Goal: Task Accomplishment & Management: Manage account settings

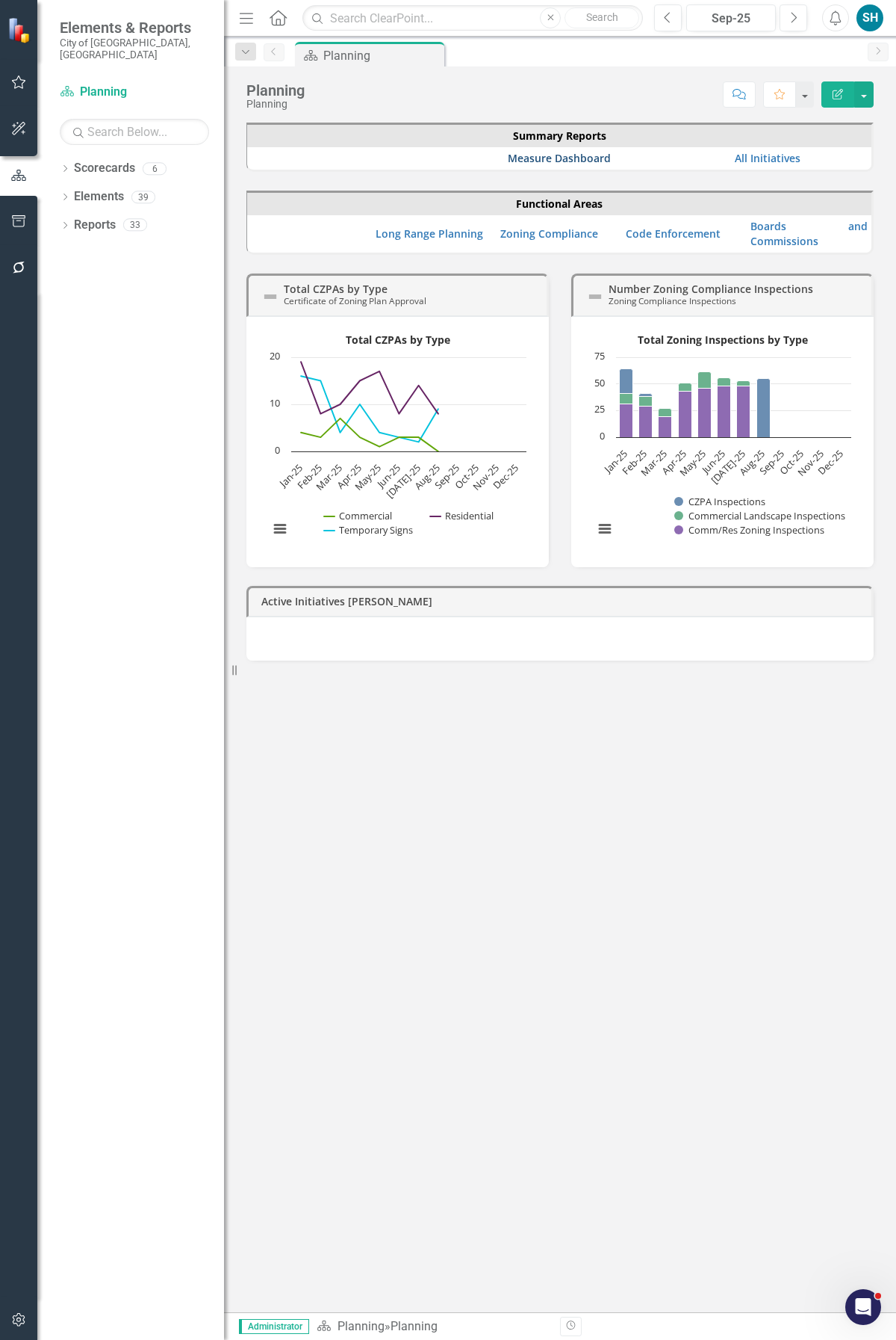
click at [556, 158] on link "Measure Dashboard" at bounding box center [559, 158] width 103 height 14
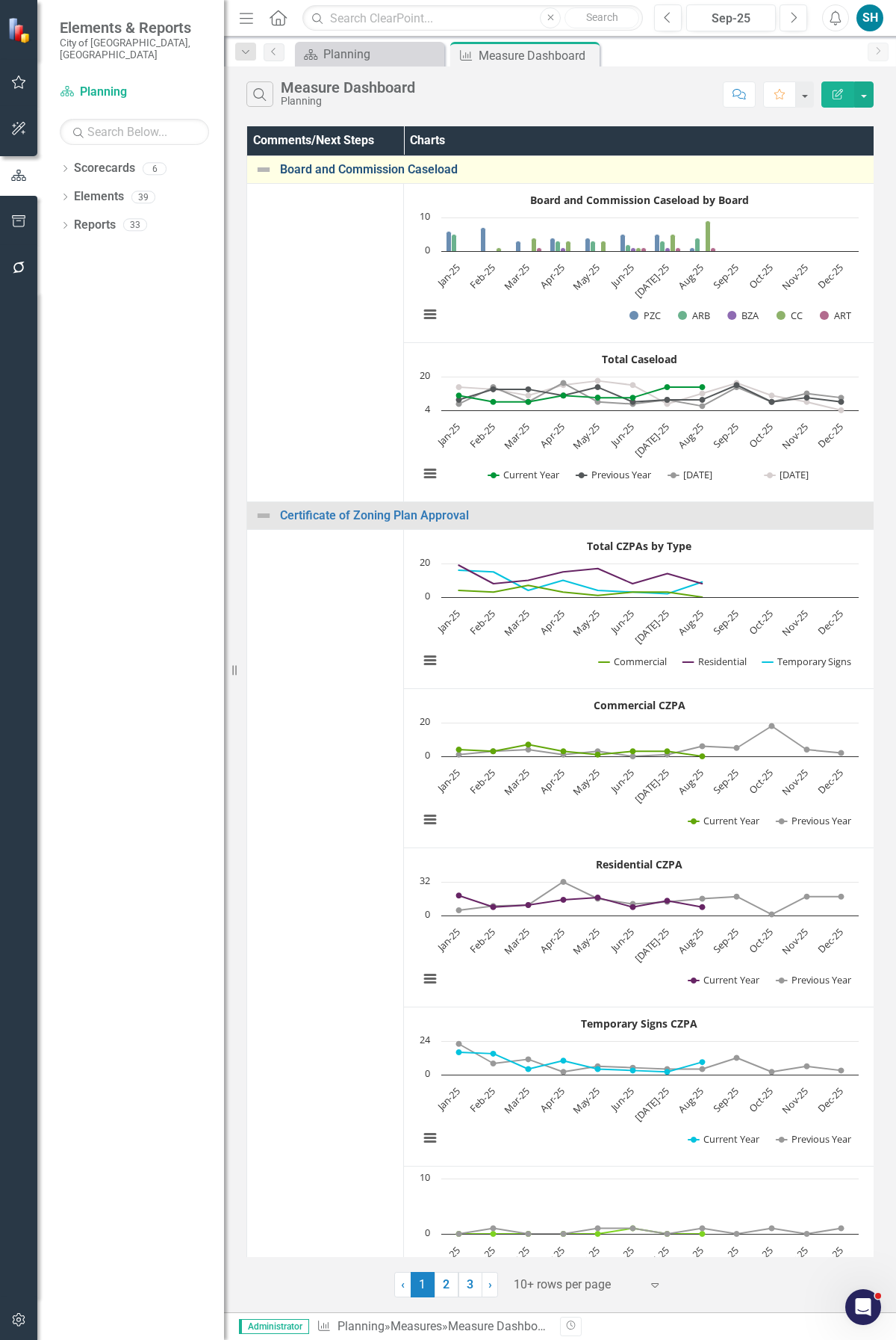
click at [375, 167] on link "Board and Commission Caseload" at bounding box center [574, 170] width 587 height 14
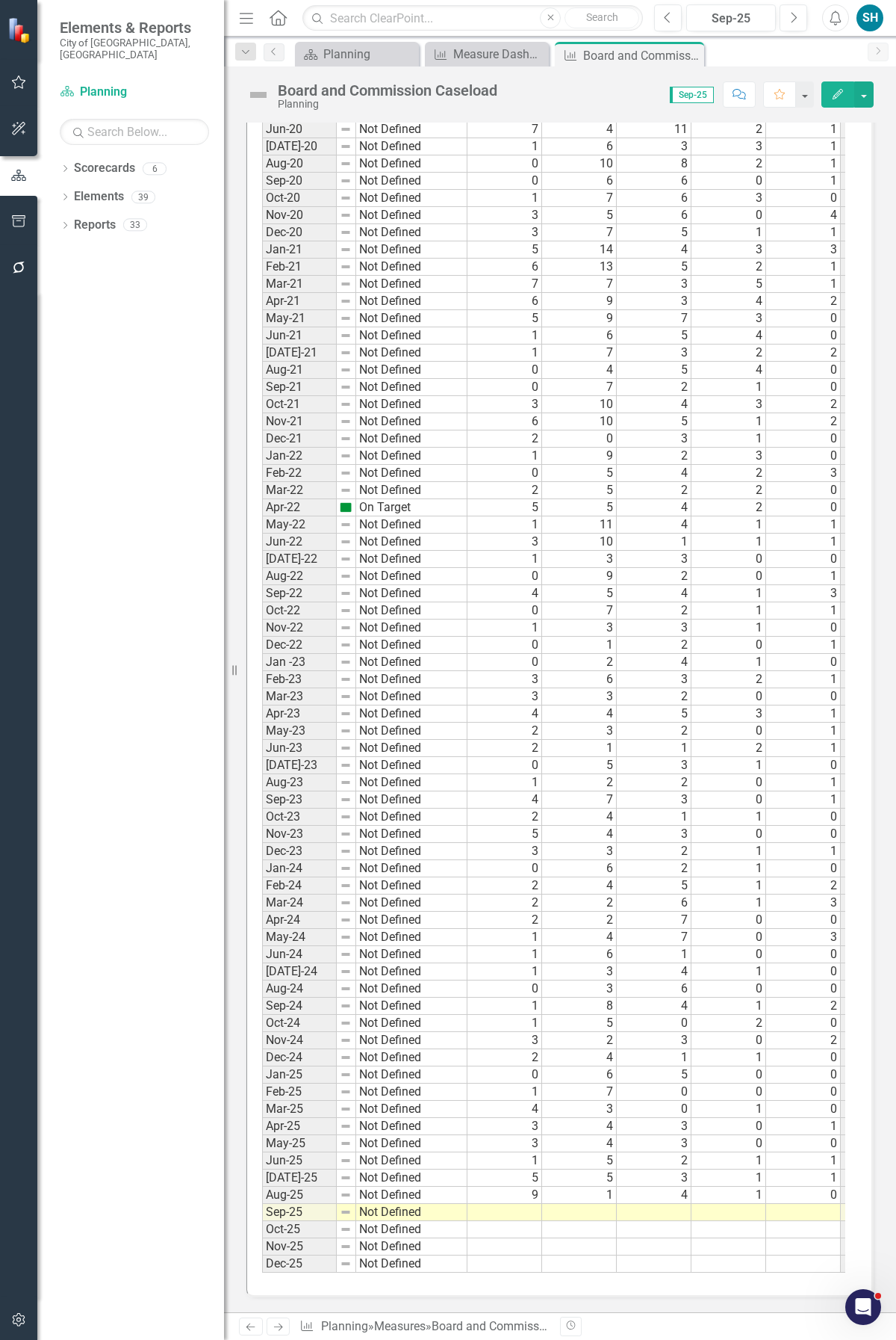
scroll to position [1763, 0]
click at [525, 800] on td at bounding box center [505, 1212] width 75 height 17
type textarea "0"
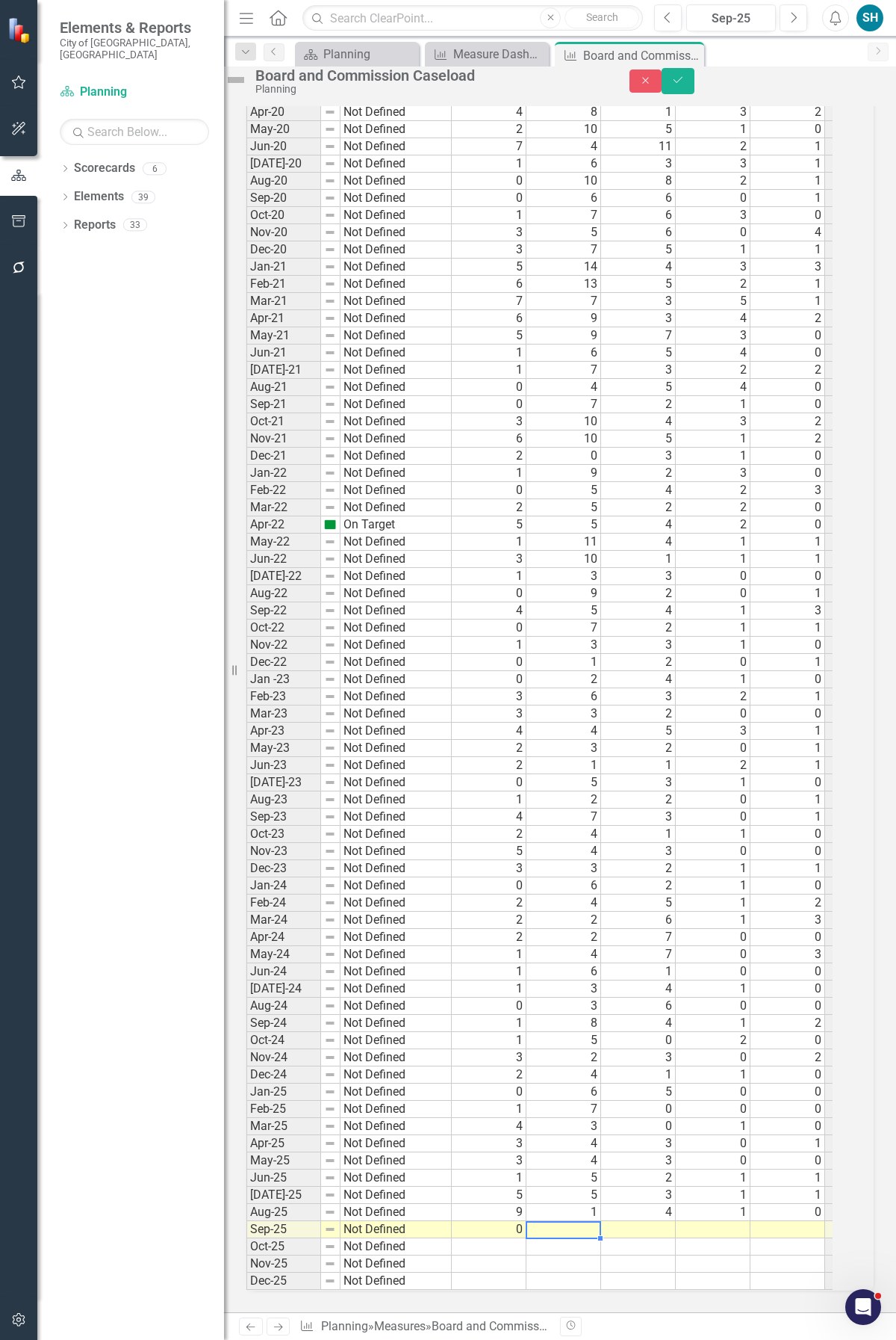
click at [579, 800] on td at bounding box center [564, 1228] width 75 height 17
type textarea "3"
click at [653, 800] on td at bounding box center [639, 1228] width 75 height 17
type textarea "4"
click at [751, 800] on td at bounding box center [713, 1228] width 75 height 17
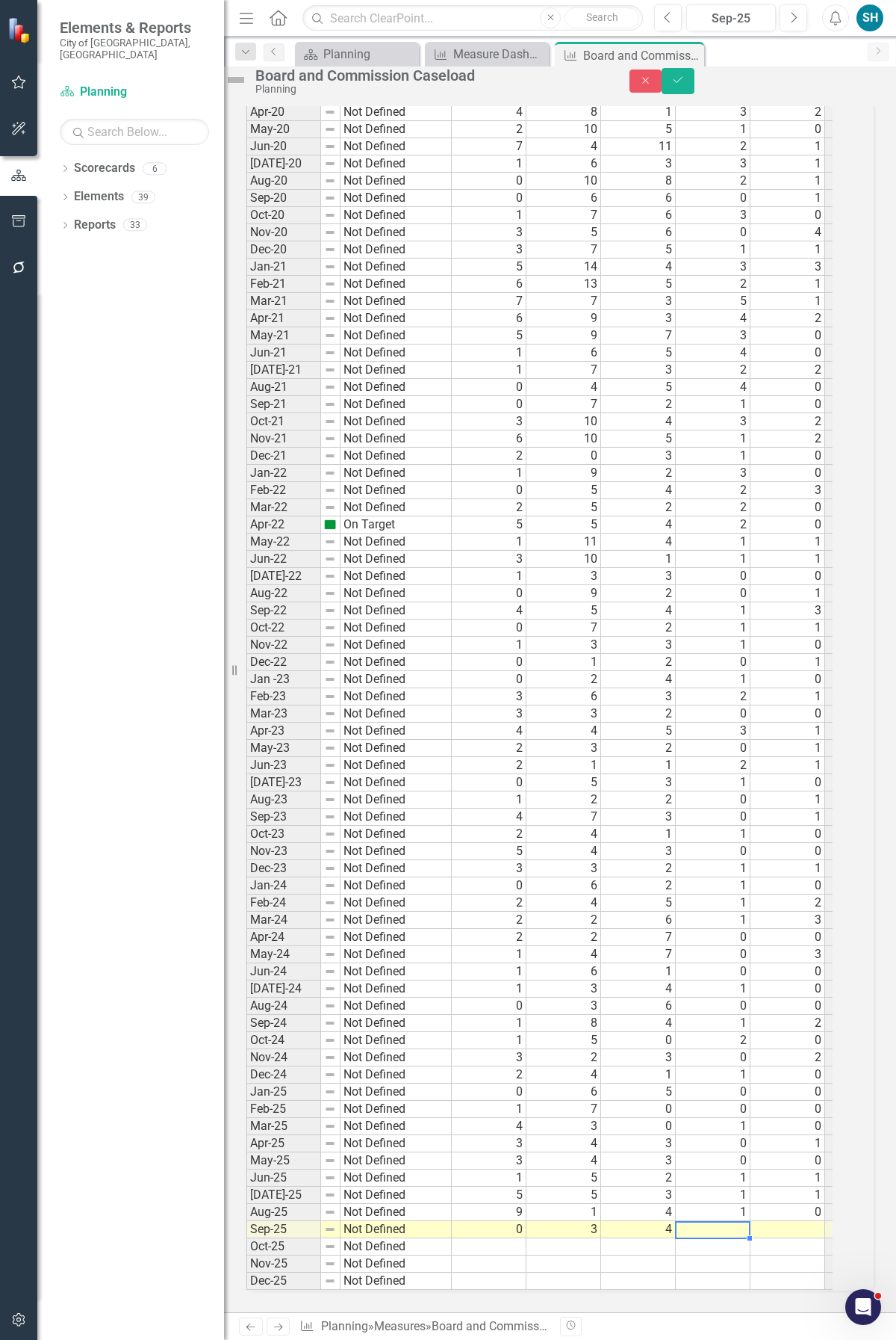
type textarea "1"
click at [804, 800] on td at bounding box center [788, 1228] width 75 height 17
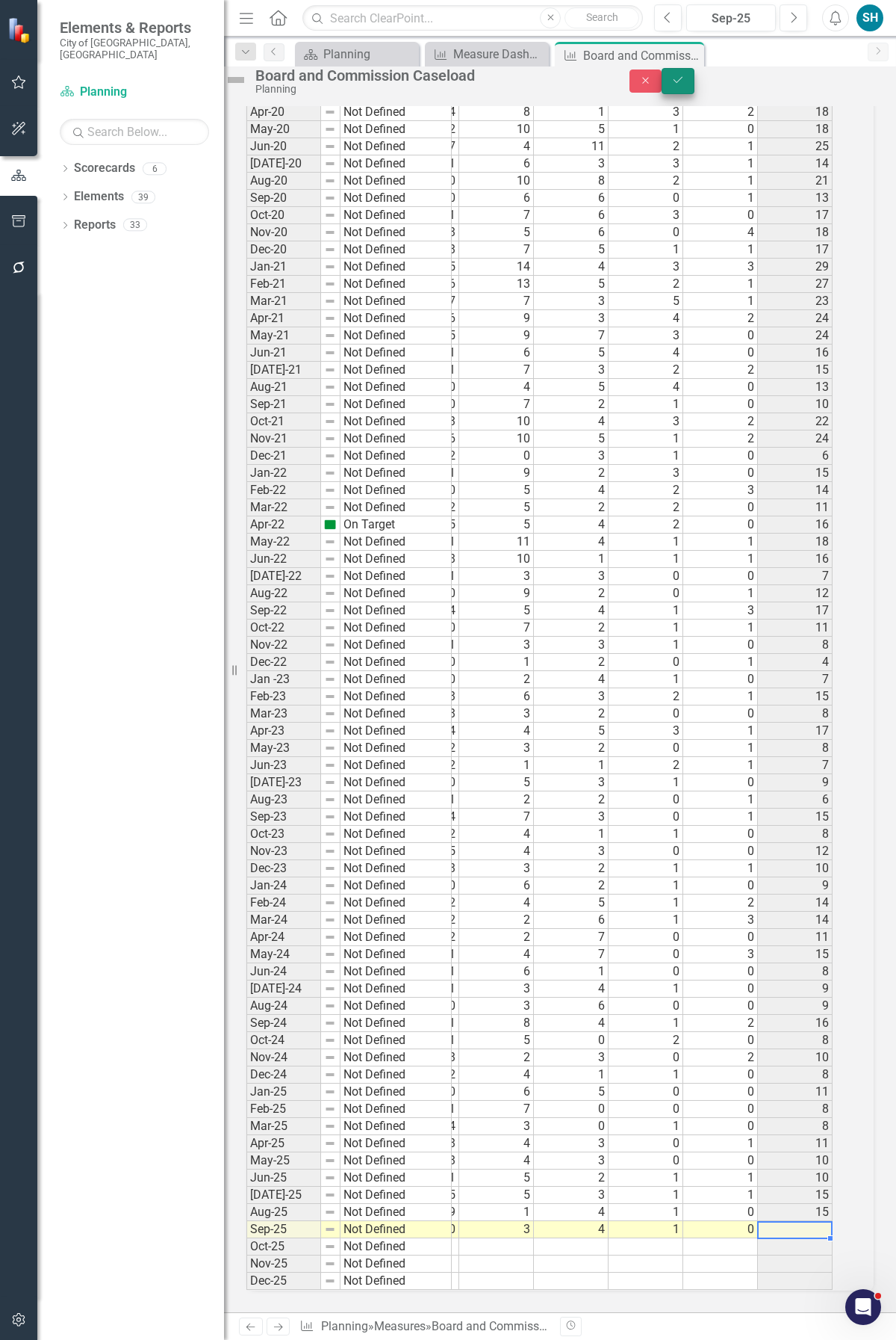
type textarea "0"
click at [685, 84] on icon "Save" at bounding box center [679, 80] width 14 height 11
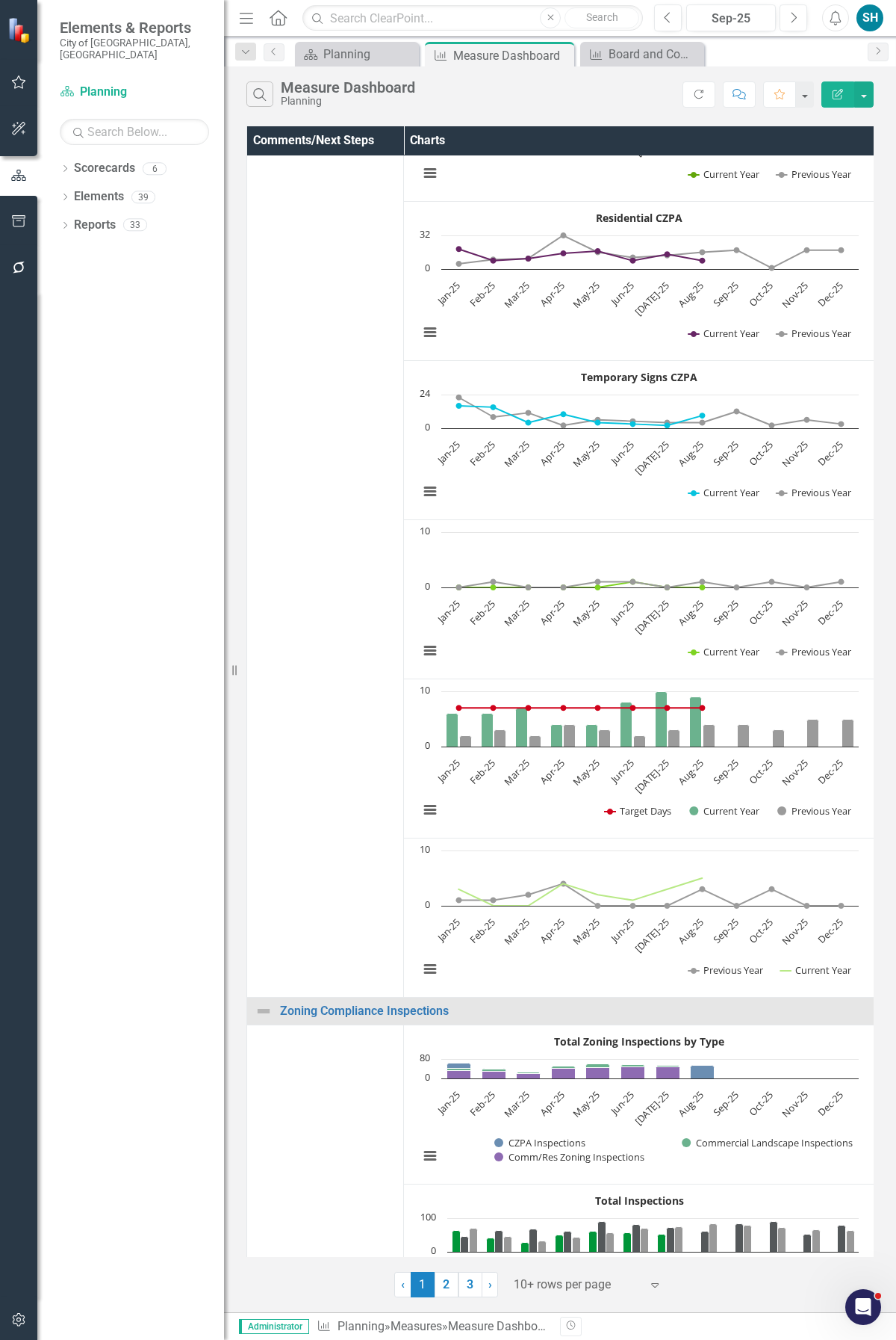
scroll to position [744, 0]
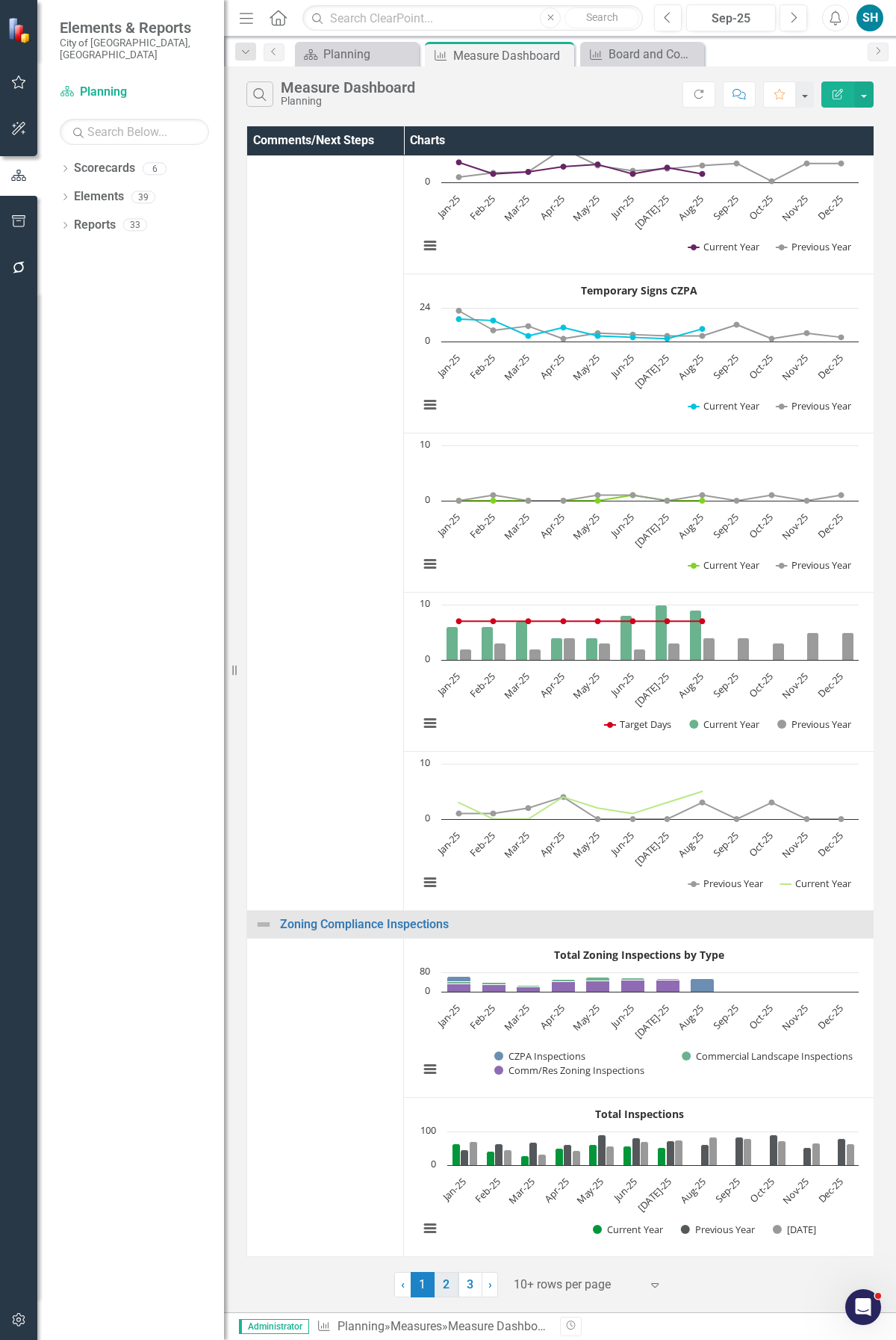
click at [446, 800] on link "2" at bounding box center [447, 1285] width 24 height 26
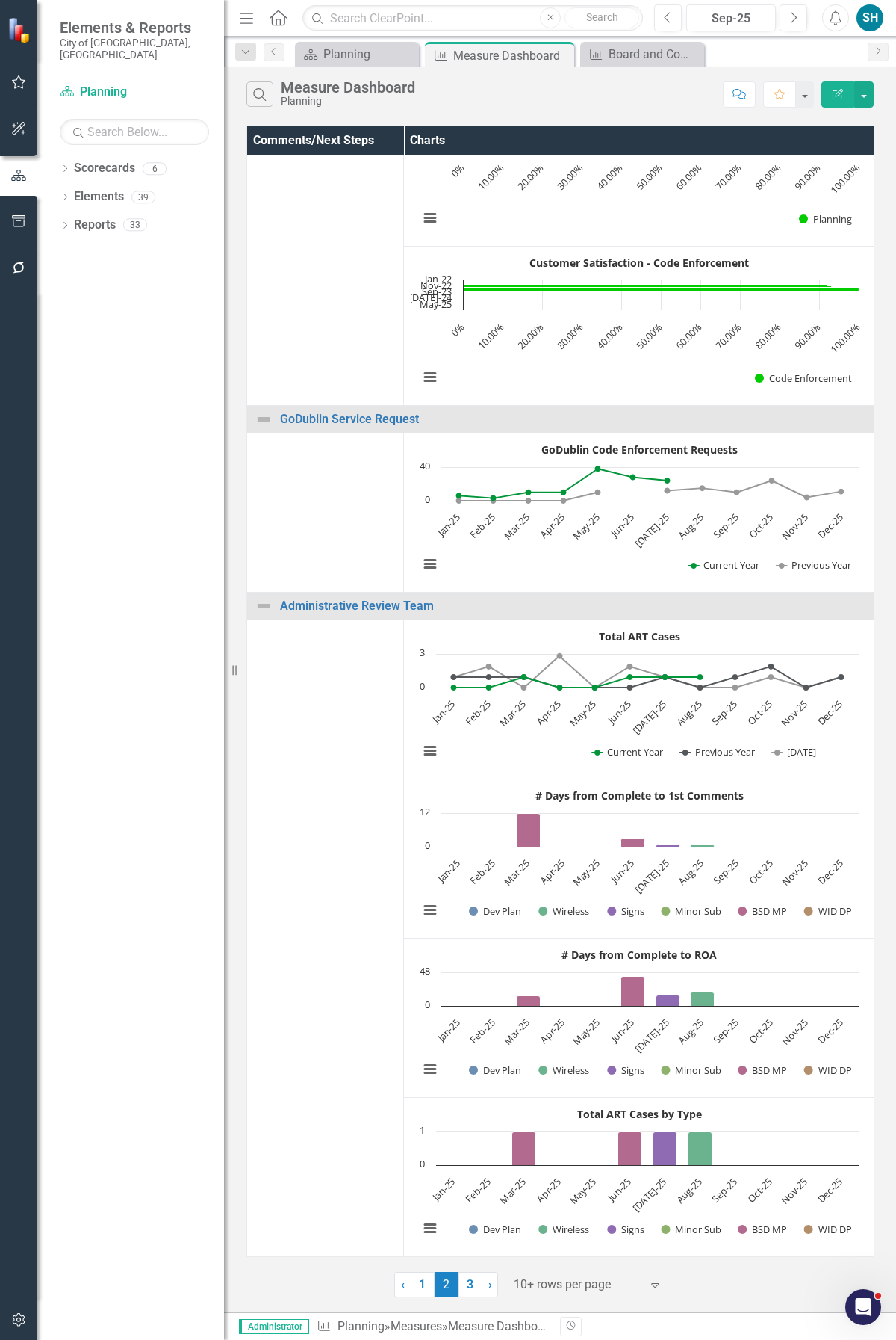
scroll to position [772, 0]
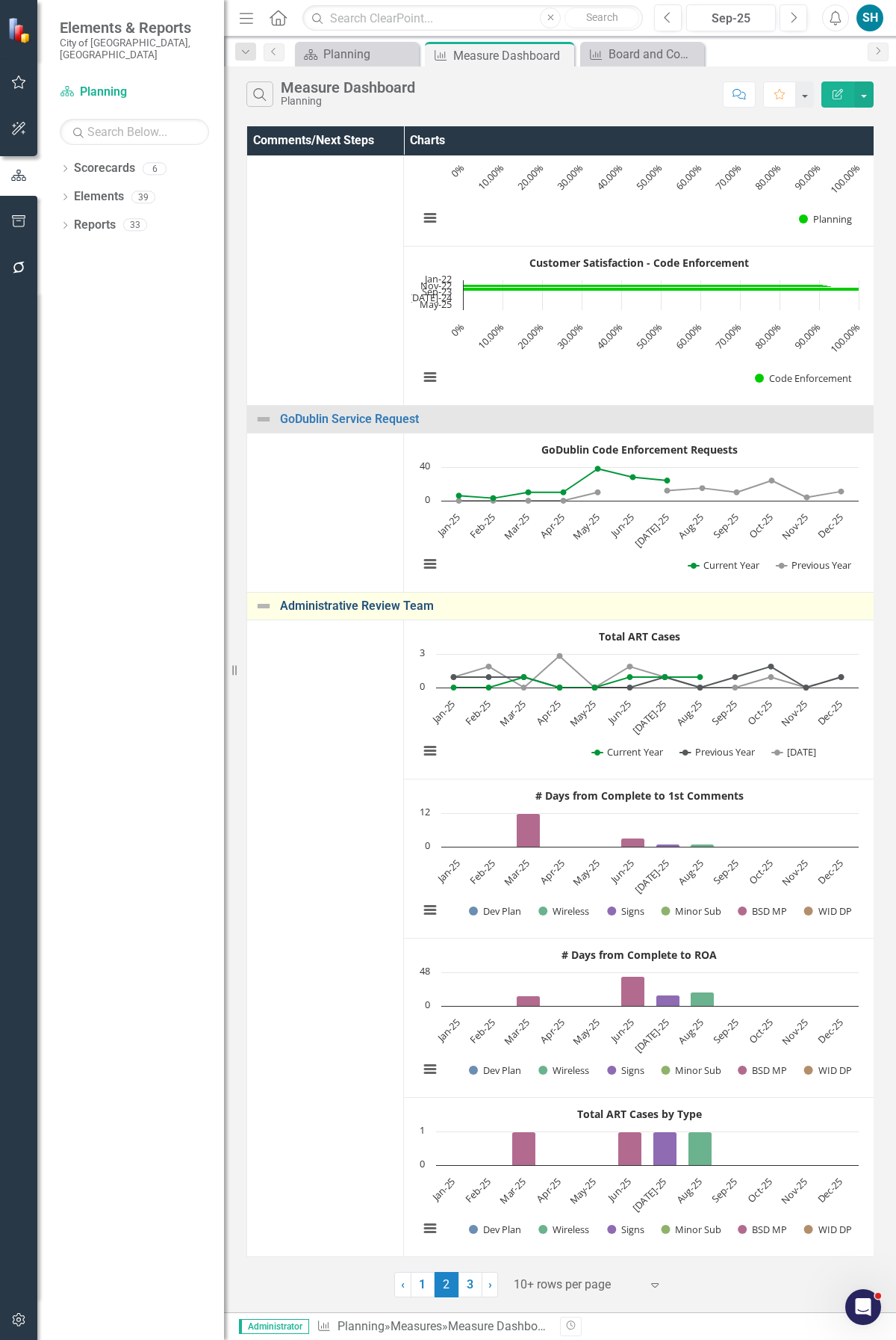
click at [412, 599] on link "Administrative Review Team" at bounding box center [574, 606] width 587 height 14
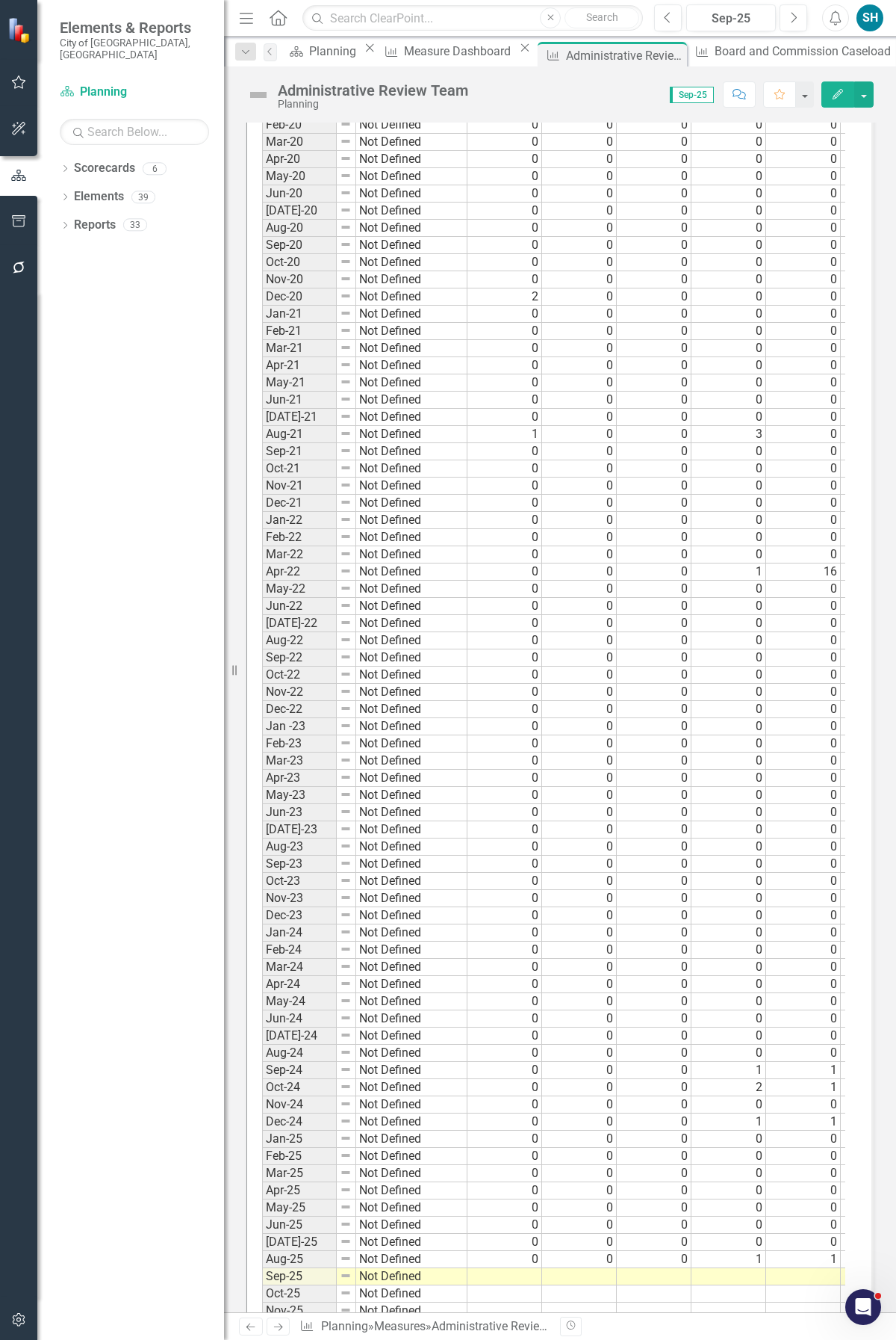
scroll to position [1835, 0]
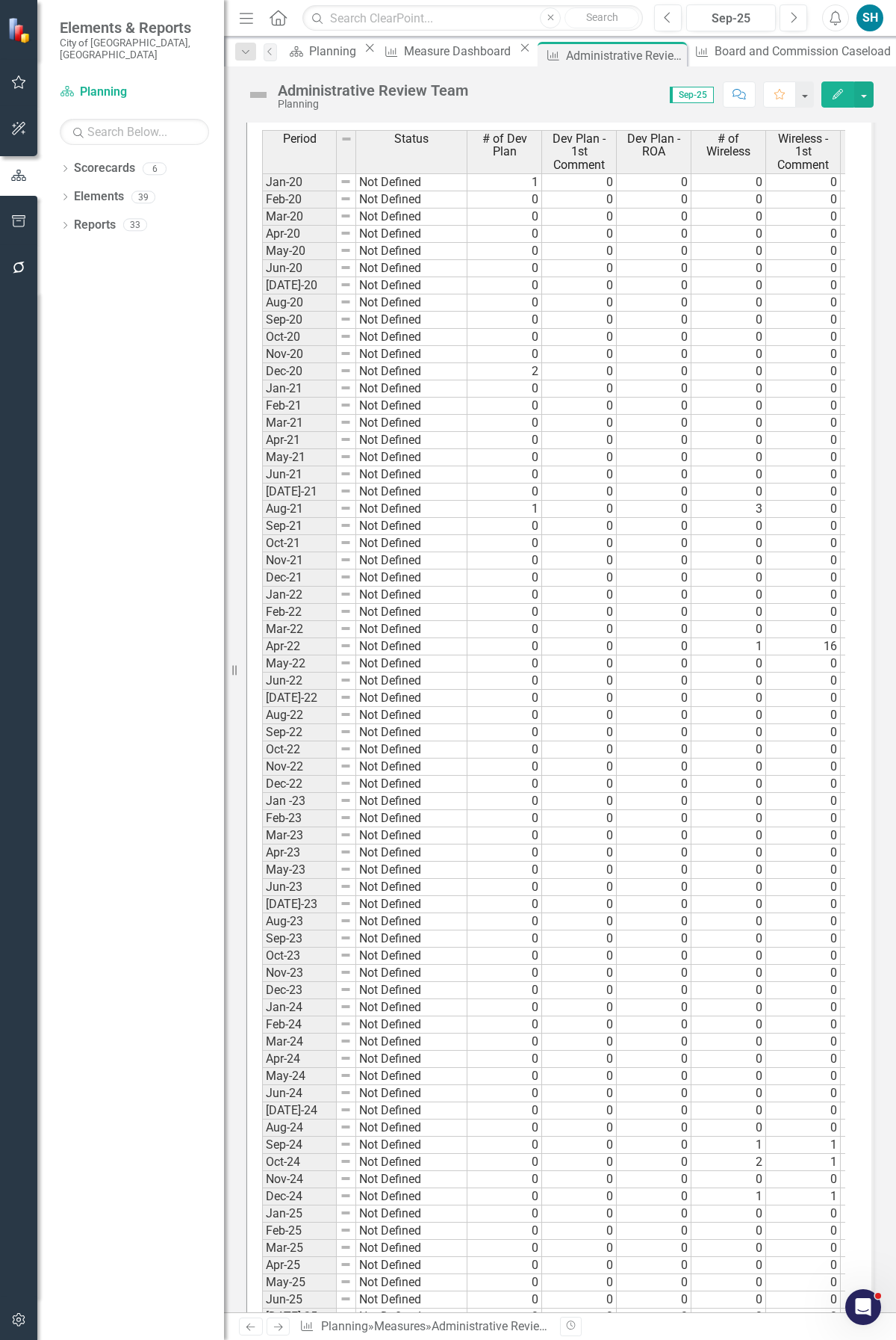
click at [262, 800] on div "Period Status # of Dev Plan Dev Plan - 1st Comment Dev Plan - ROA # of Wireless…" at bounding box center [262, 771] width 0 height 1282
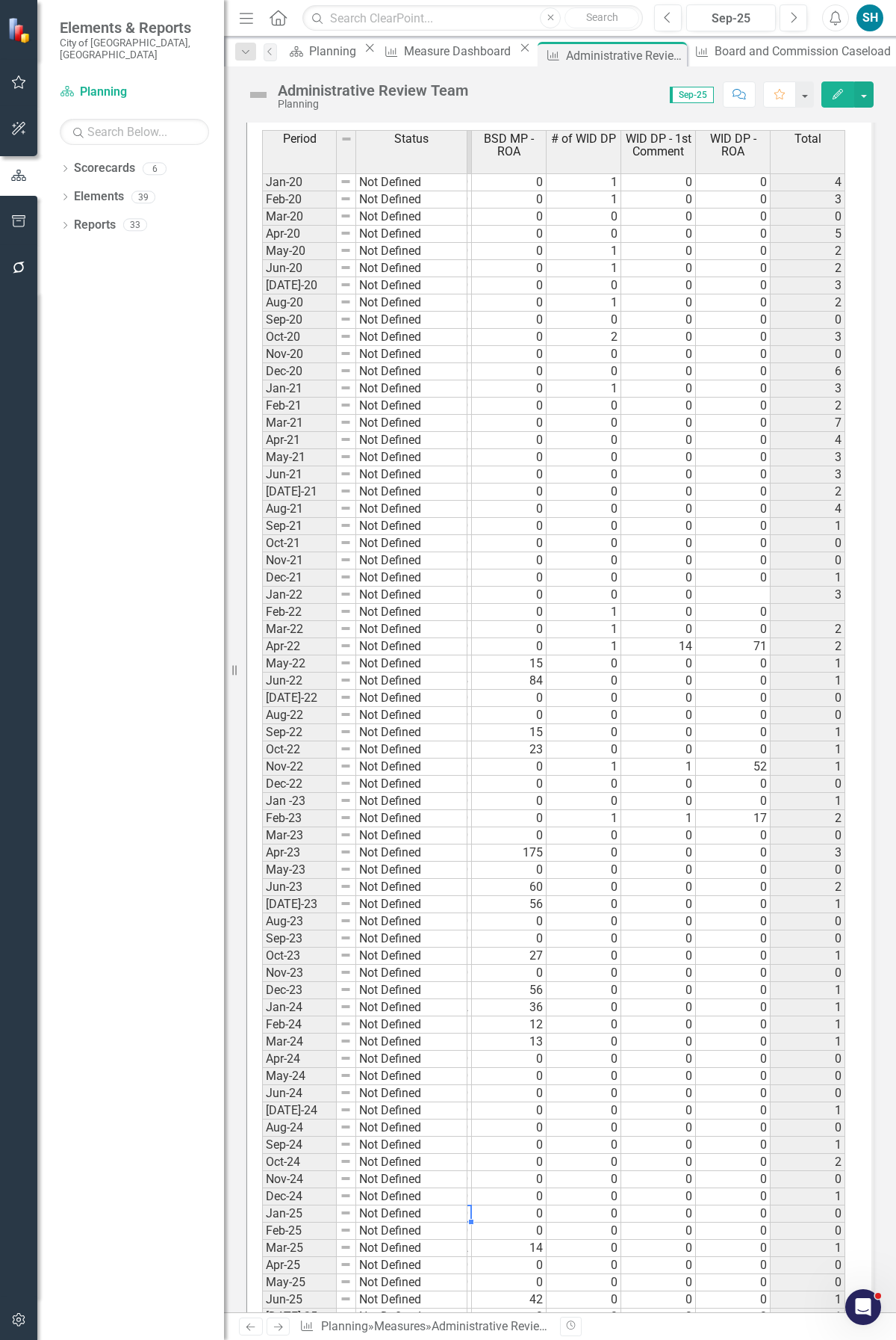
scroll to position [0, 0]
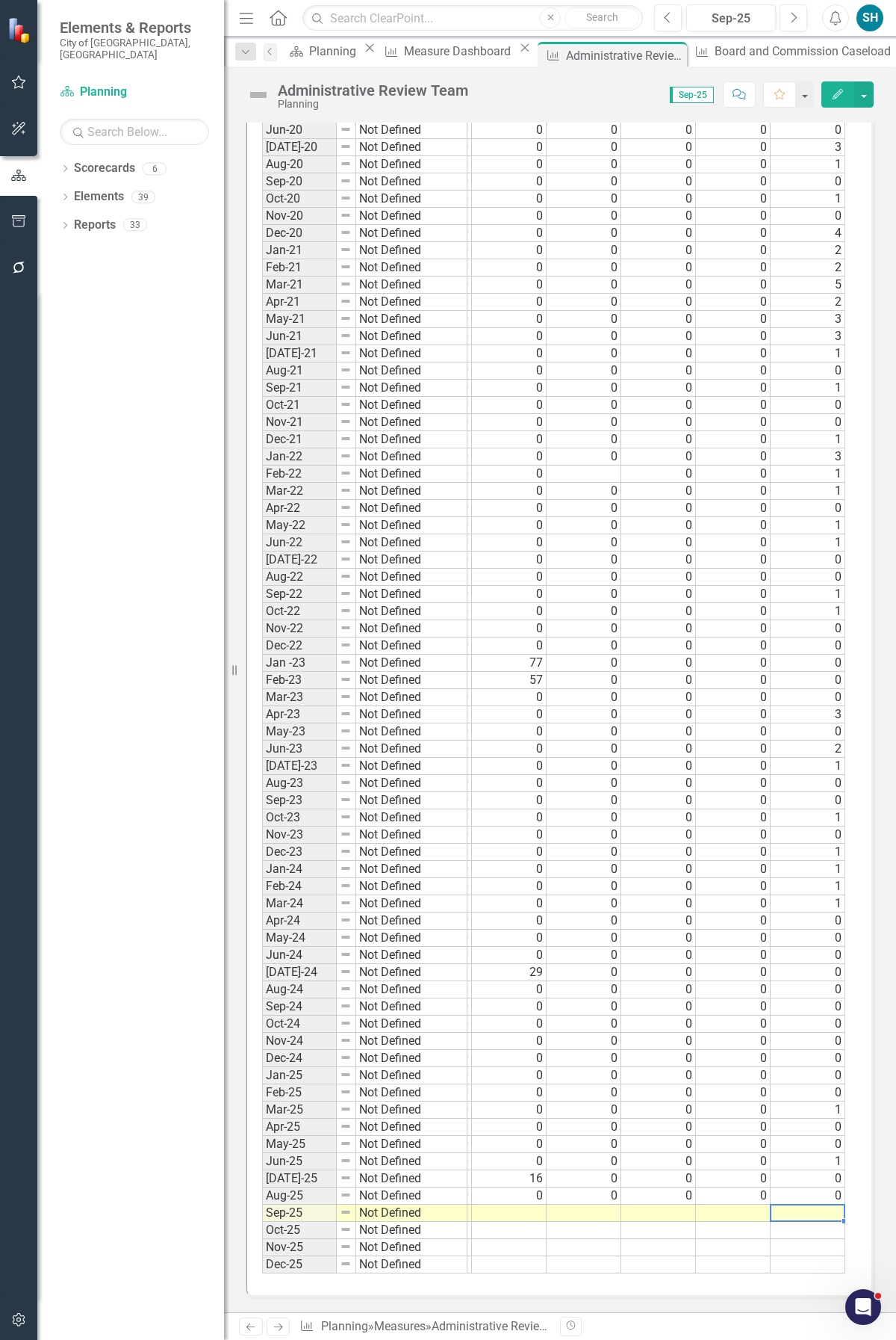
click at [812, 800] on td at bounding box center [808, 1213] width 75 height 17
type textarea "1"
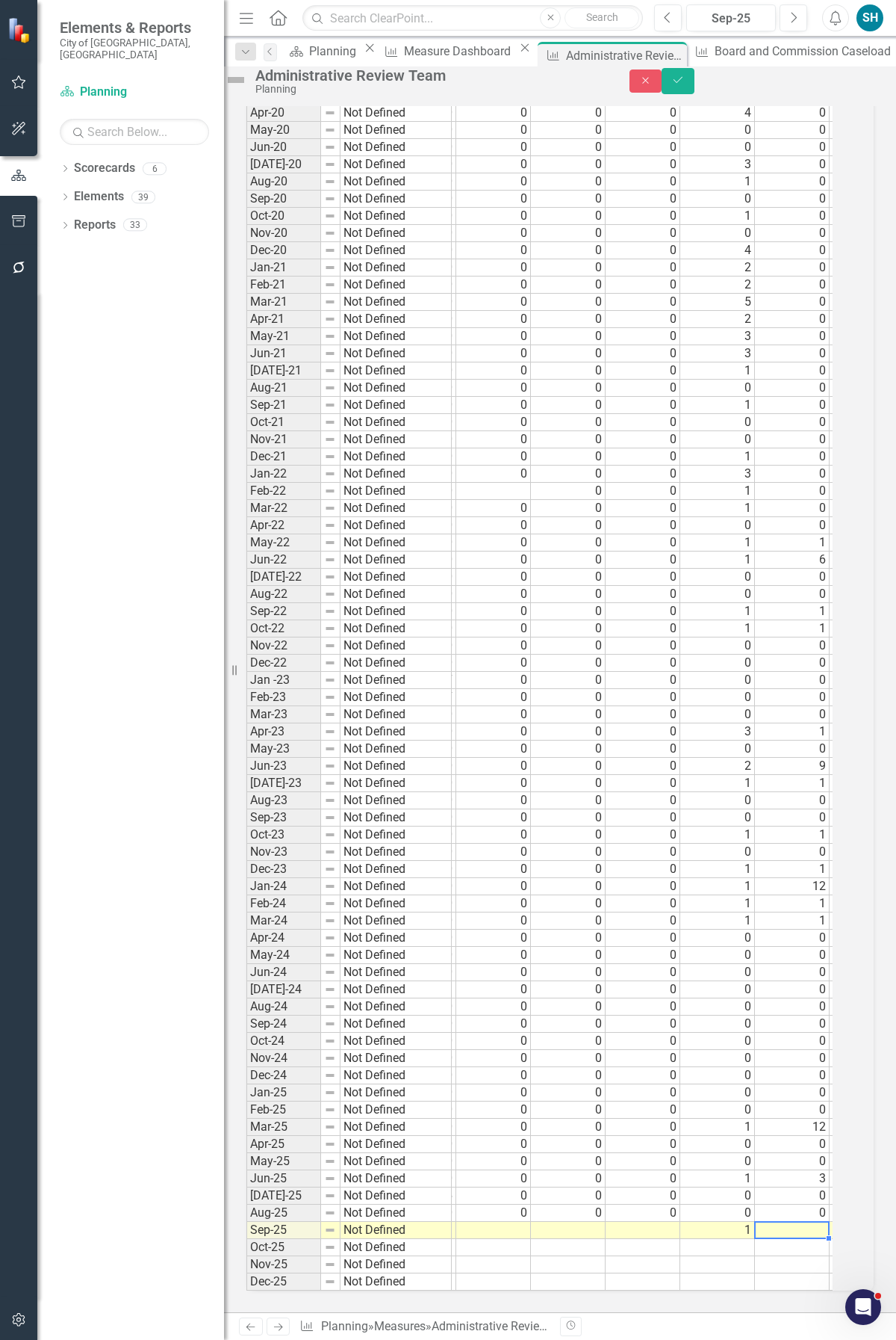
click at [811, 800] on td at bounding box center [792, 1229] width 75 height 17
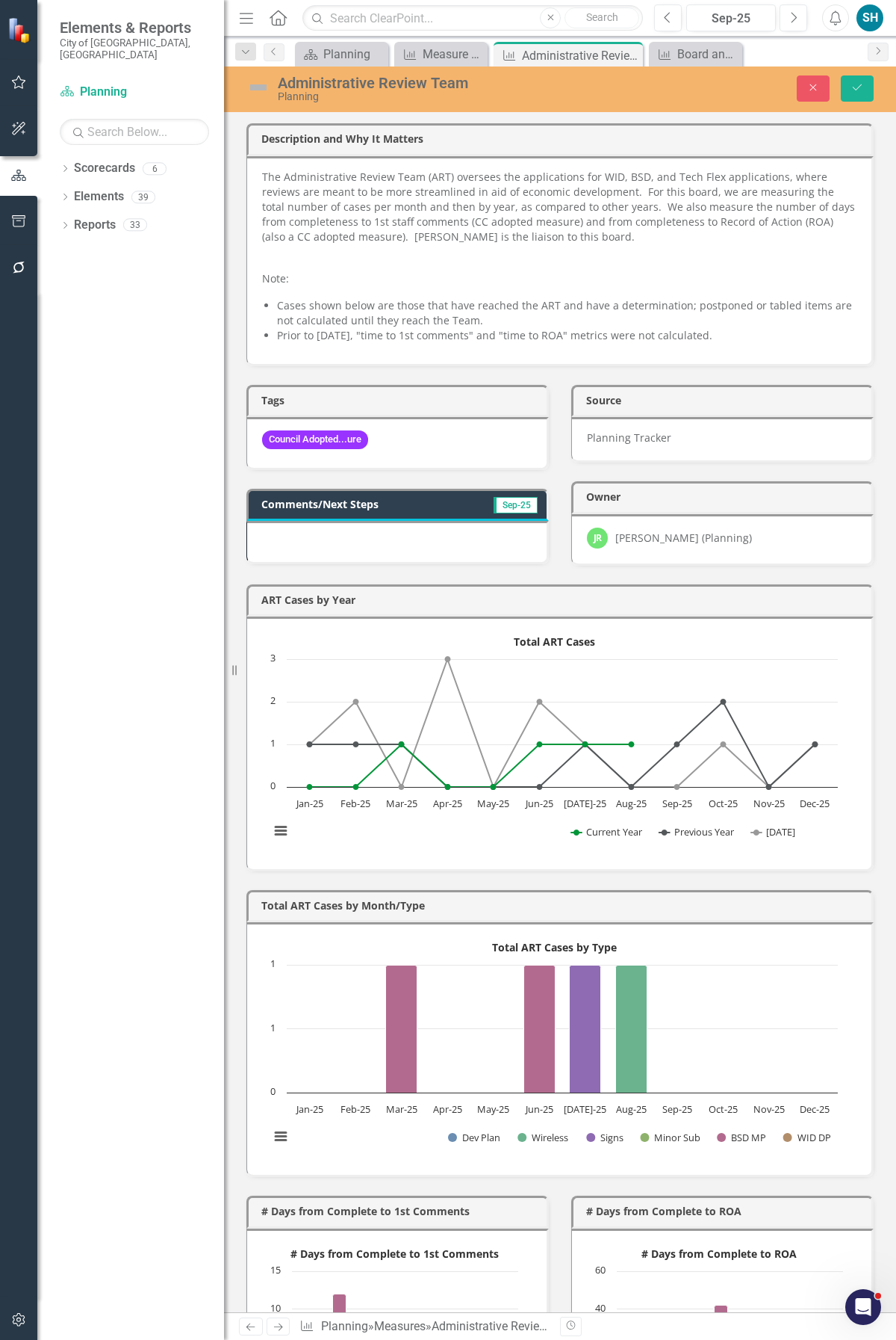
scroll to position [0, 739]
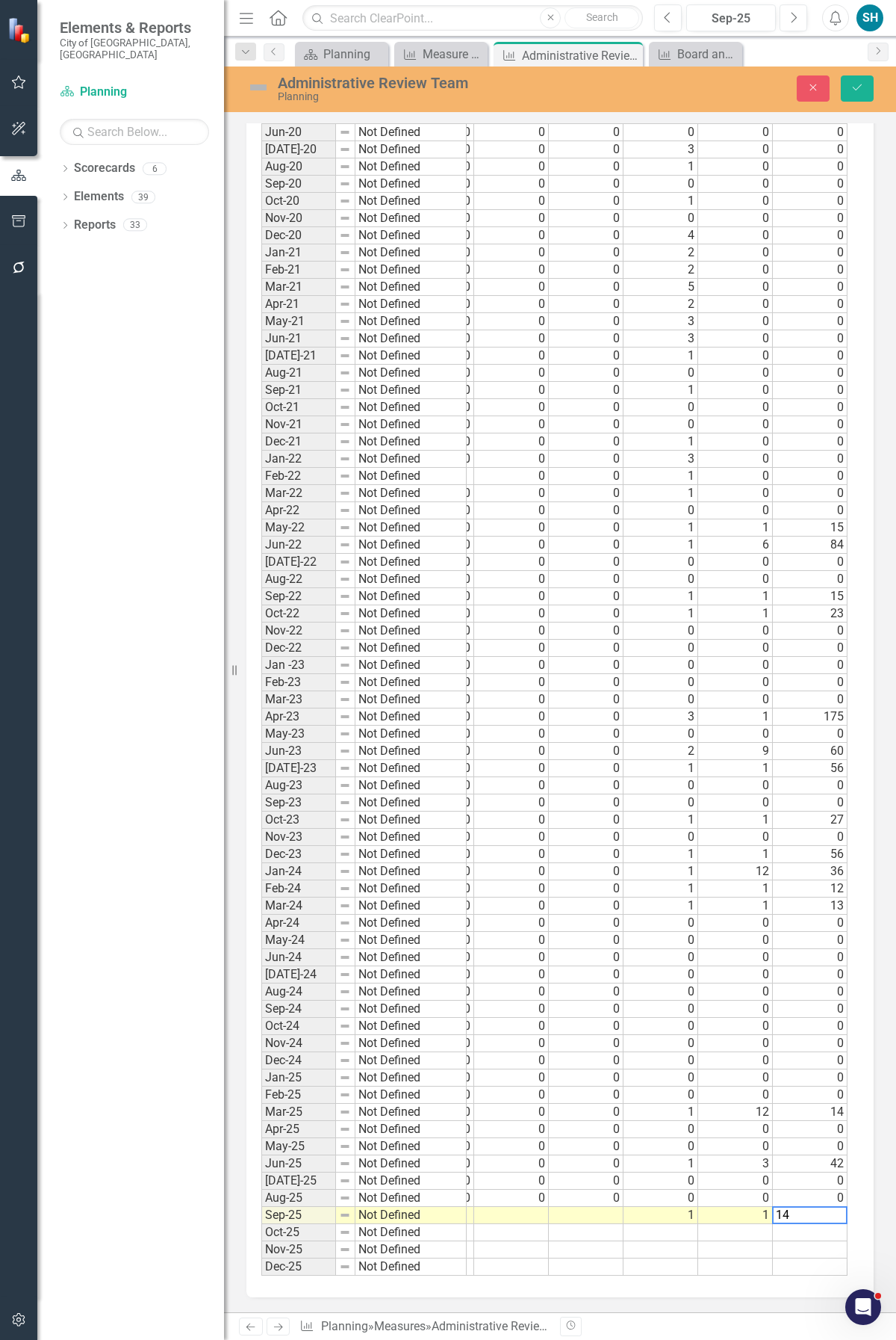
type textarea "14"
click at [513, 1207] on td at bounding box center [512, 1214] width 75 height 17
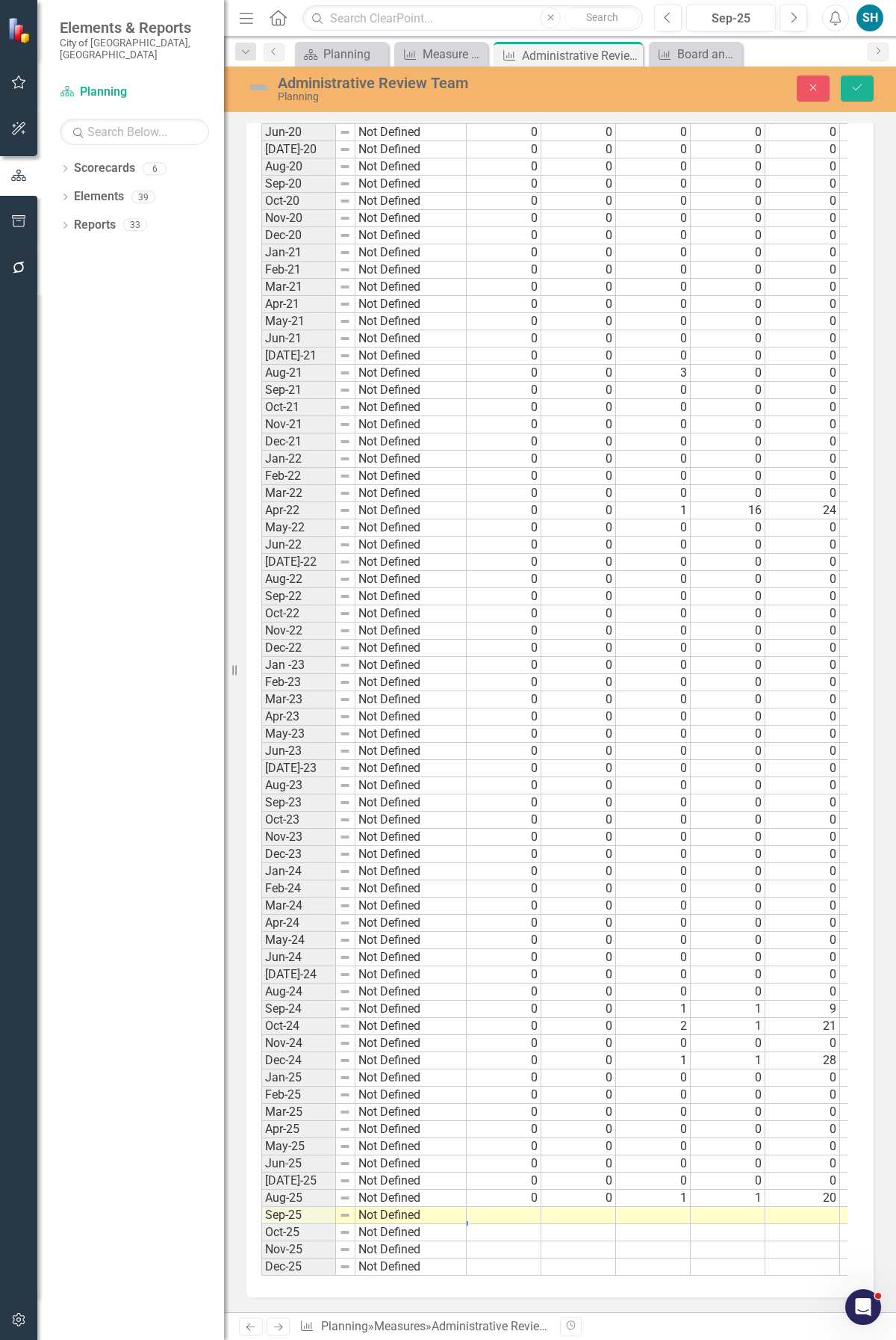
scroll to position [0, 0]
type textarea "0"
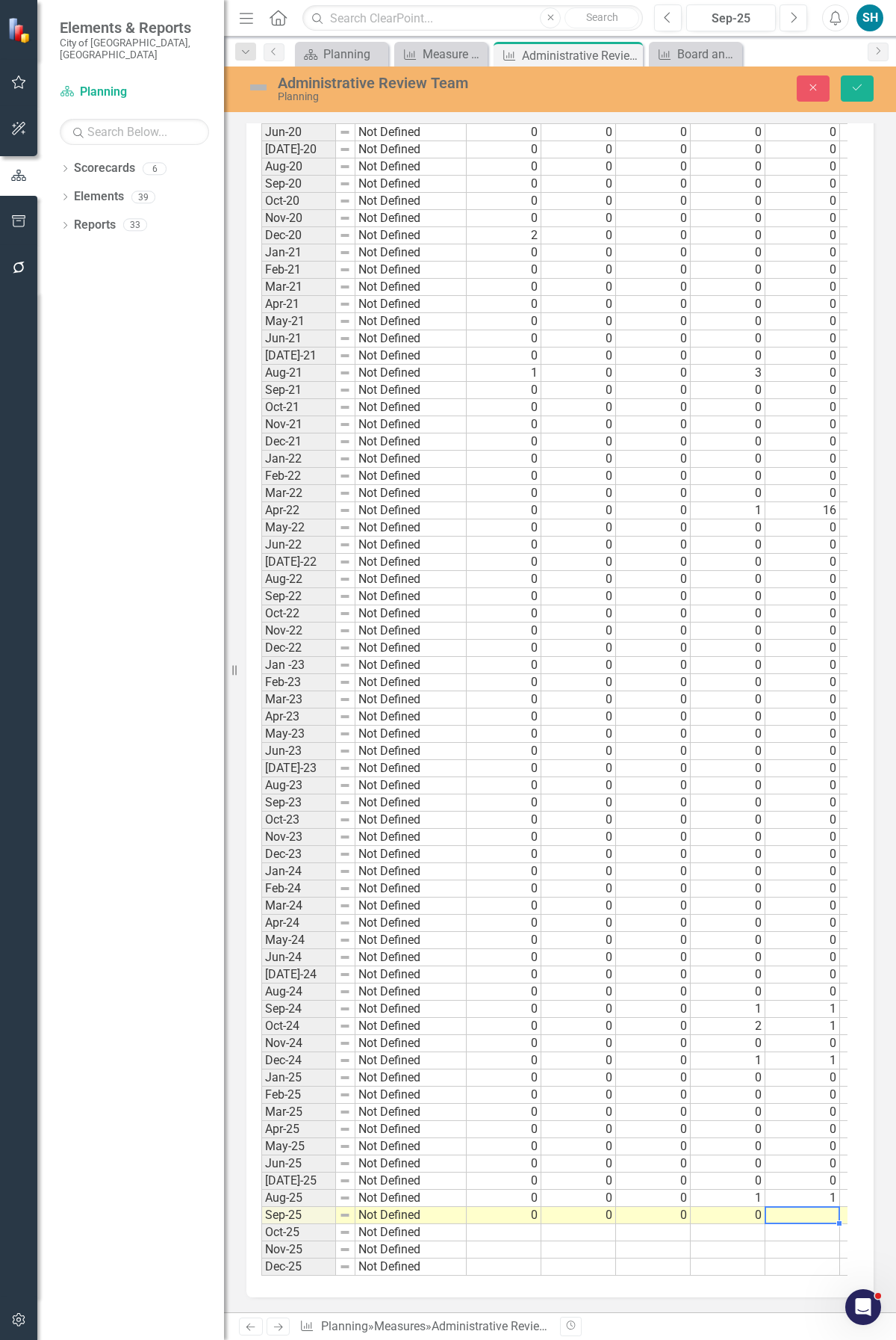
type textarea "0"
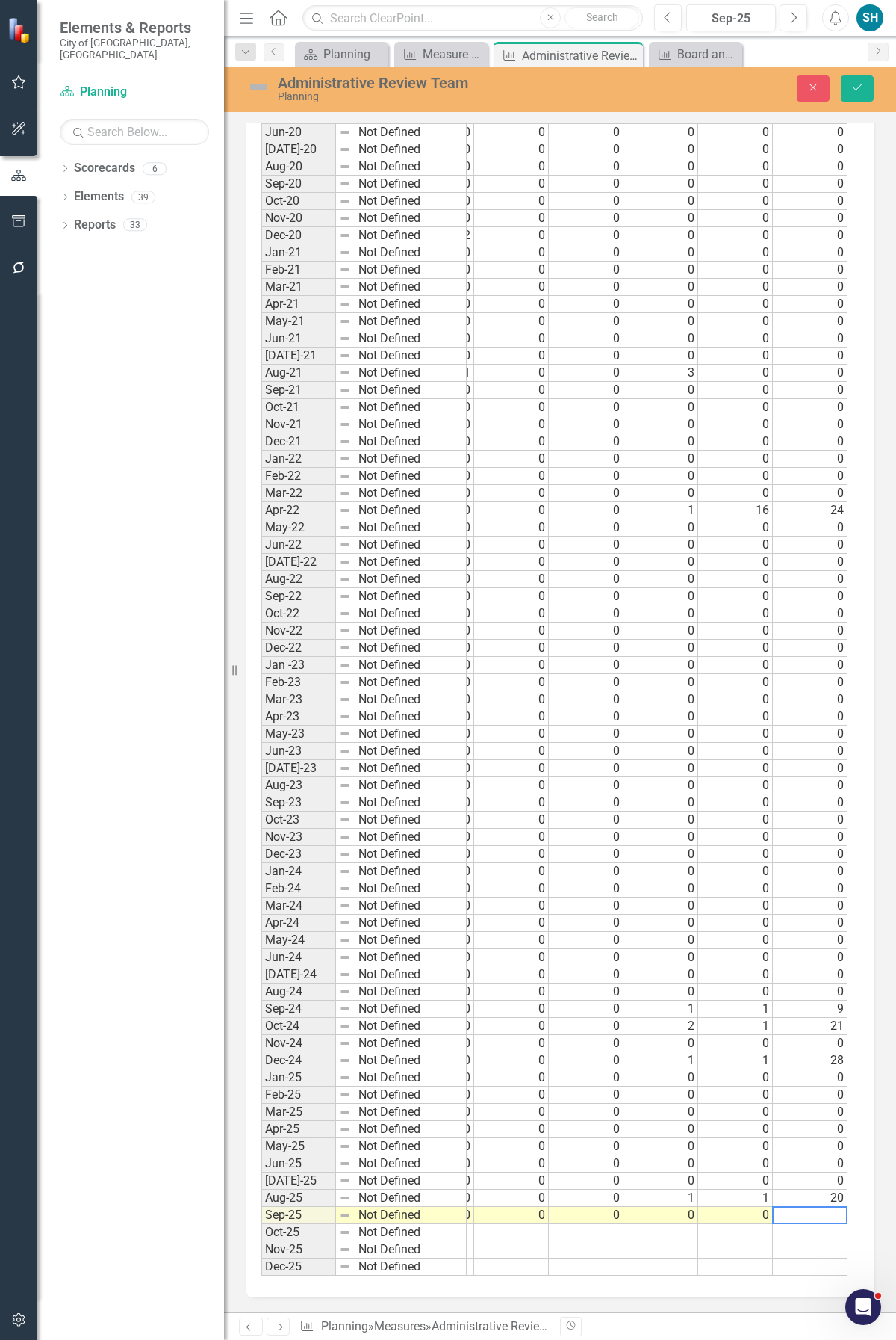
type textarea "0"
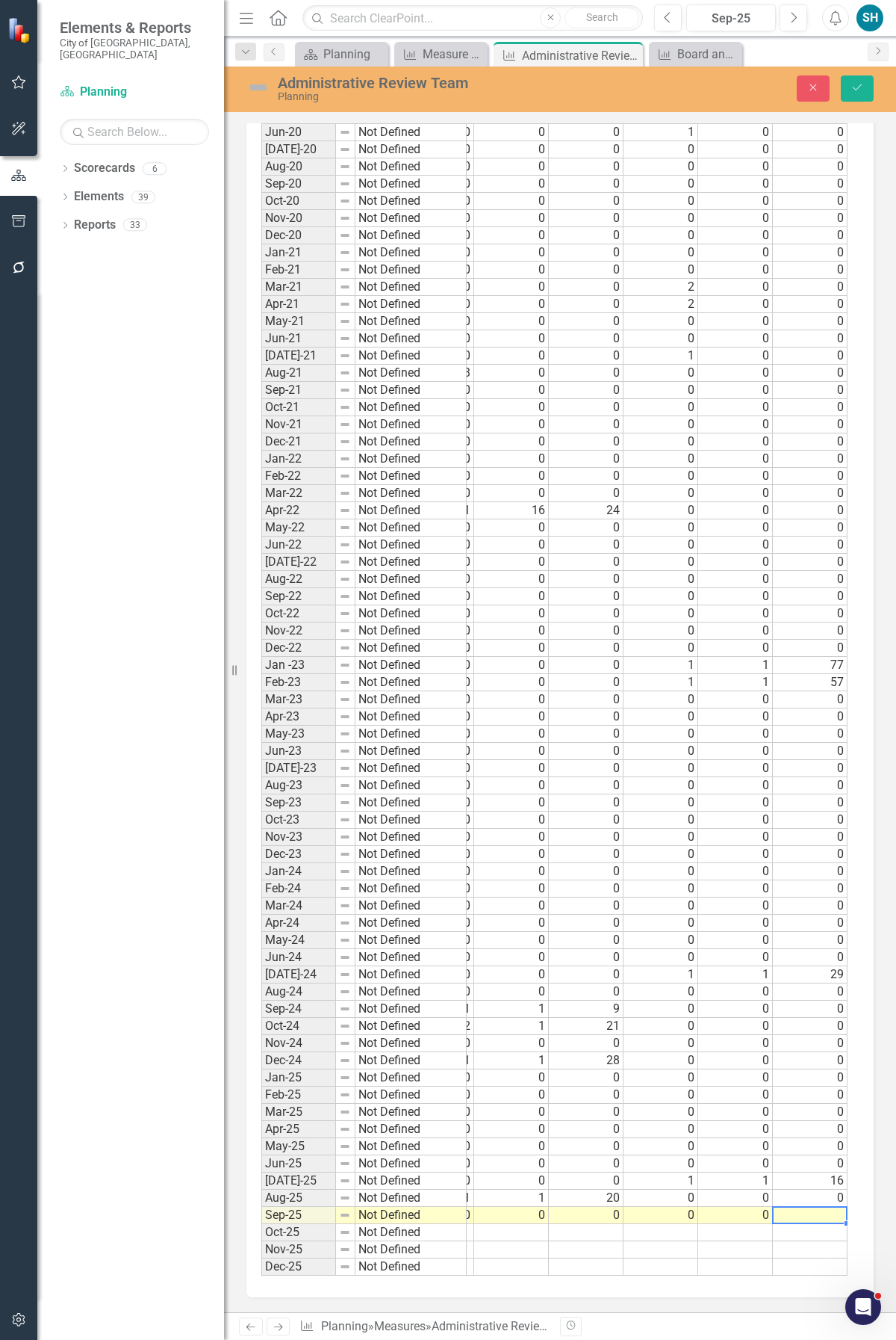
type textarea "0"
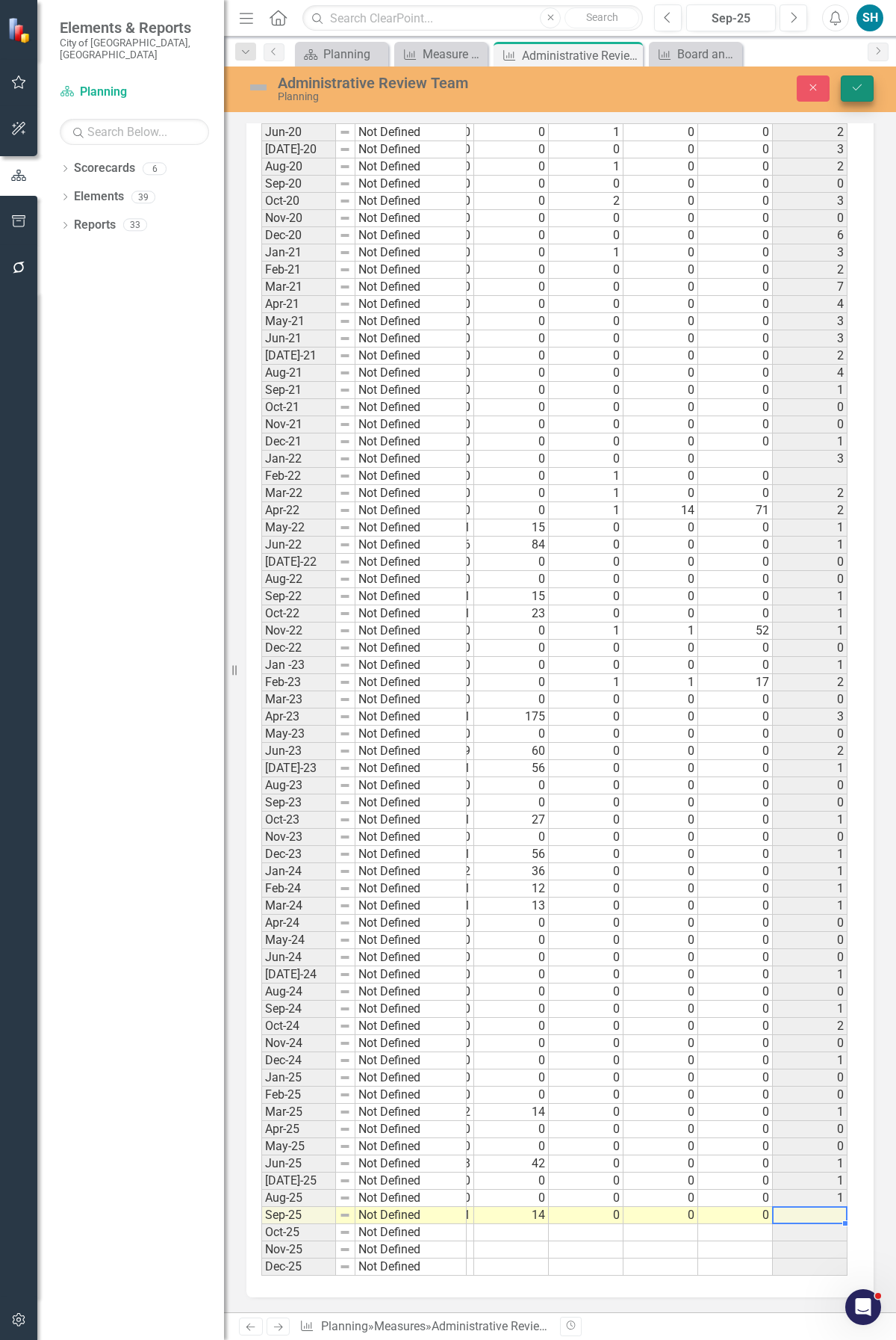
type textarea "0"
click at [860, 94] on button "Save" at bounding box center [856, 88] width 33 height 26
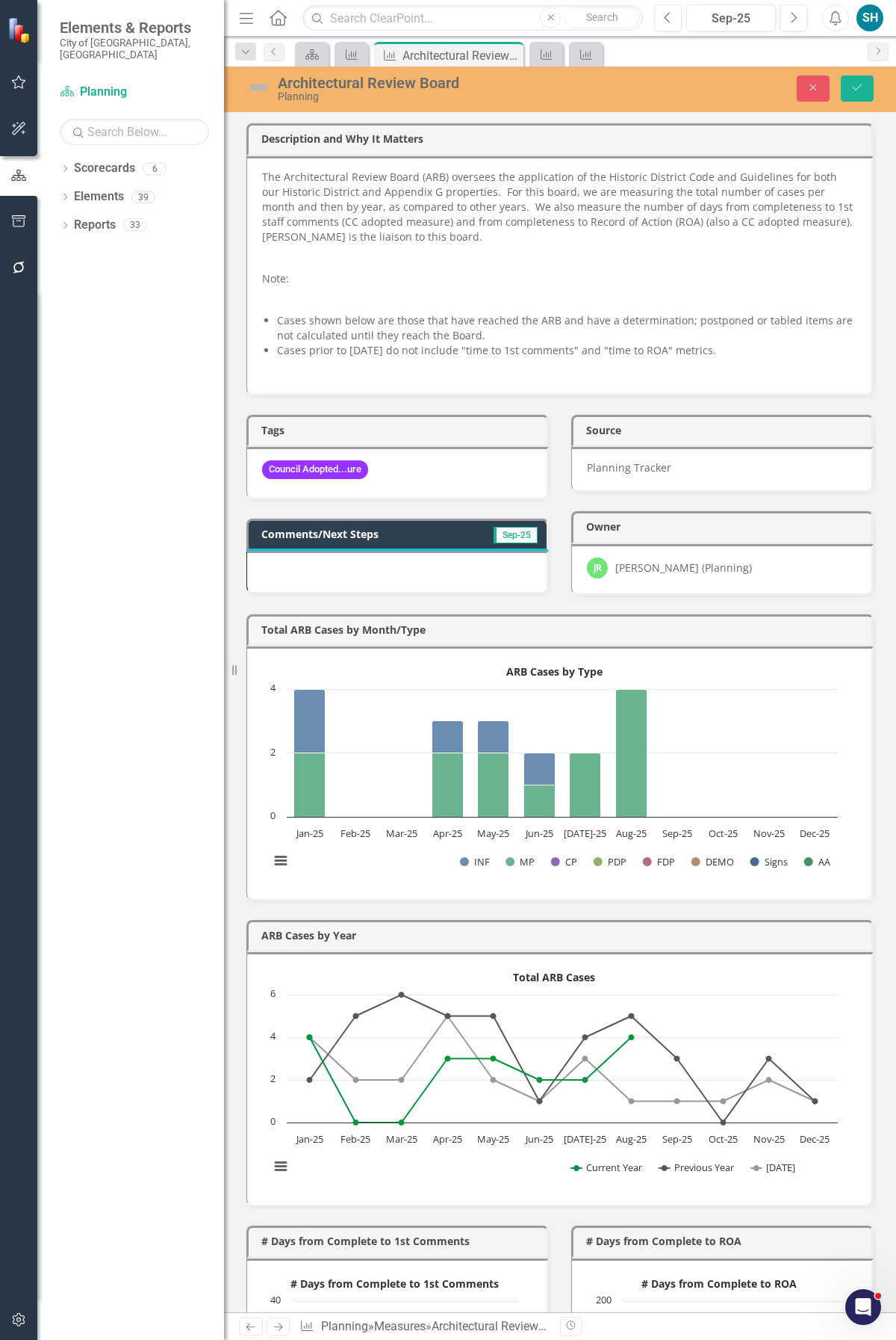
scroll to position [2196, 0]
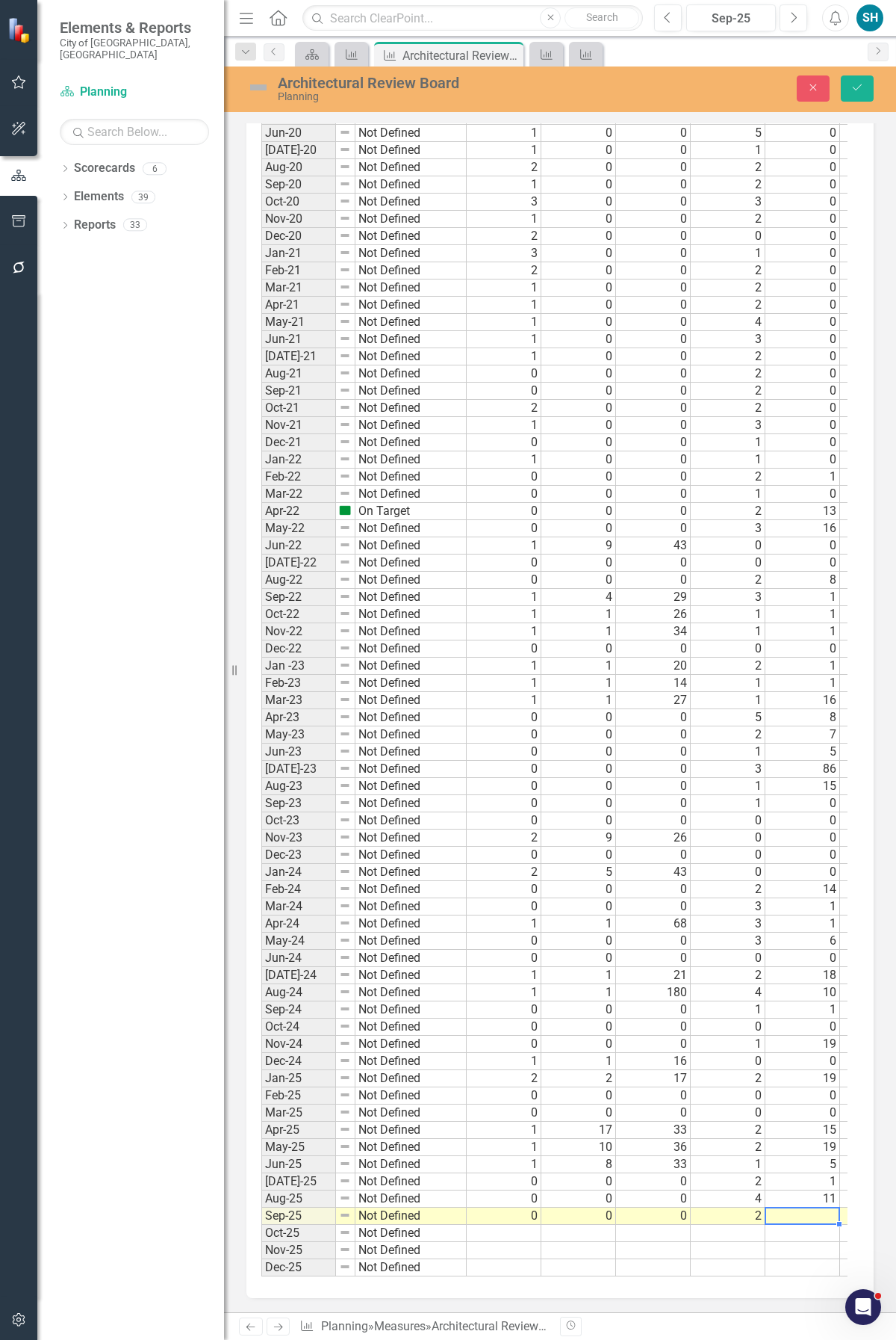
click at [807, 1208] on td at bounding box center [803, 1215] width 75 height 17
type textarea "12"
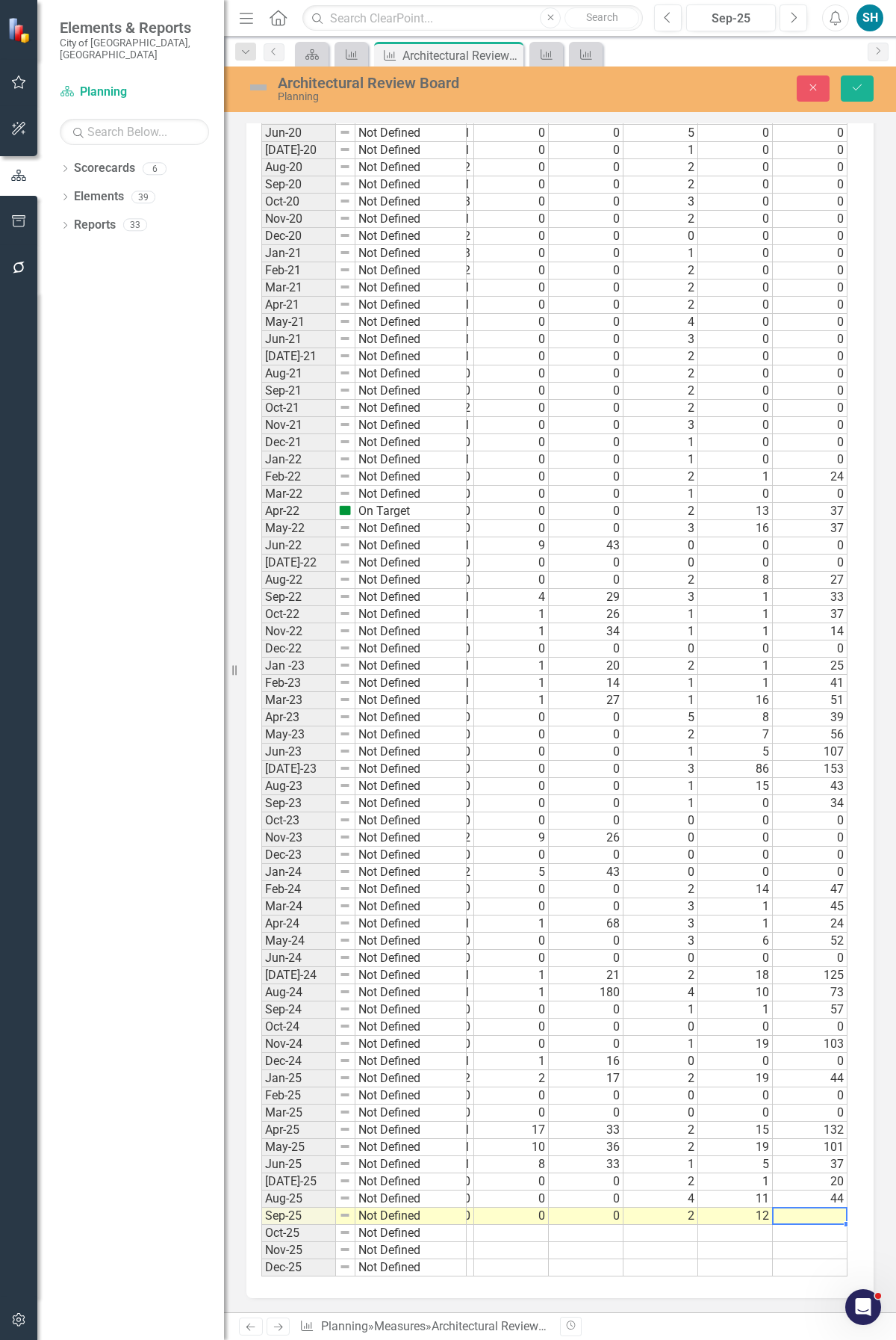
scroll to position [0, 67]
type textarea "38"
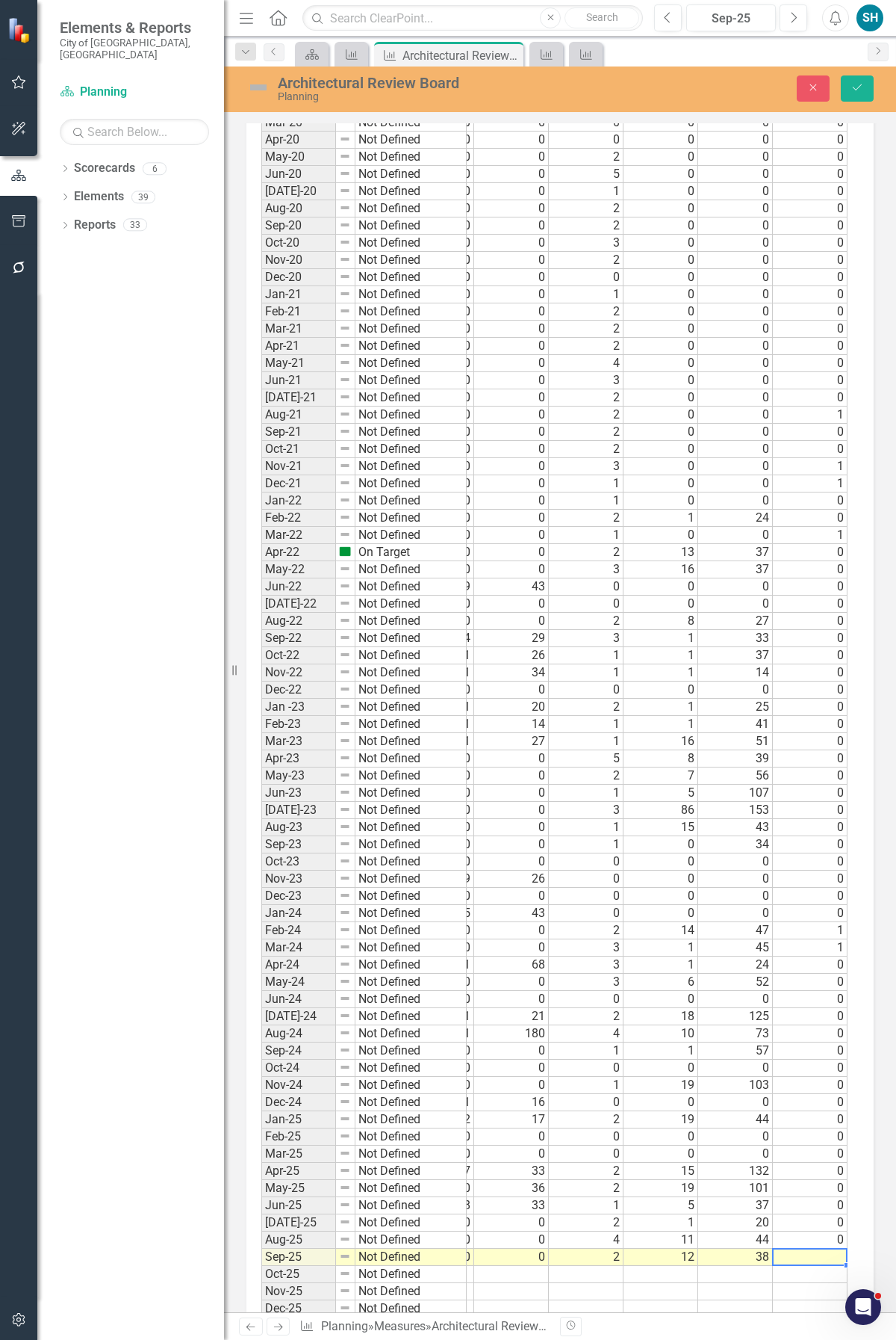
scroll to position [2196, 0]
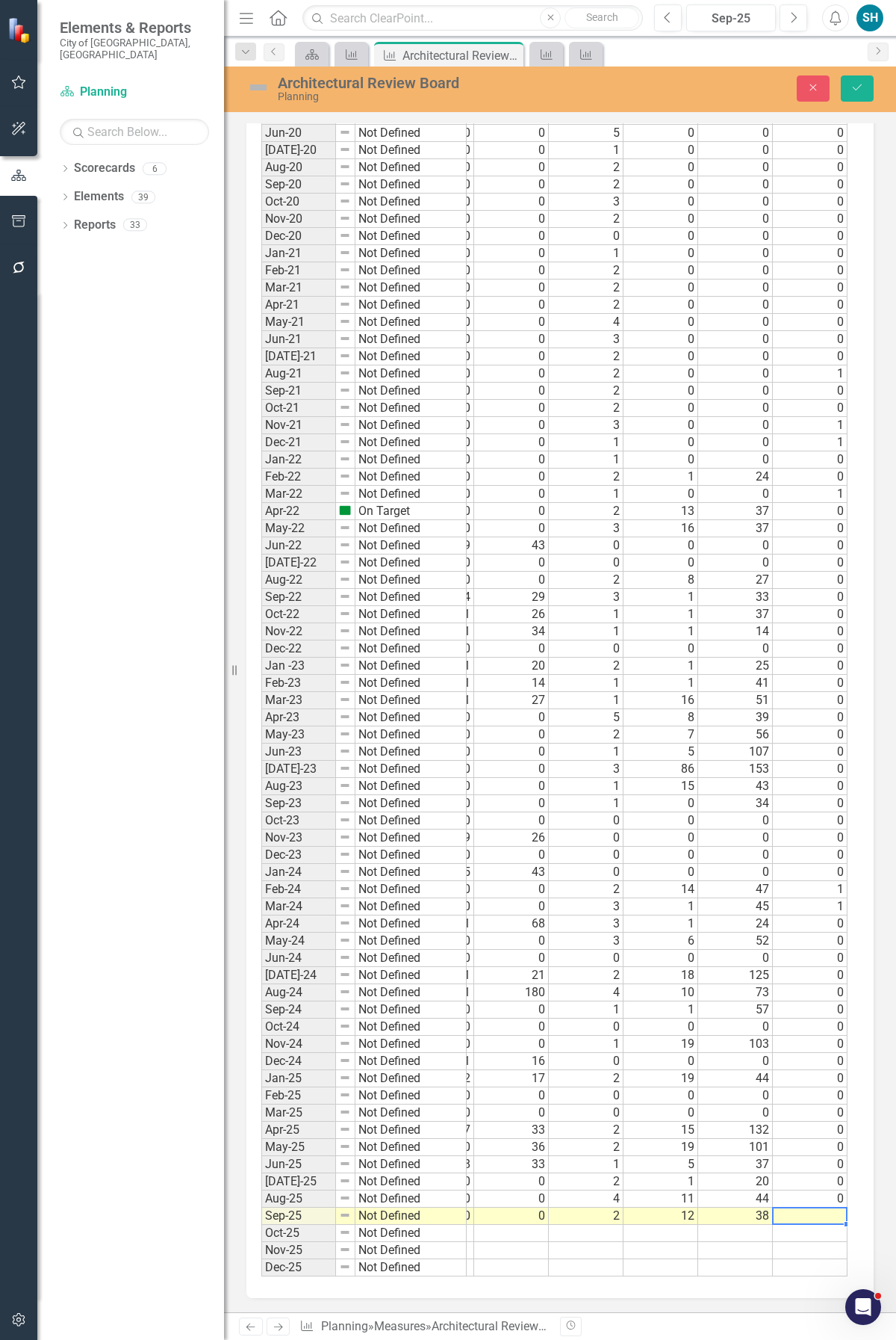
click at [835, 1208] on td at bounding box center [811, 1215] width 75 height 17
type textarea "0"
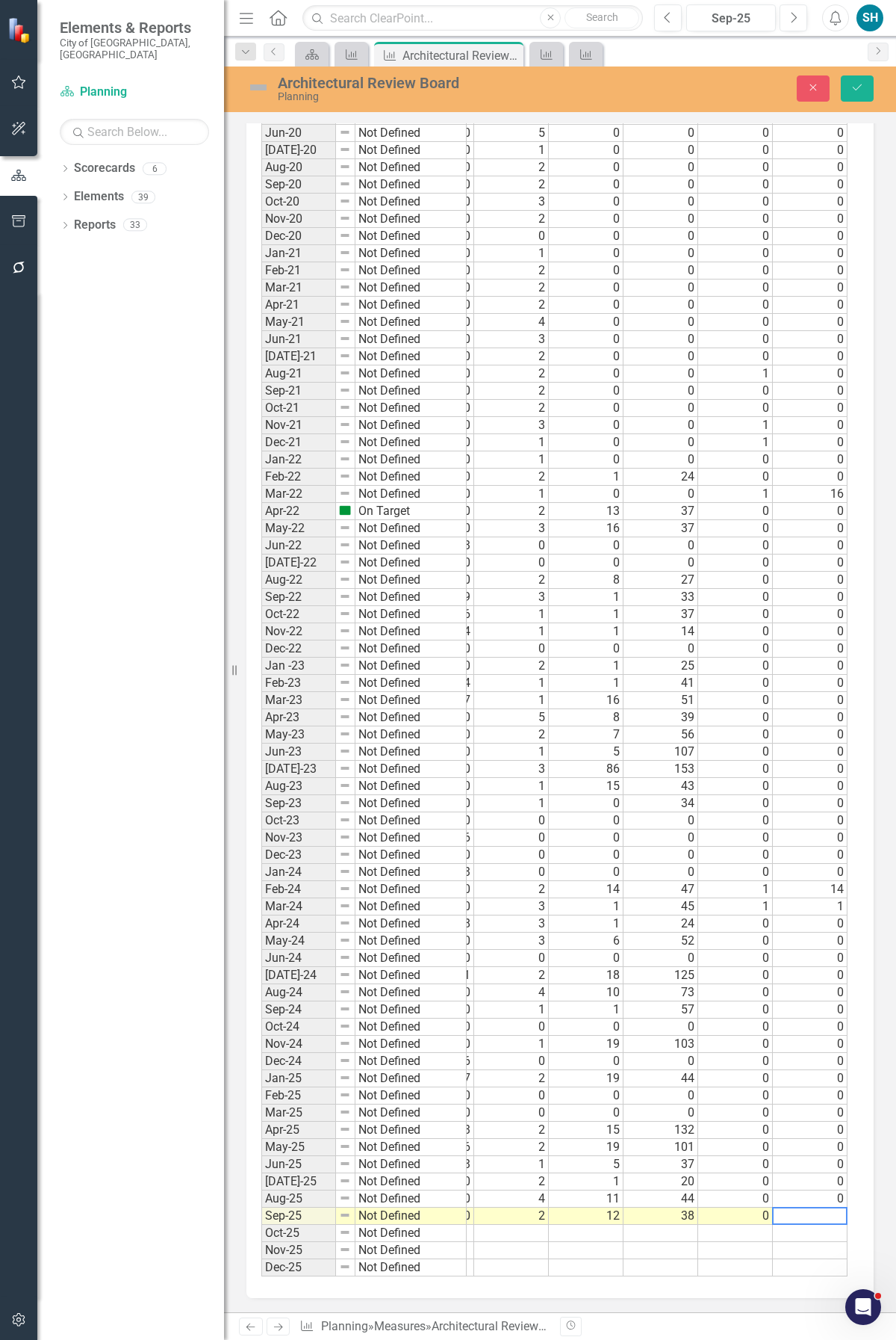
type textarea "0"
click at [813, 1208] on td at bounding box center [811, 1215] width 75 height 17
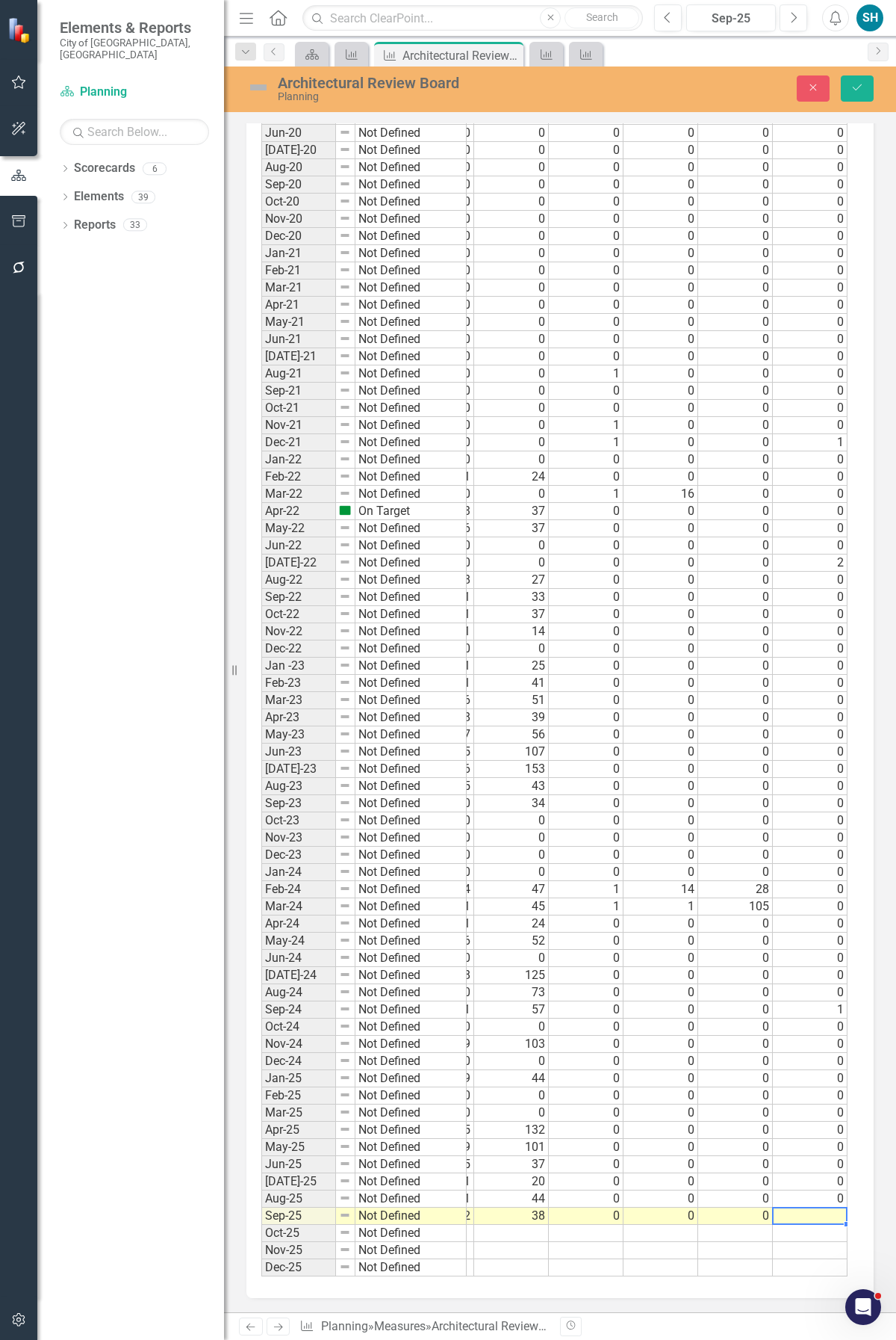
type textarea "0"
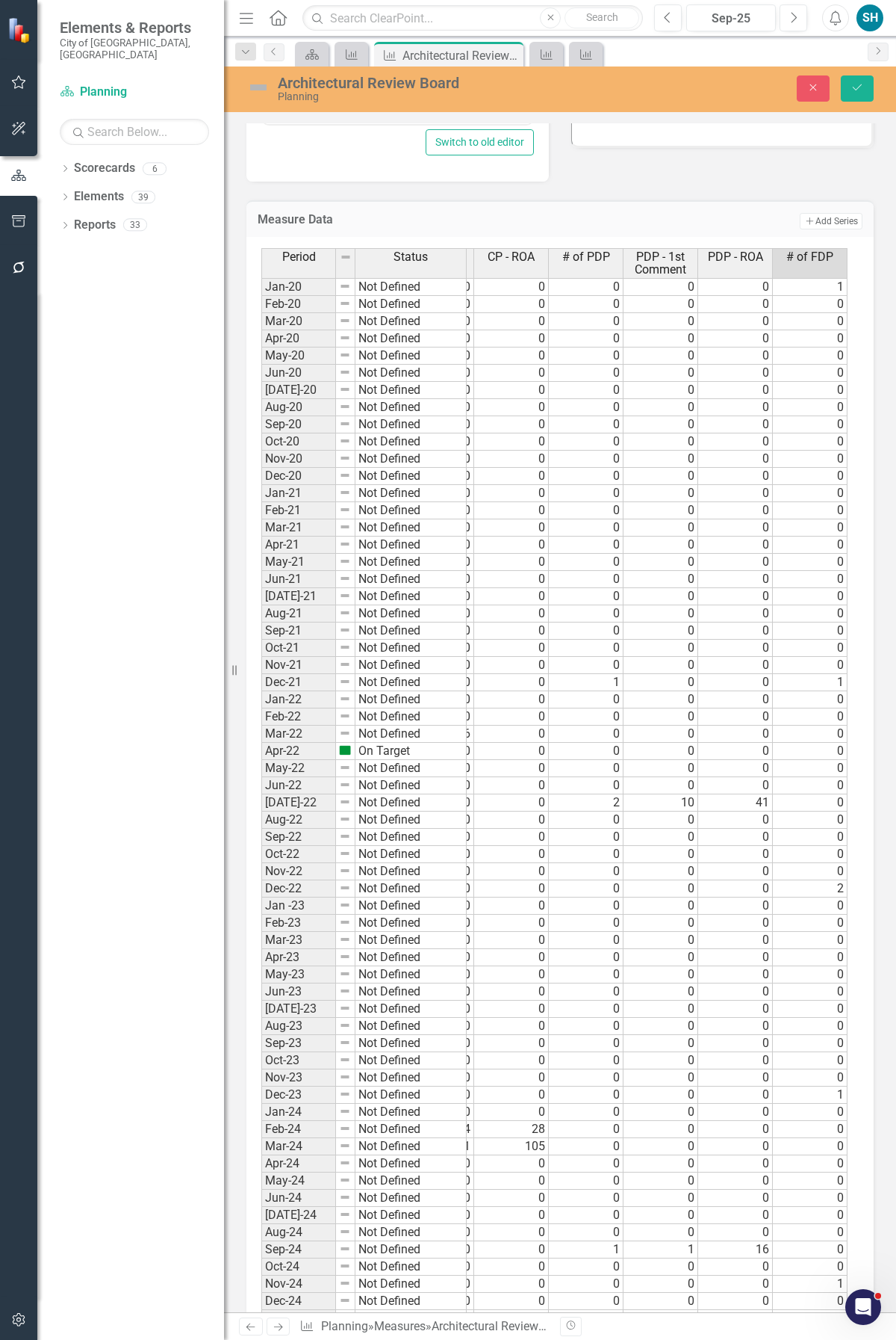
scroll to position [2196, 0]
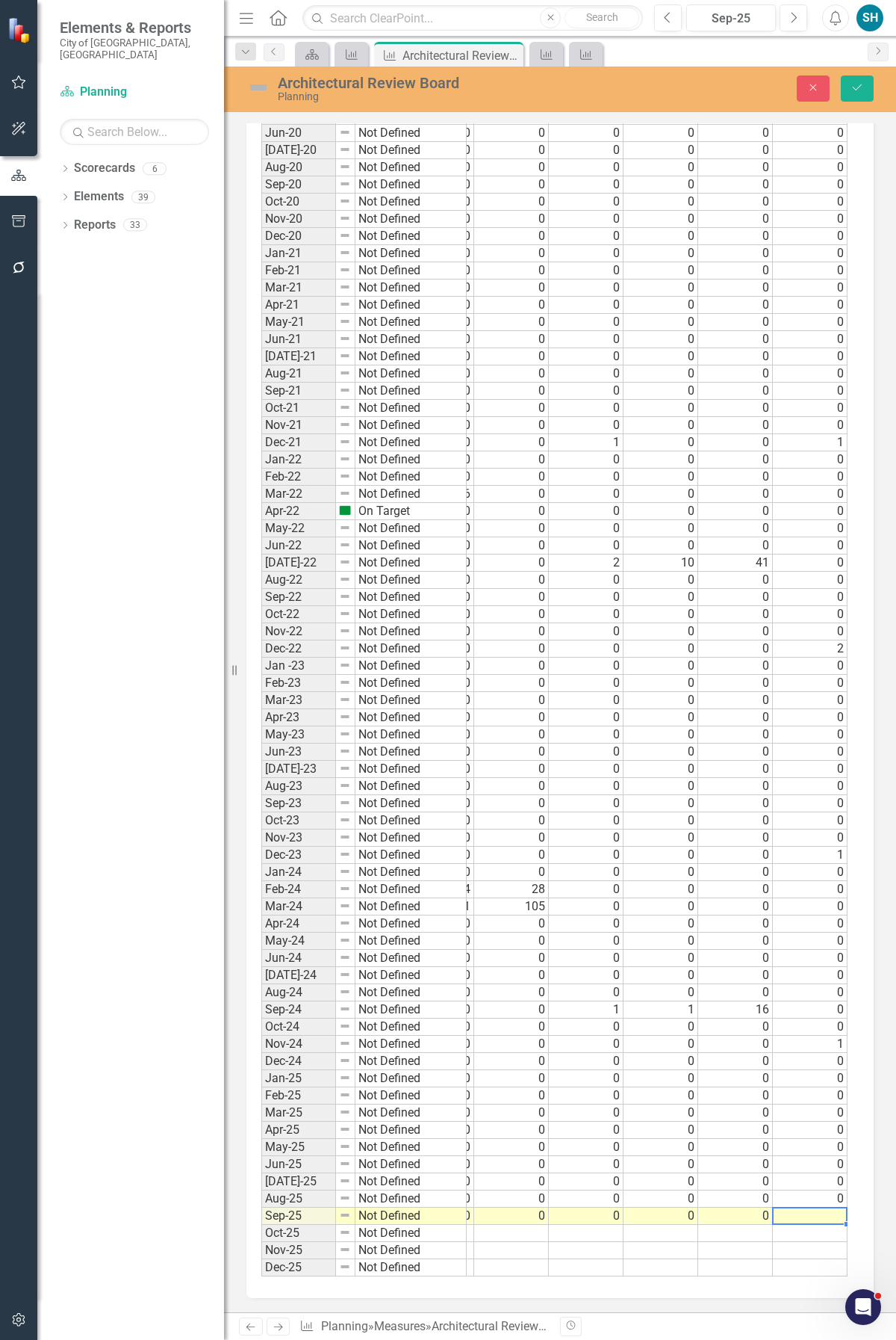
click at [817, 1208] on td at bounding box center [811, 1215] width 75 height 17
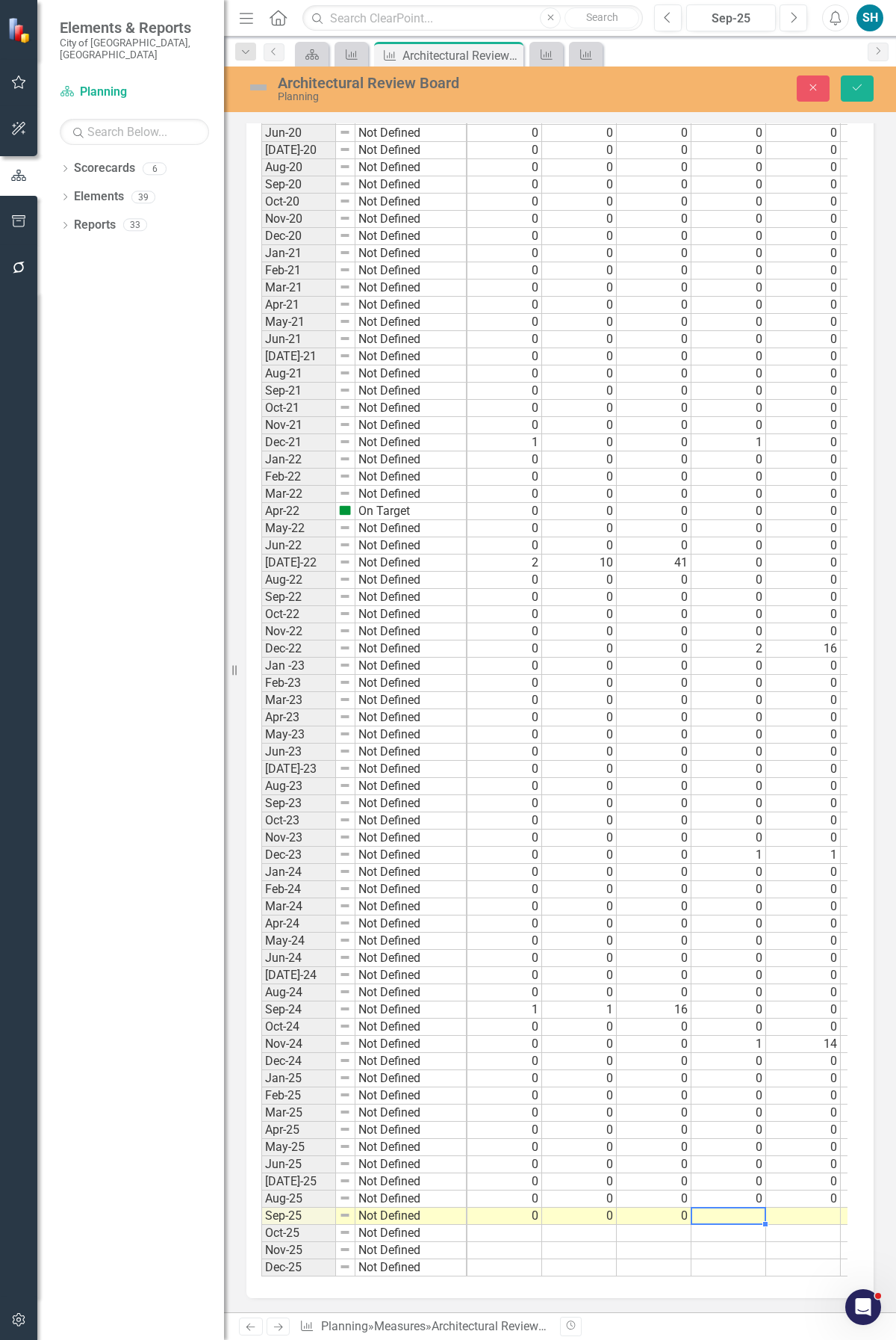
scroll to position [0, 0]
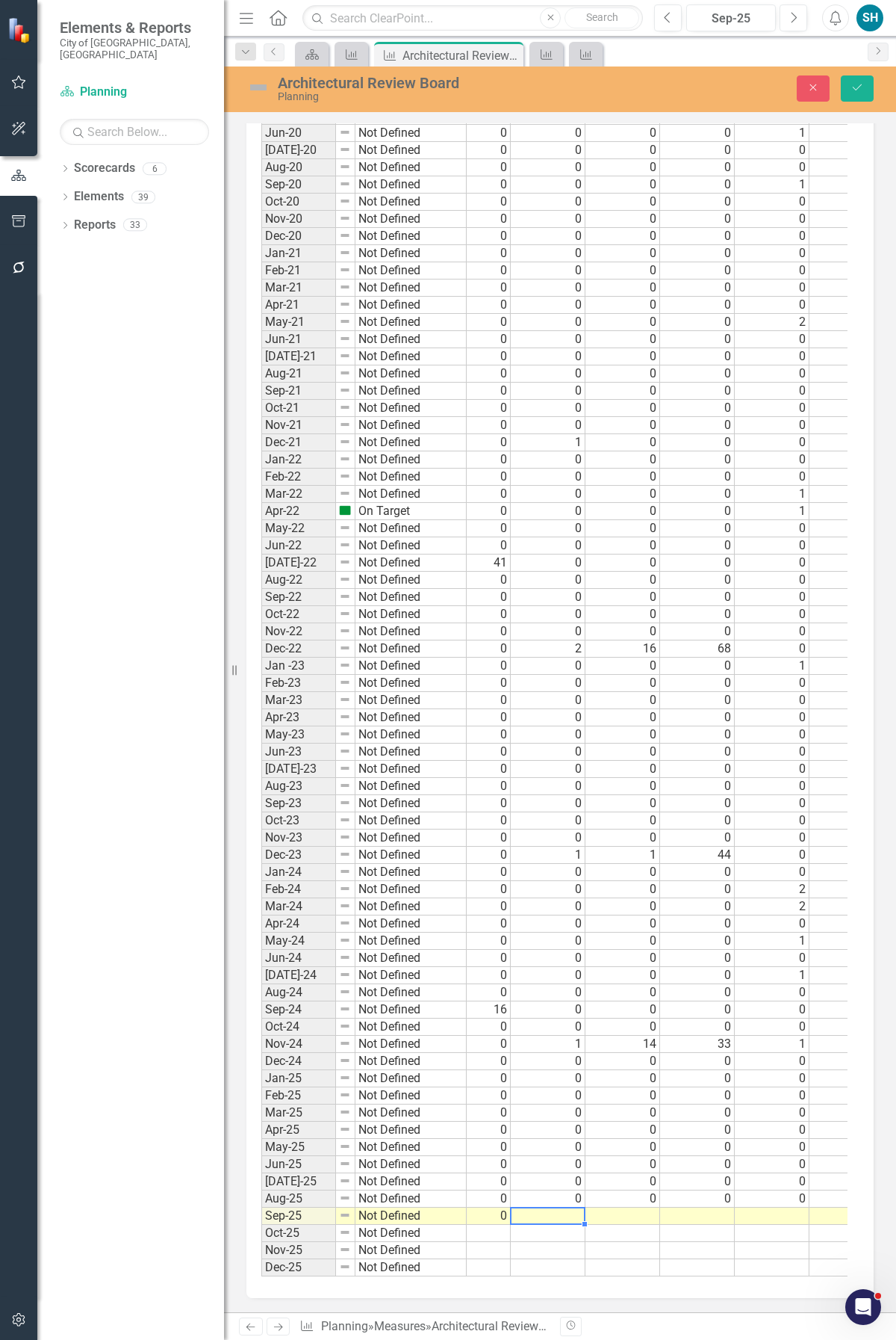
click at [563, 1223] on div at bounding box center [547, 1224] width 75 height 2
type textarea "1"
type textarea "15"
type textarea "125"
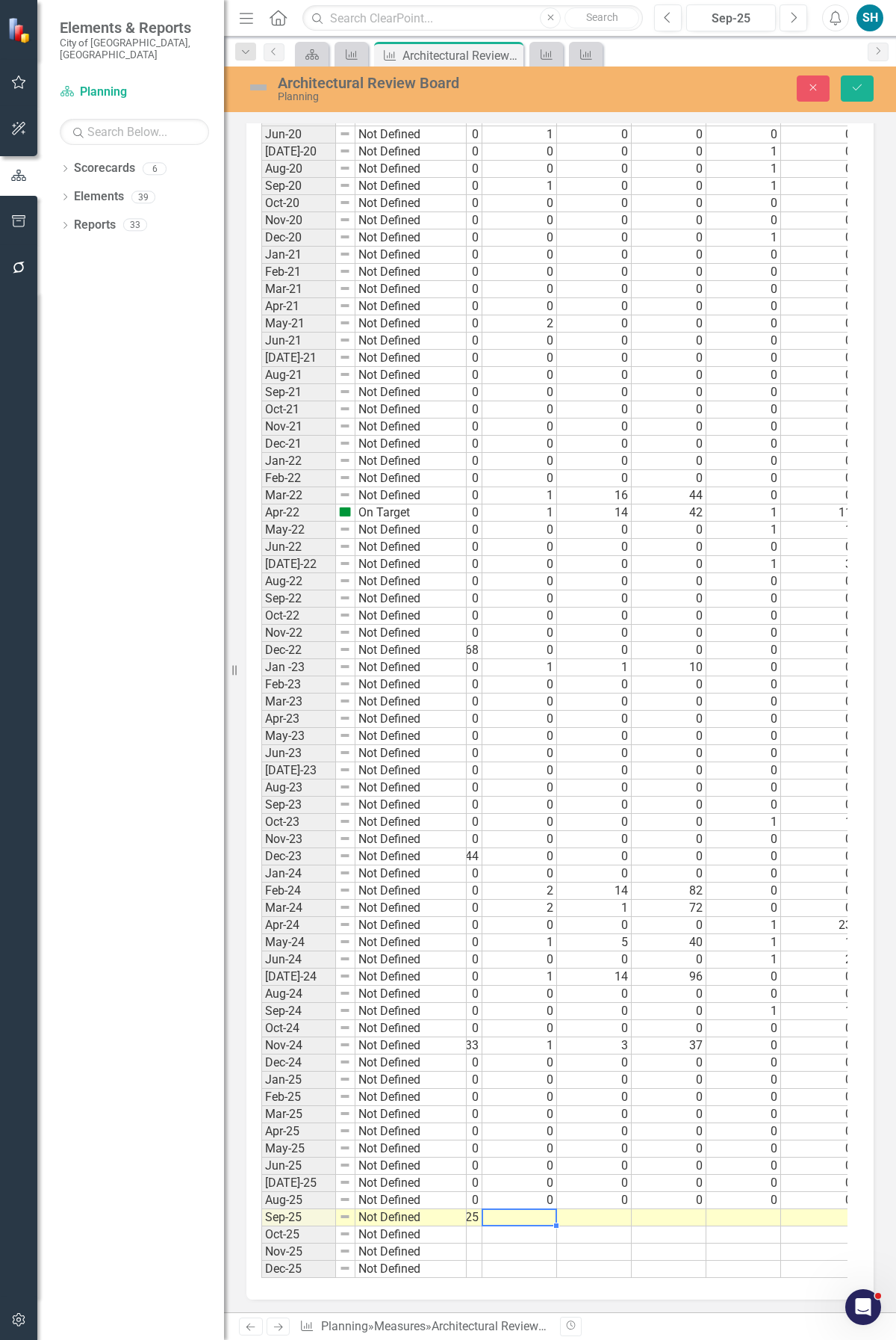
scroll to position [2196, 0]
click at [537, 1208] on tr "0 0 2 12 38 0 0 0 0 0 0 1 15 125" at bounding box center [258, 1215] width 1643 height 17
type textarea "1"
click at [620, 1208] on td at bounding box center [595, 1215] width 75 height 17
type textarea "2"
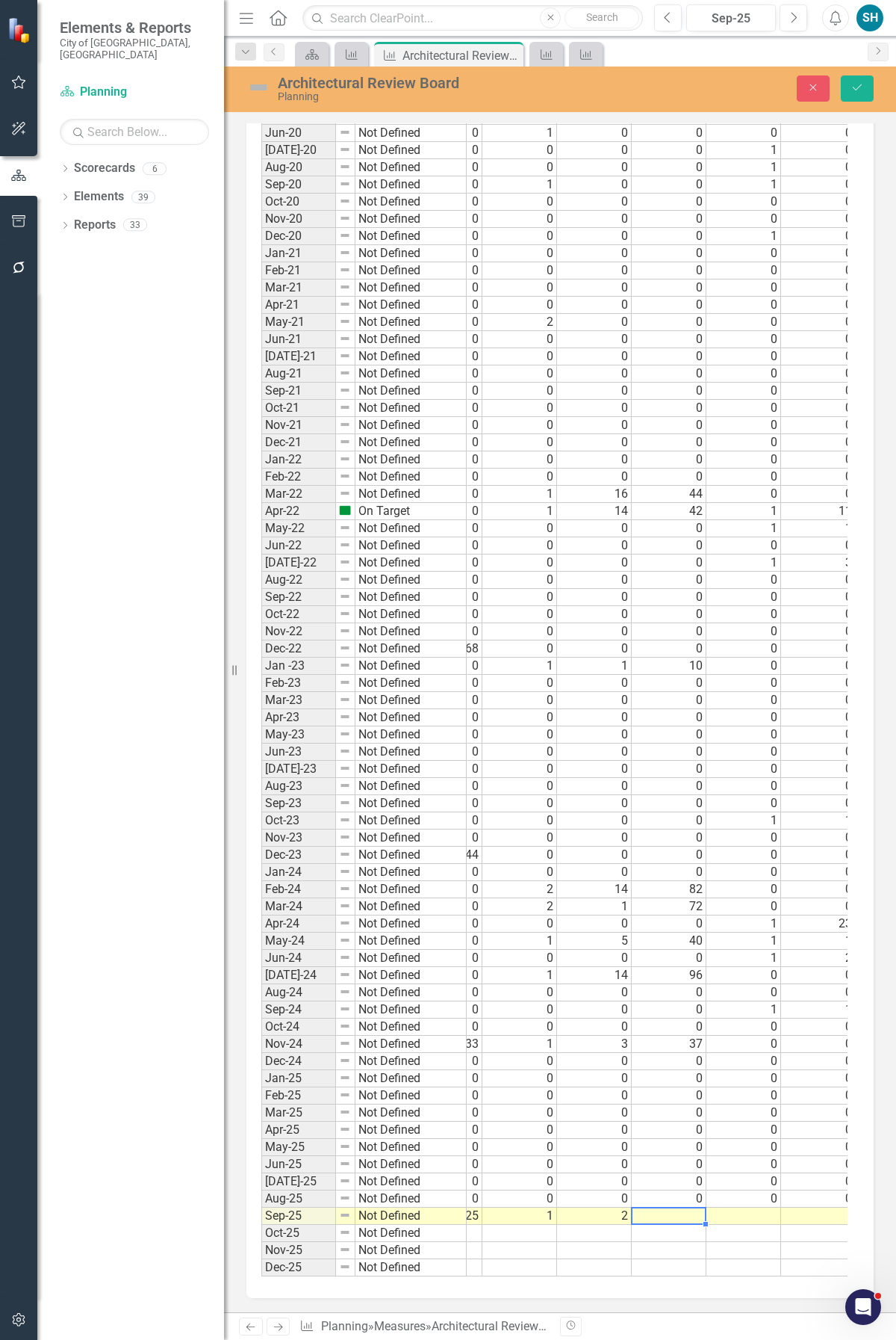
type textarea "3"
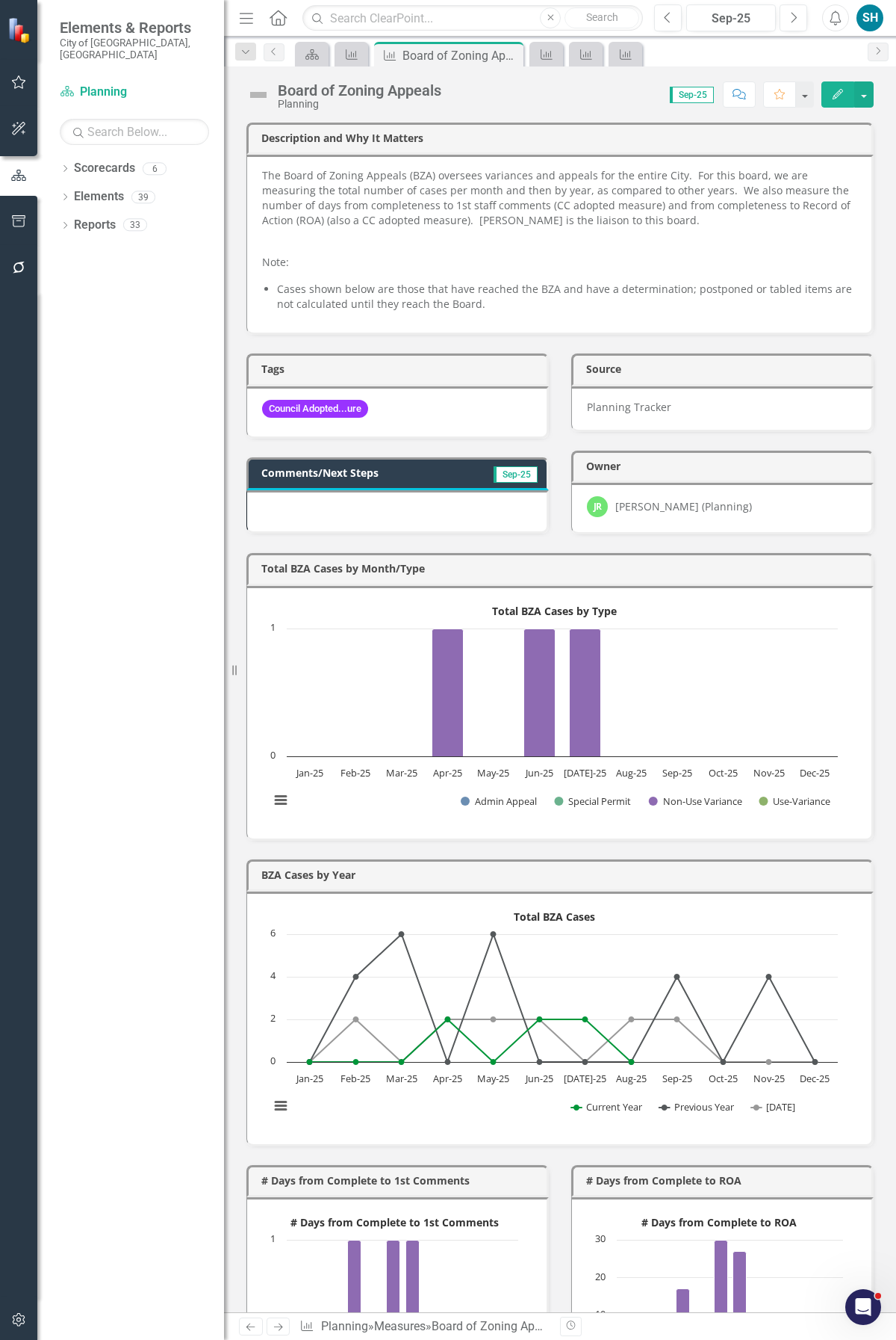
scroll to position [1984, 0]
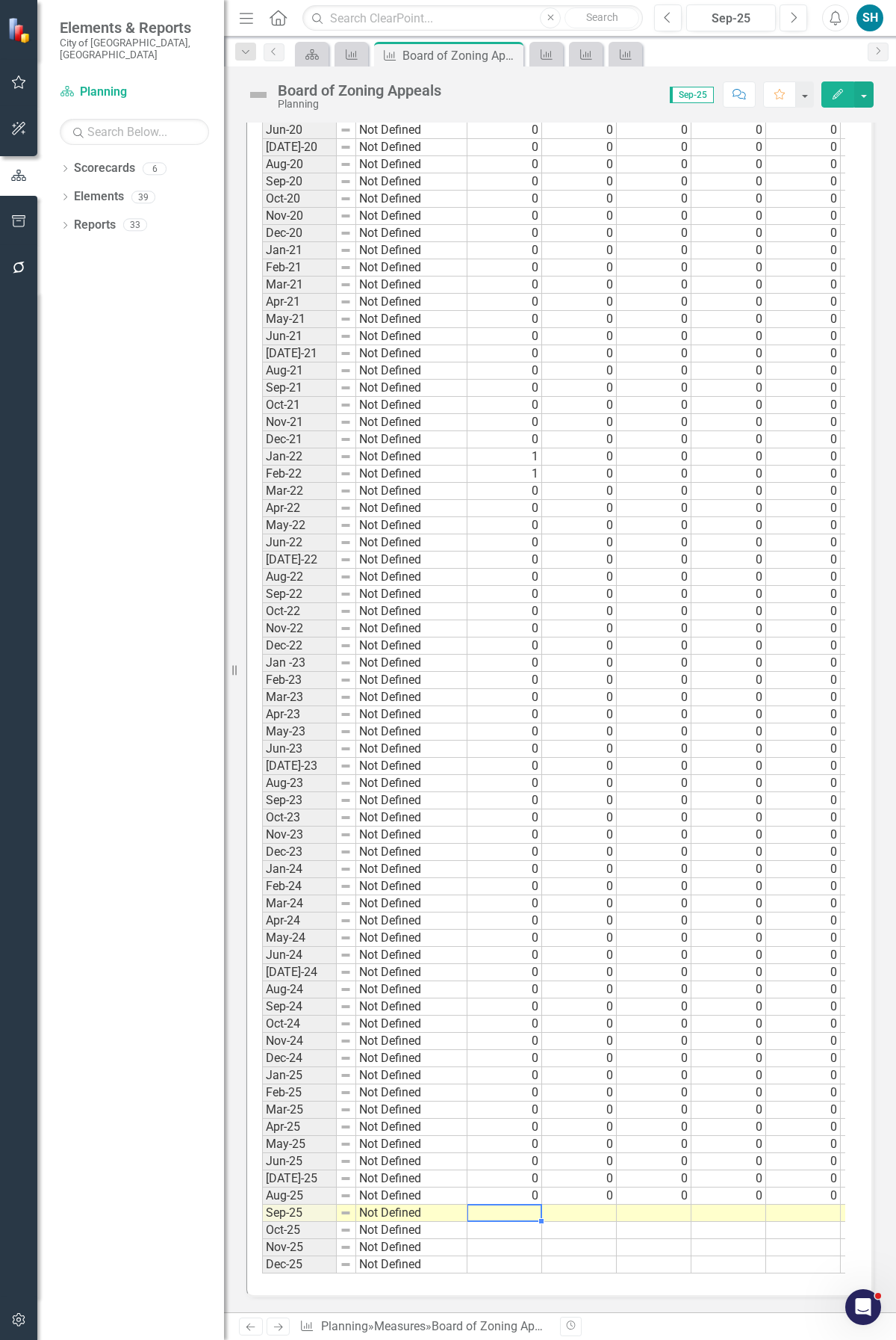
click at [519, 1205] on td at bounding box center [505, 1213] width 75 height 17
type textarea "0"
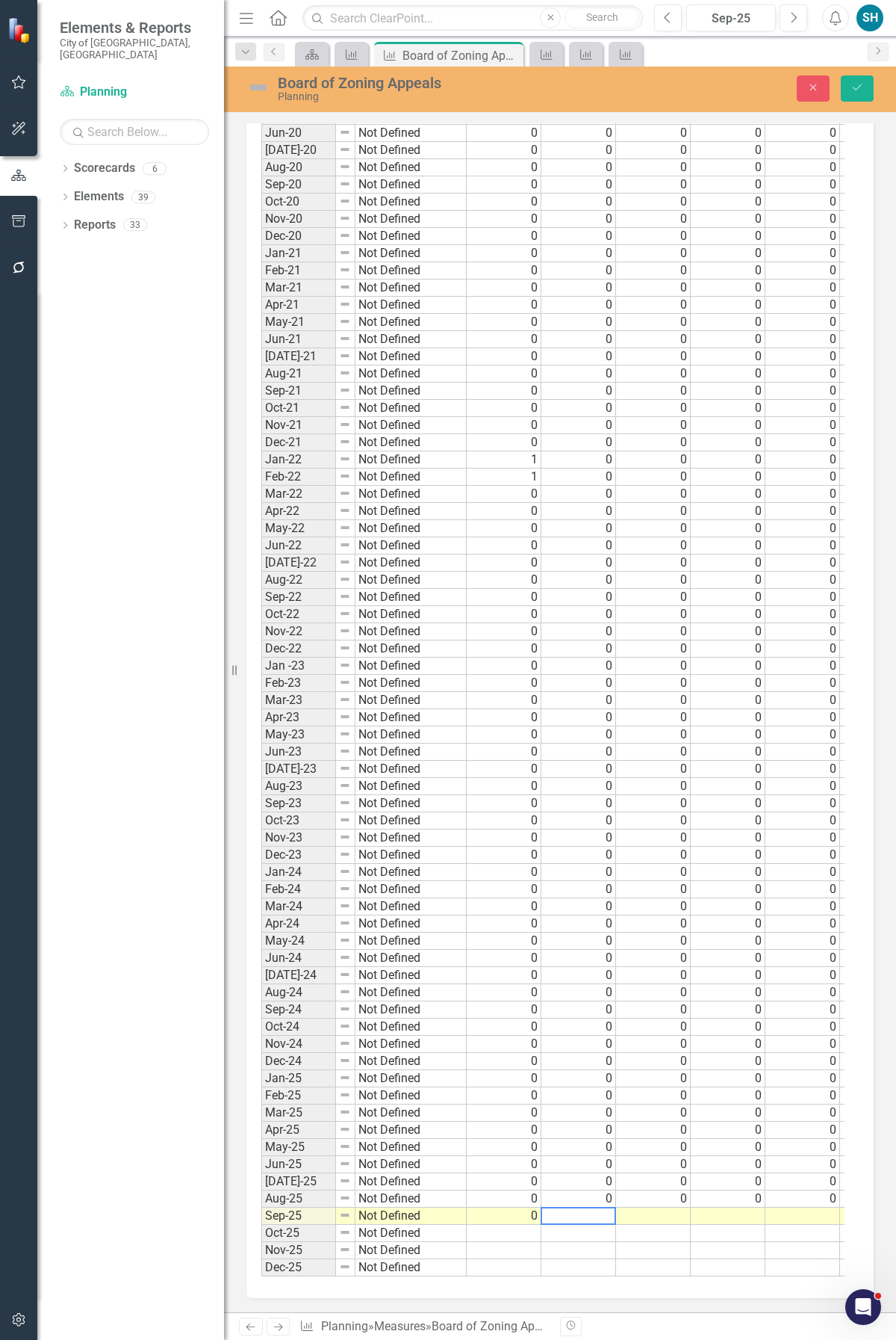
type textarea "0"
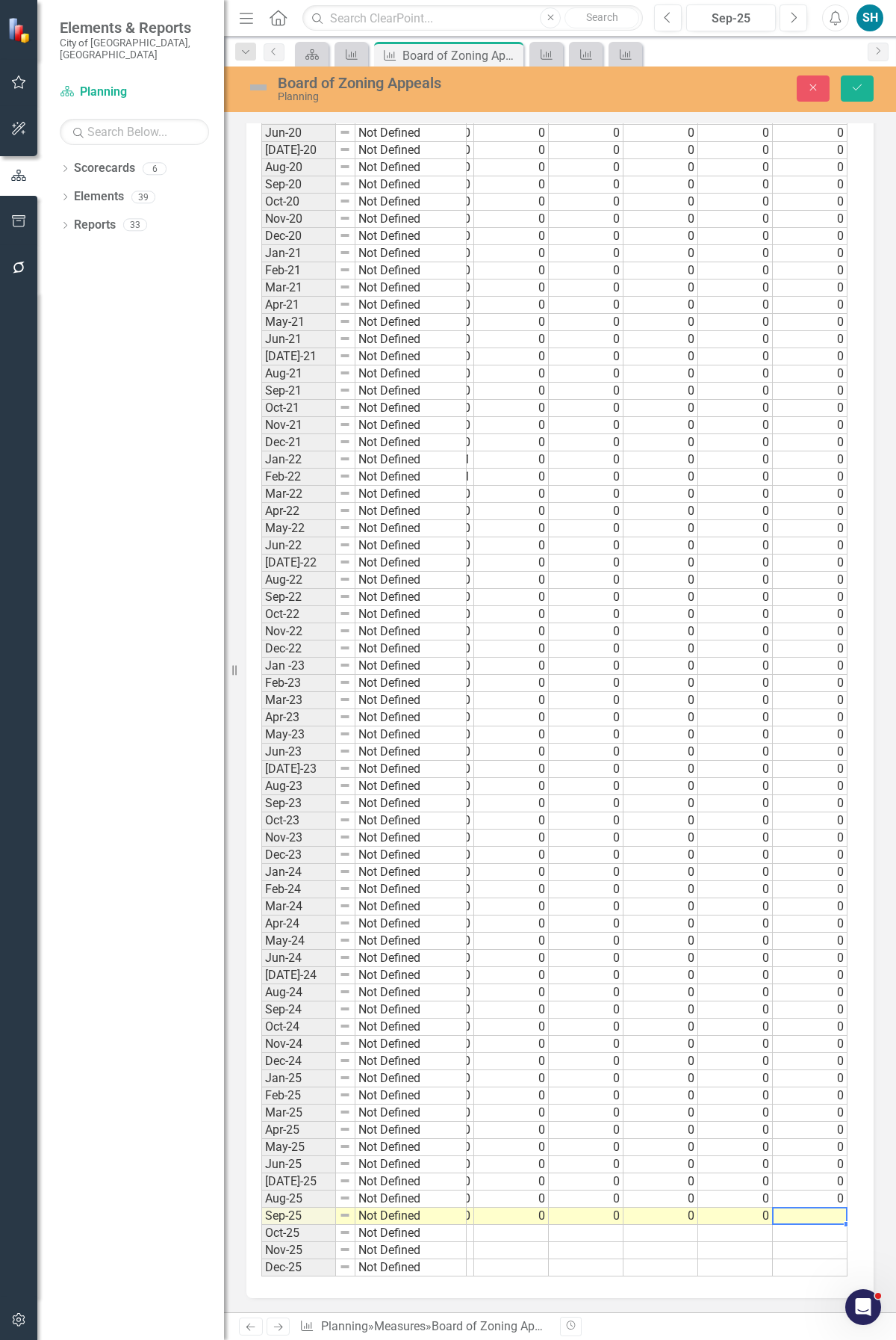
scroll to position [0, 67]
type textarea "0"
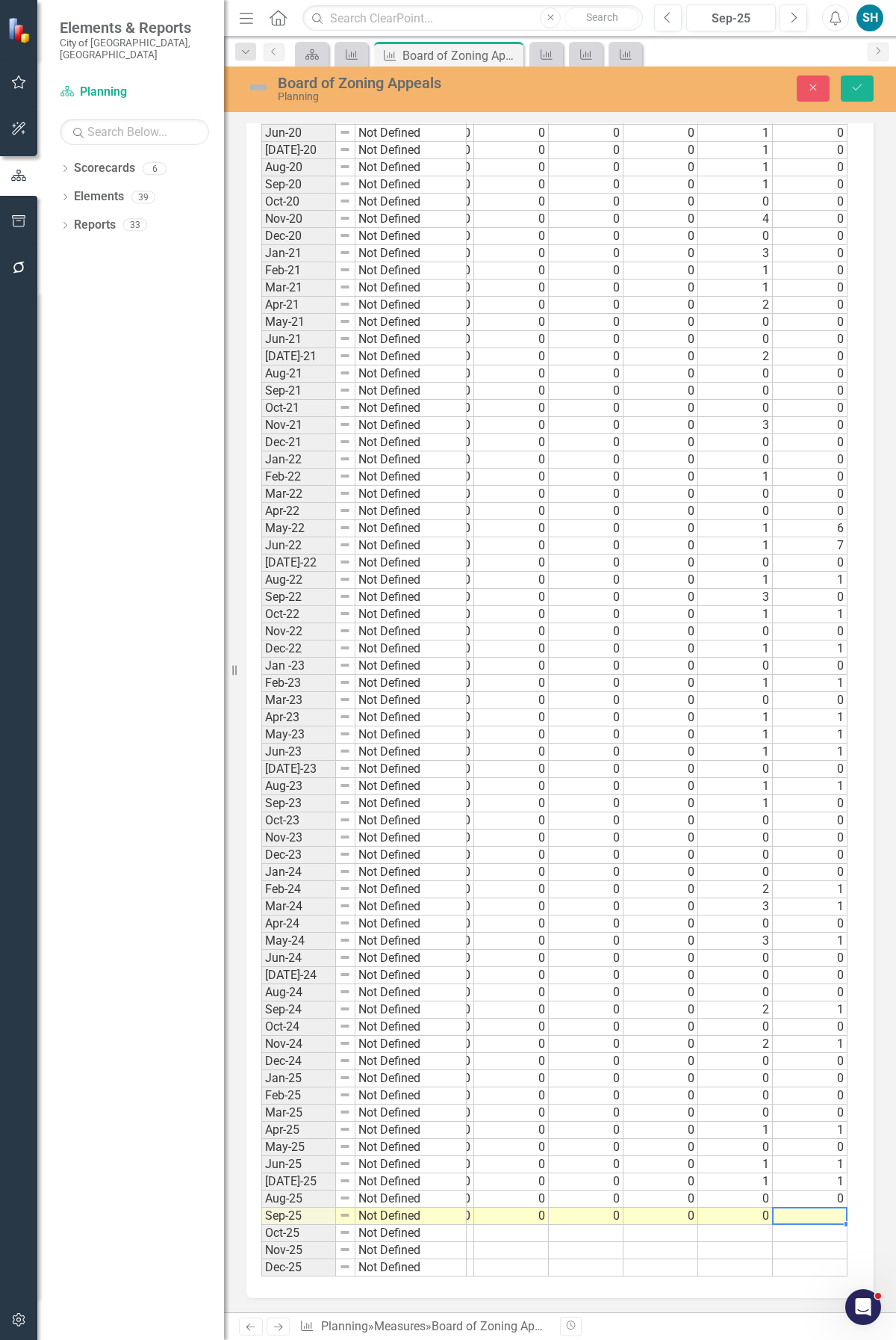
type textarea "0"
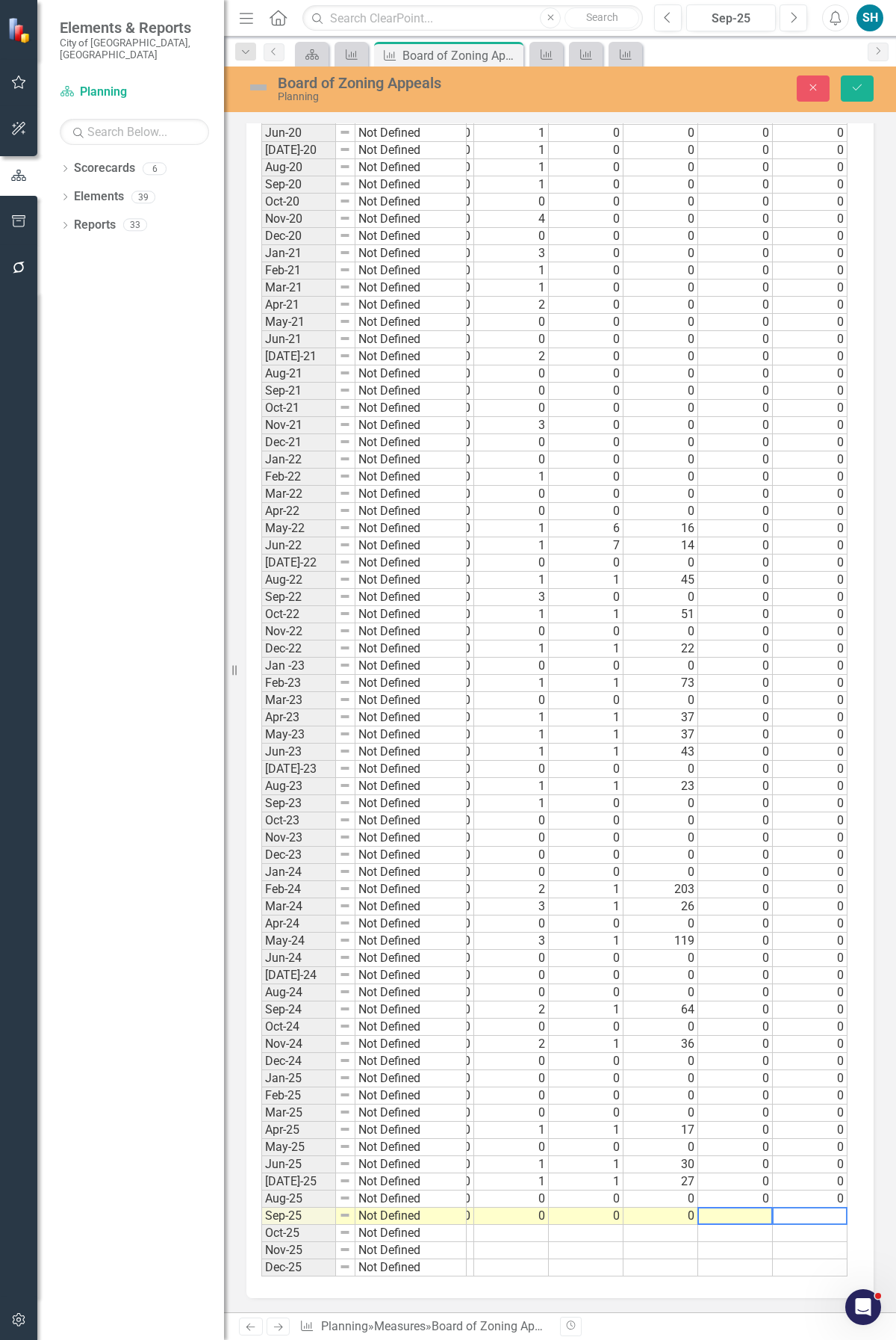
scroll to position [0, 441]
type textarea "0"
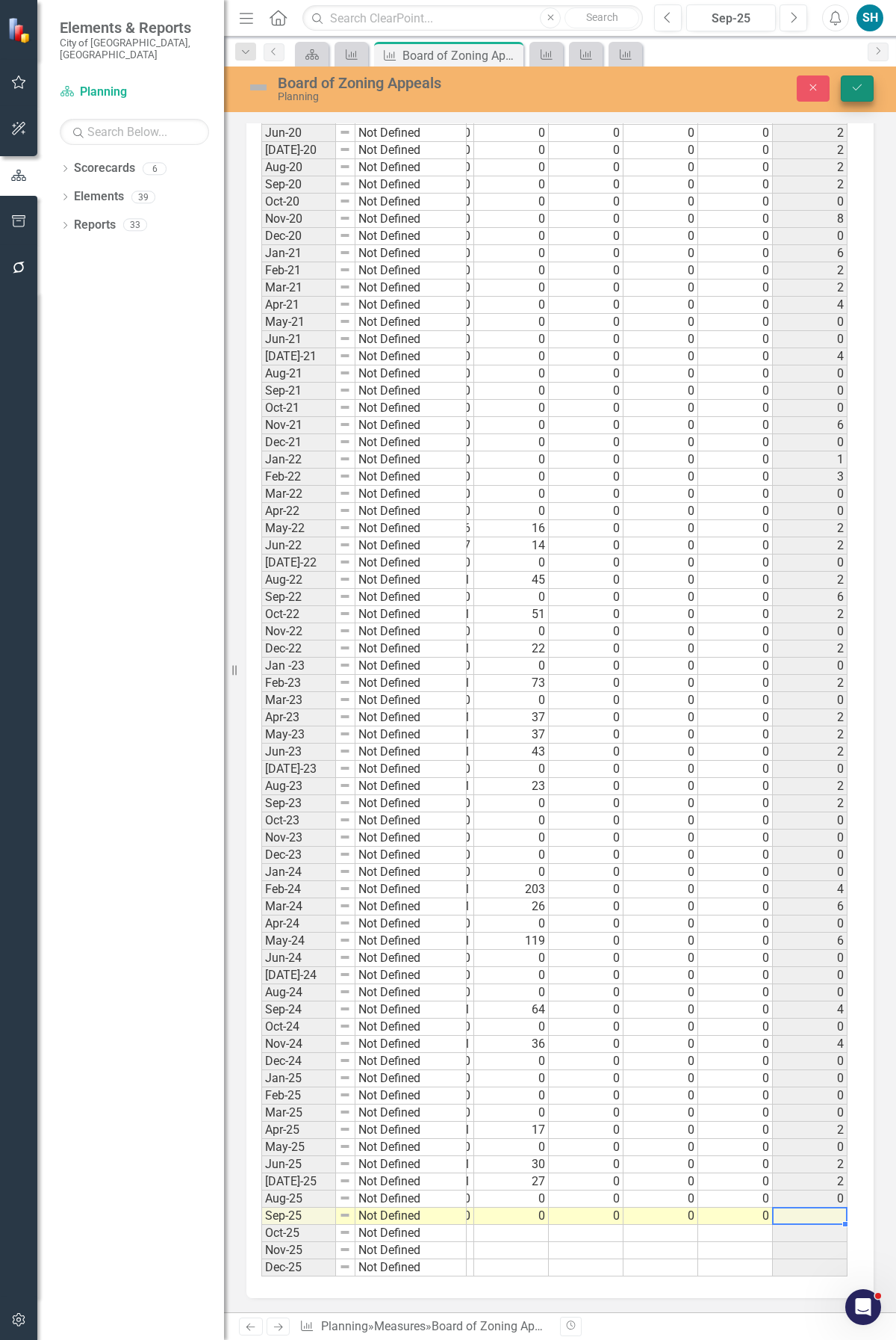
type textarea "0"
click at [855, 97] on button "Save" at bounding box center [856, 88] width 33 height 26
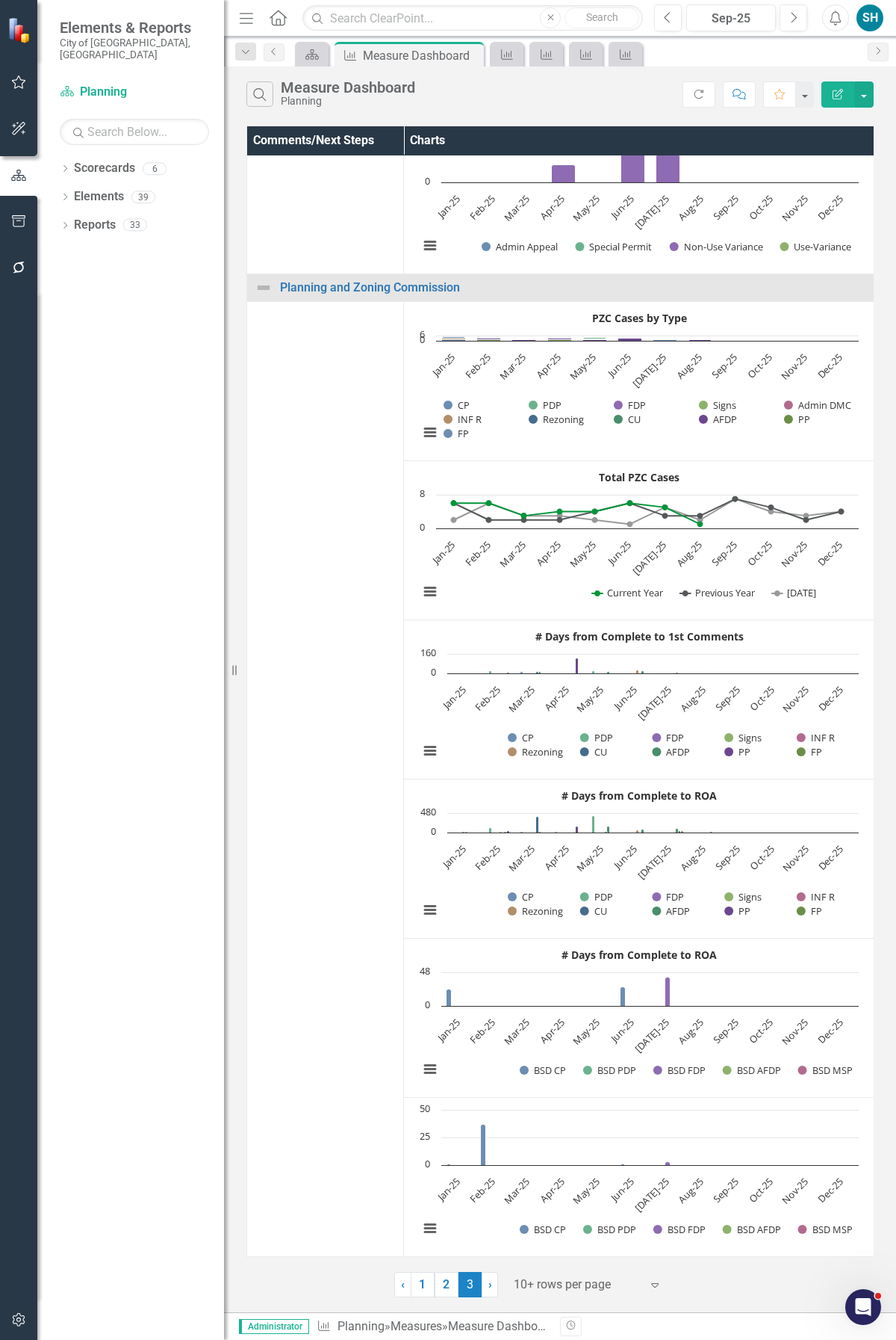
scroll to position [1221, 0]
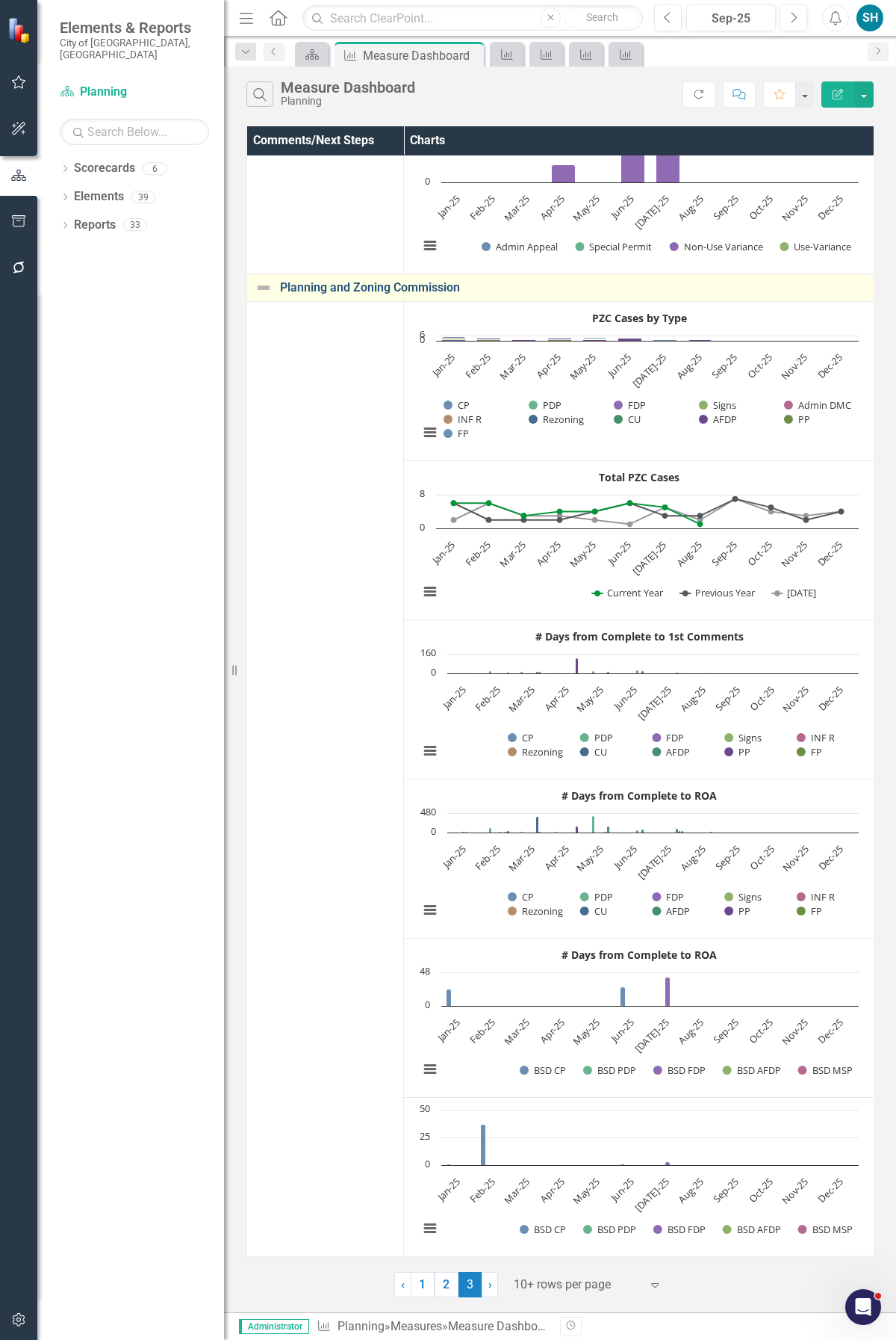
click at [354, 281] on link "Planning and Zoning Commission" at bounding box center [574, 288] width 587 height 14
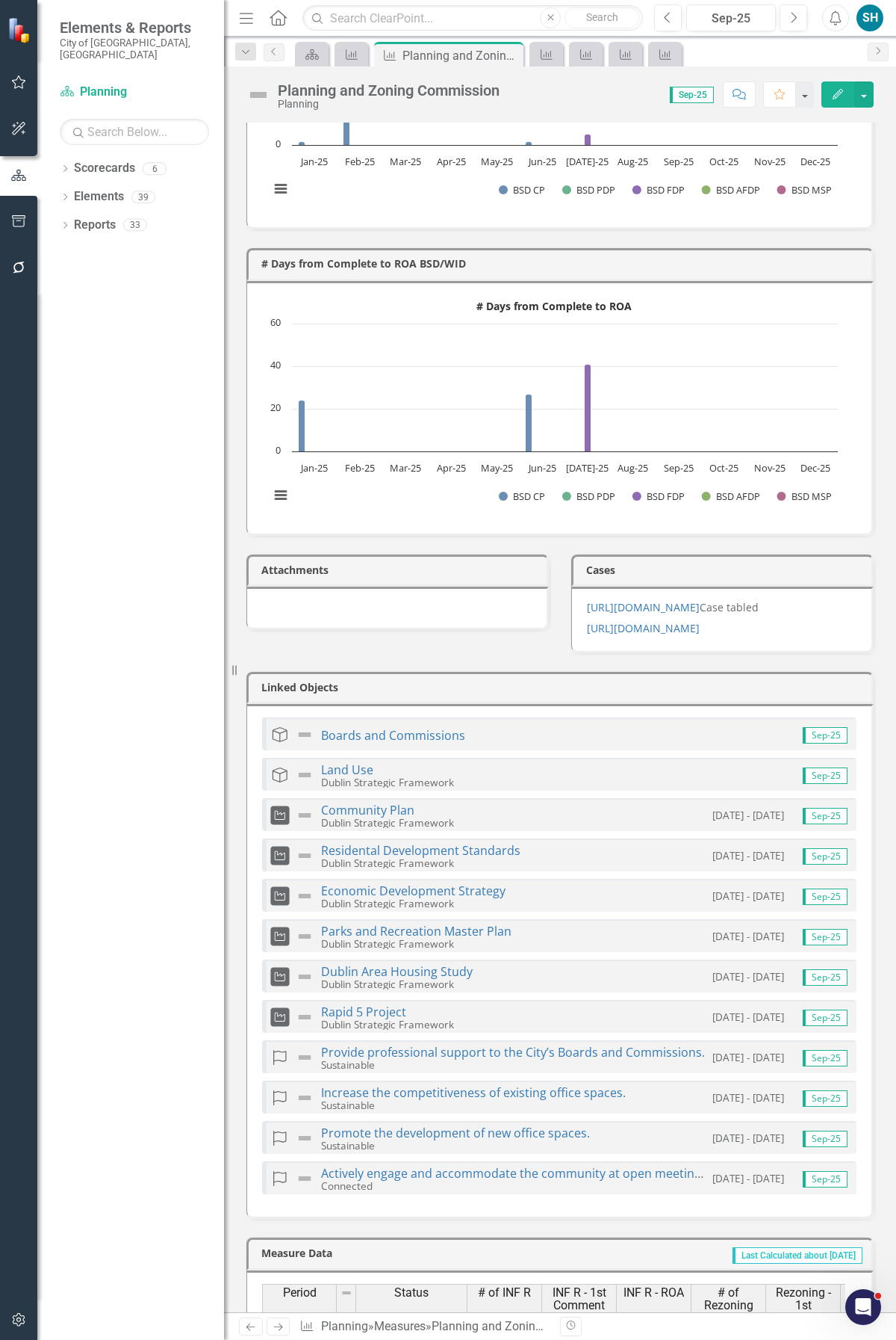
scroll to position [2017, 0]
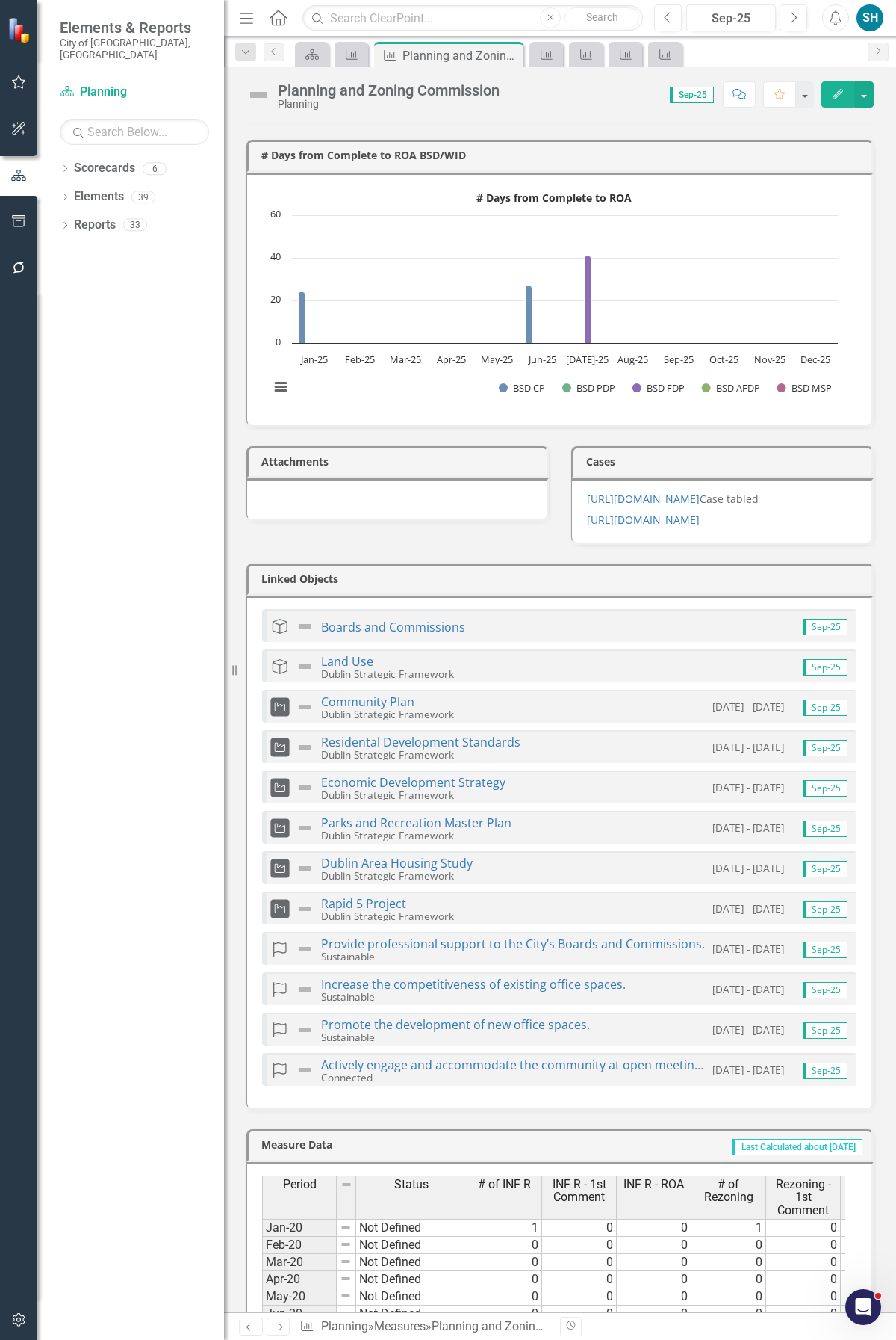
click at [609, 456] on h3 "Cases" at bounding box center [725, 461] width 278 height 11
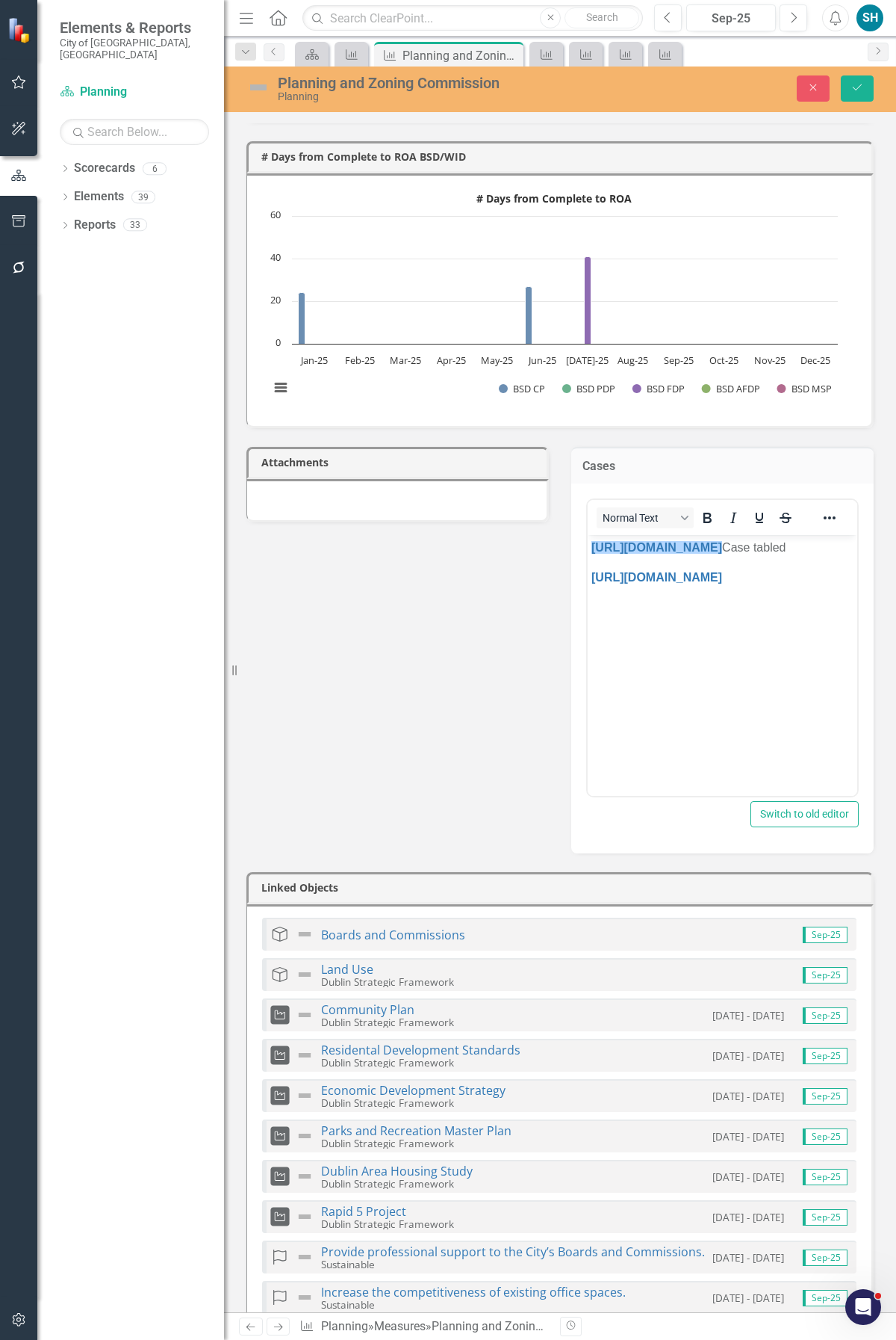
scroll to position [0, 0]
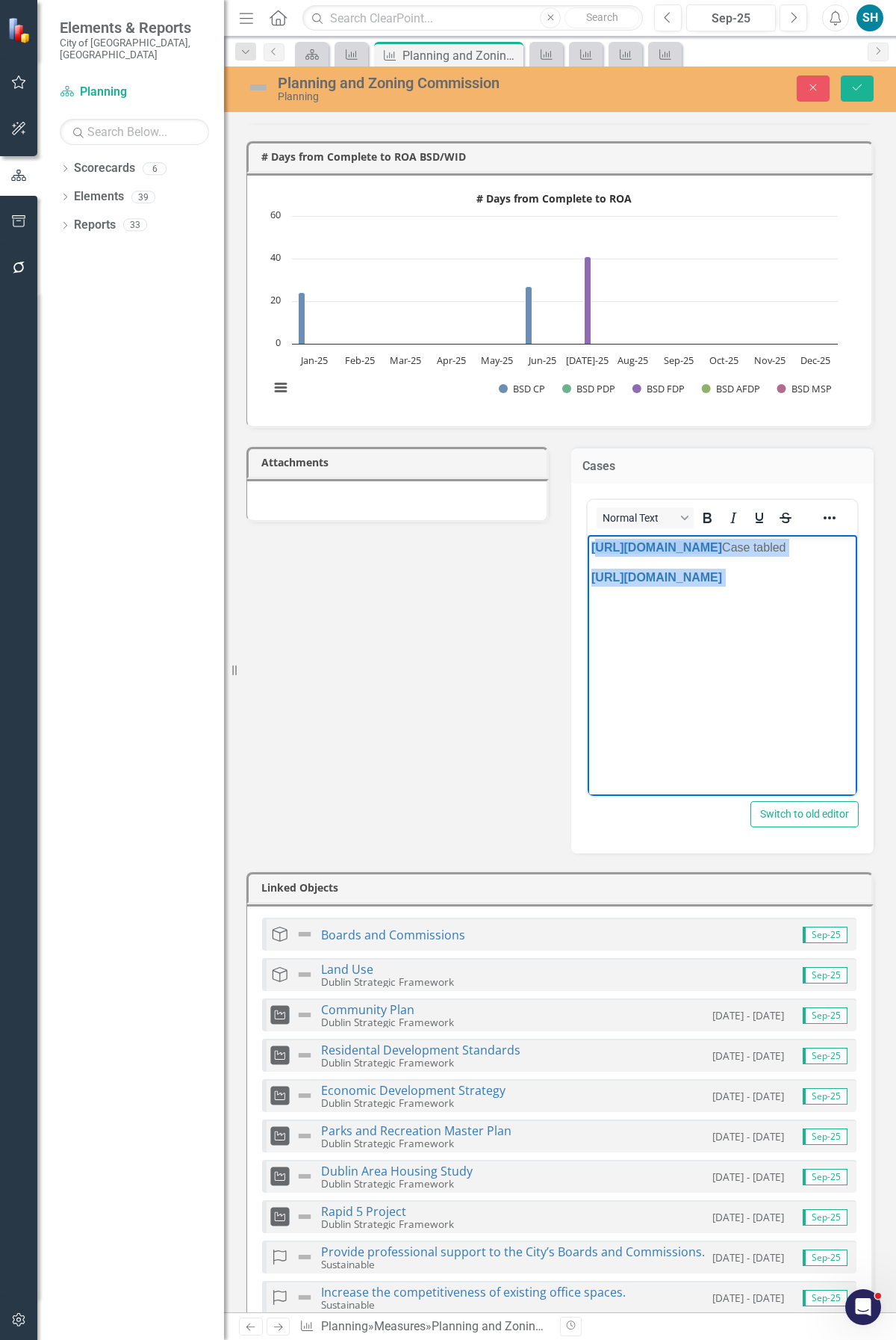
drag, startPoint x: 593, startPoint y: 544, endPoint x: 746, endPoint y: 654, distance: 188.4
click at [746, 654] on body "﻿https://dublinohiousa.gov/alpha/wp-content/uploads/2024/04/Granicus-Agenda-1.p…" at bounding box center [722, 646] width 270 height 224
click at [647, 556] on body "﻿" at bounding box center [722, 646] width 270 height 224
paste body "Rich Text Area. Press ALT-0 for help."
click at [633, 631] on body "https://dublinohiousa.gov/alpha/wp-content/uploads/2024/06/JWS-Agenda-09-02-25-…" at bounding box center [722, 646] width 270 height 224
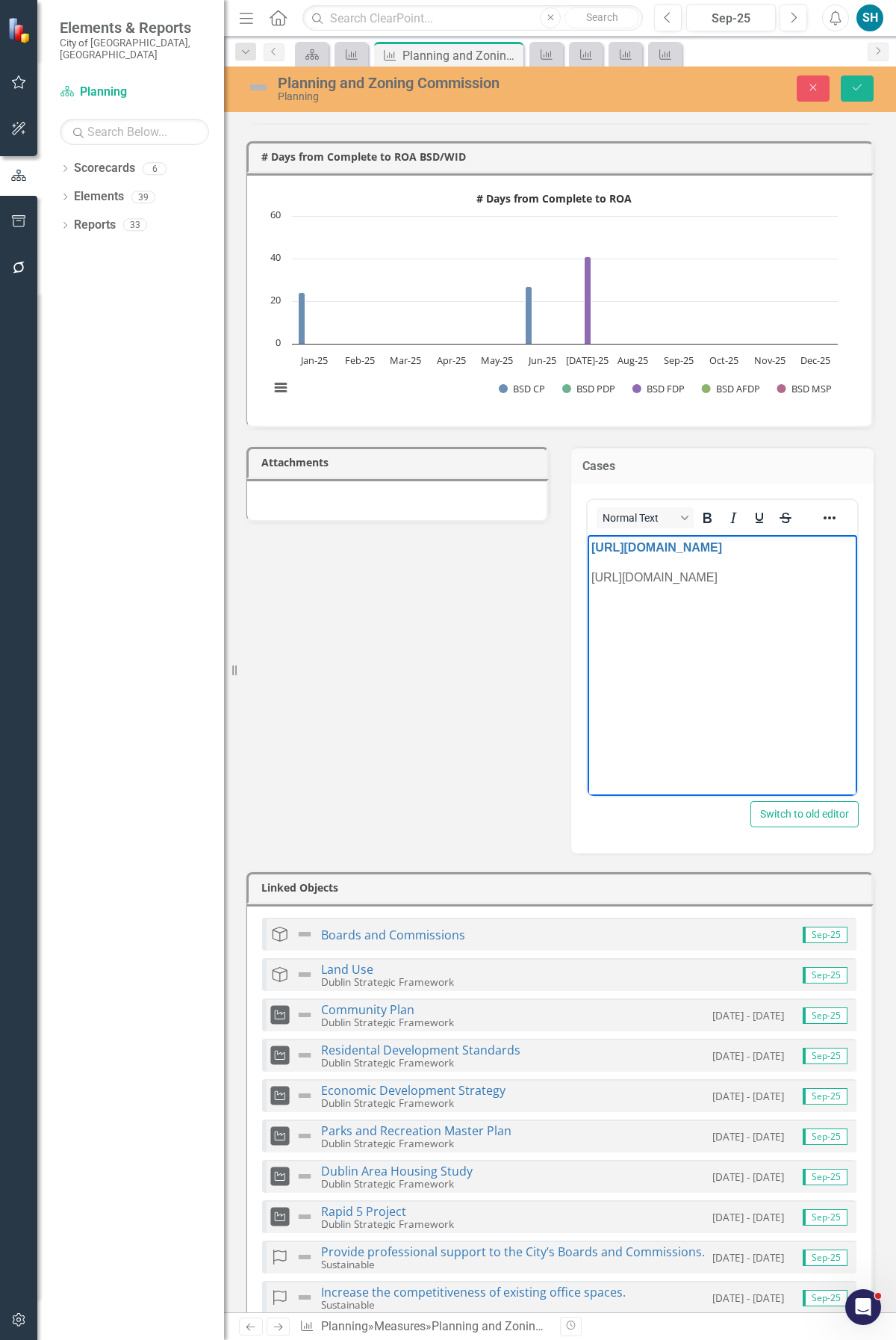
click at [703, 586] on p "https://dublinohiousa.gov/alpha/wp-content/uploads/2024/04/090425-Agenda_TOUR.p…" at bounding box center [722, 577] width 262 height 18
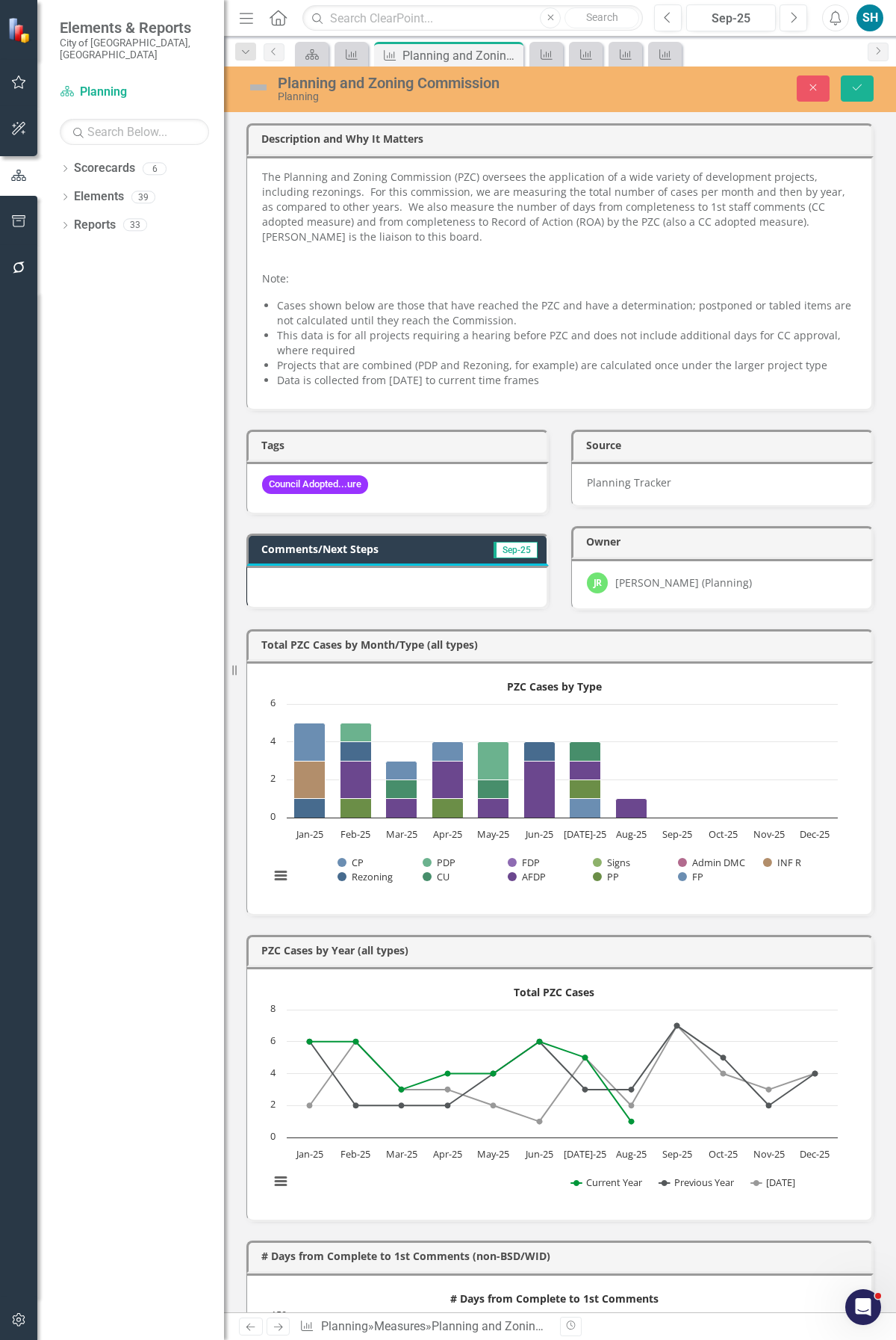
scroll to position [0, 2457]
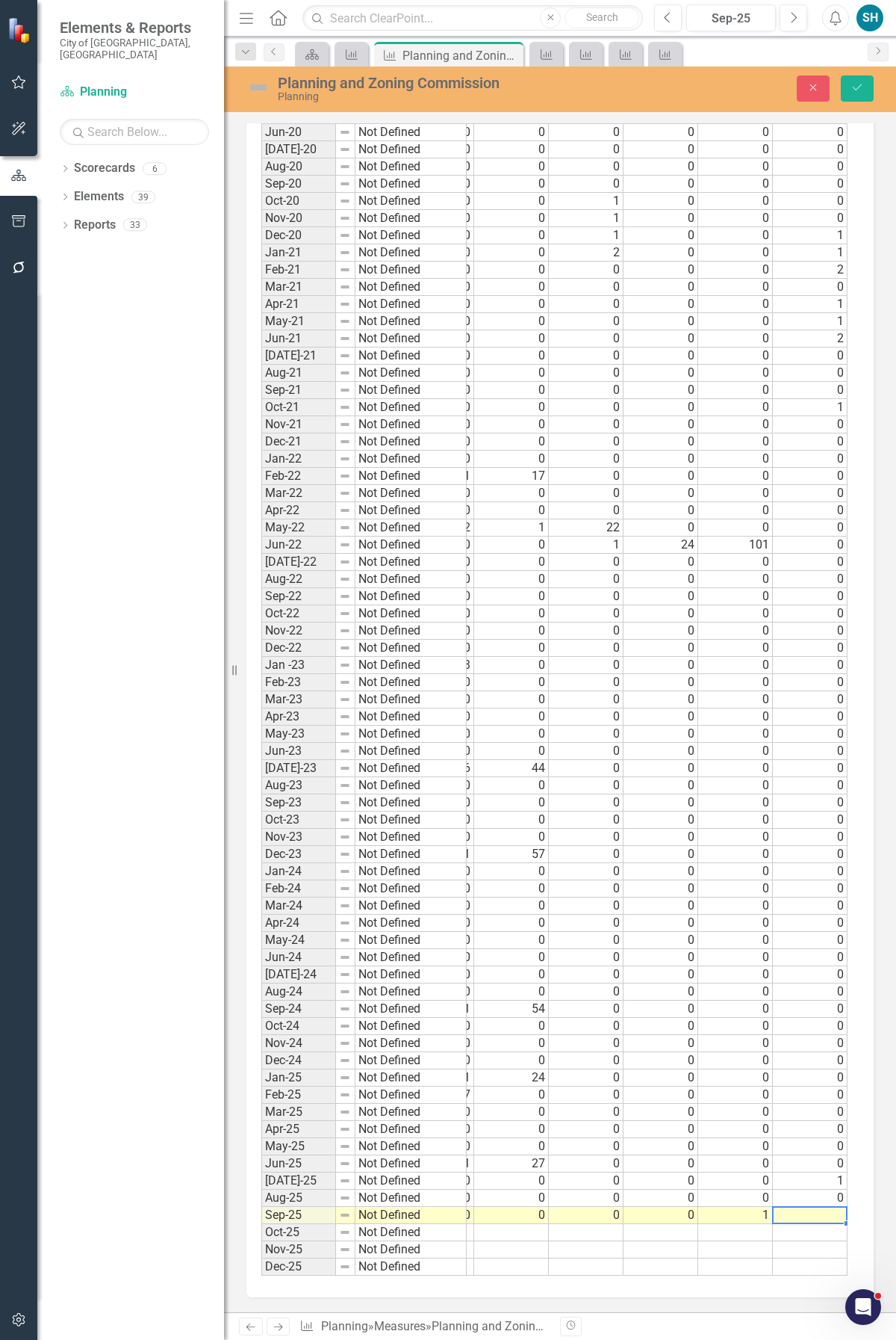
click at [788, 1207] on td at bounding box center [811, 1214] width 75 height 17
type textarea "19"
type textarea "62"
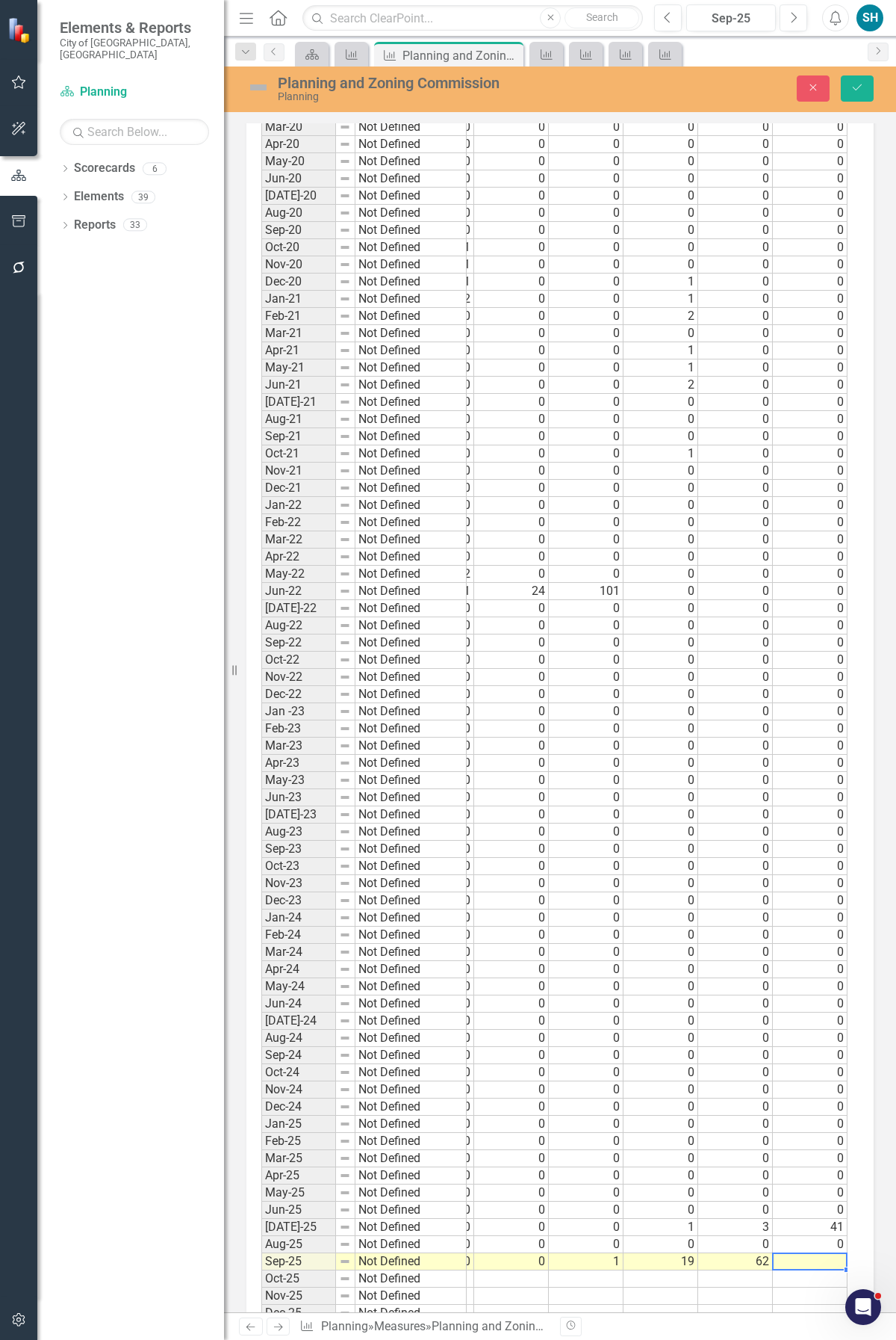
scroll to position [3313, 0]
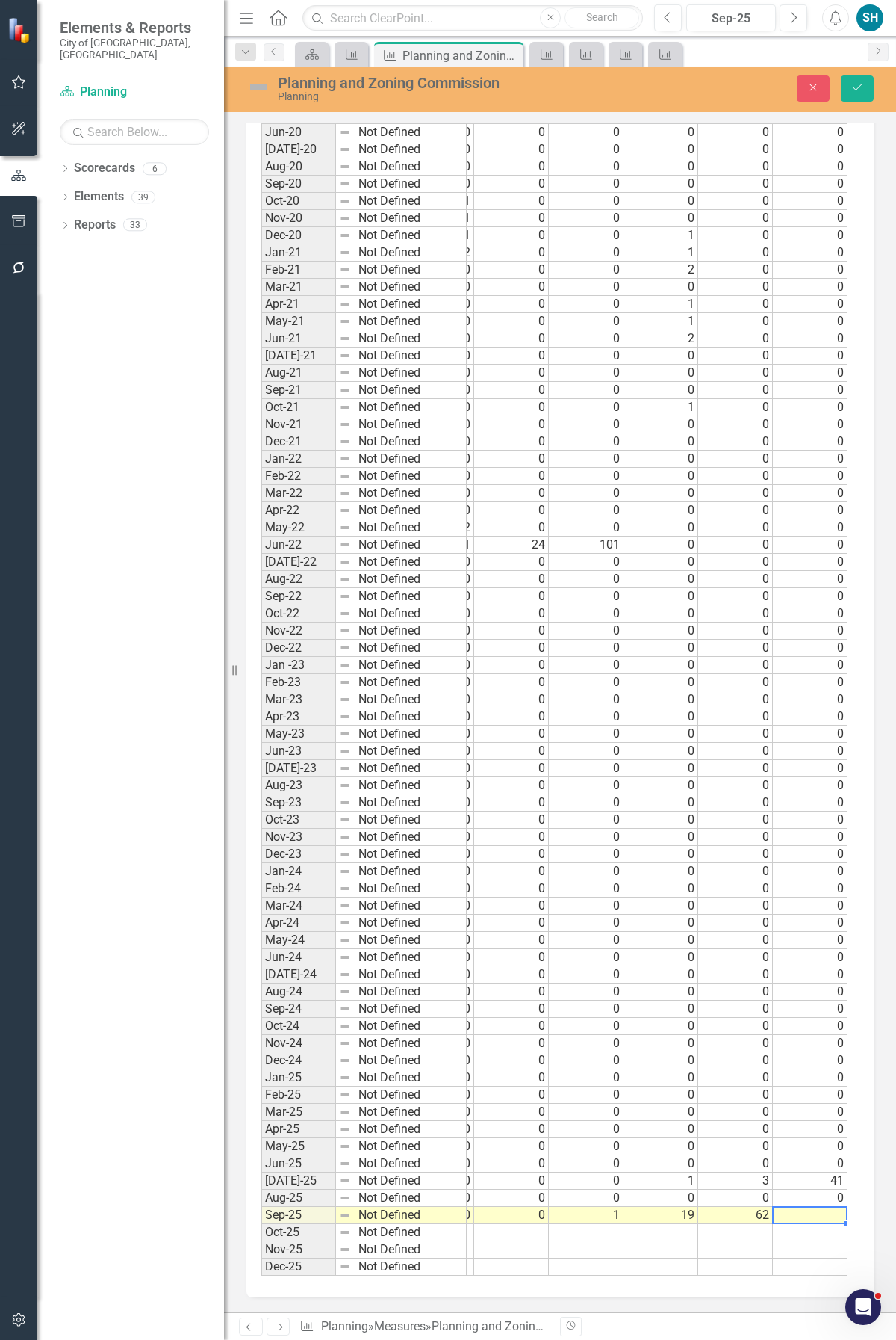
type textarea "0"
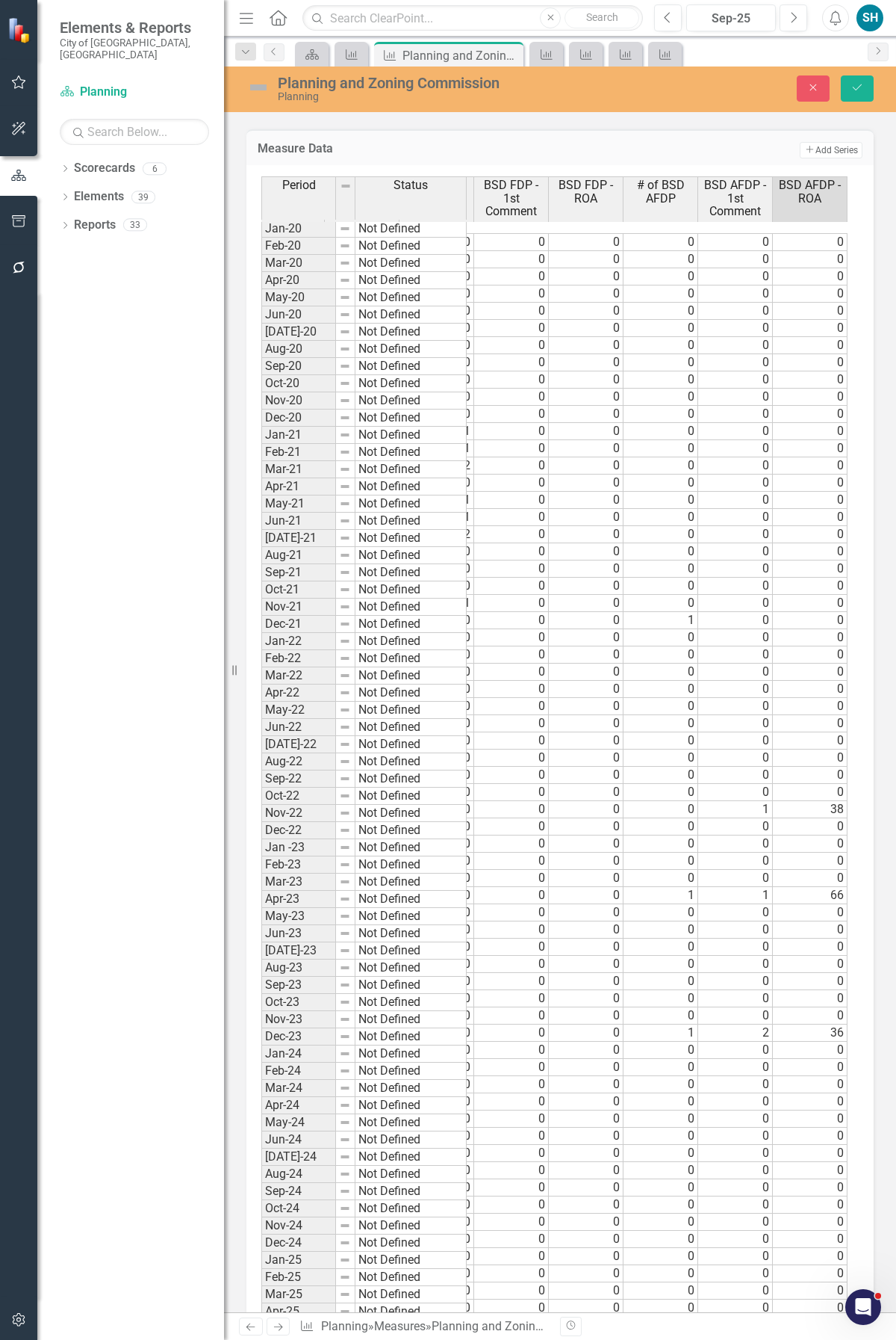
scroll to position [3238, 0]
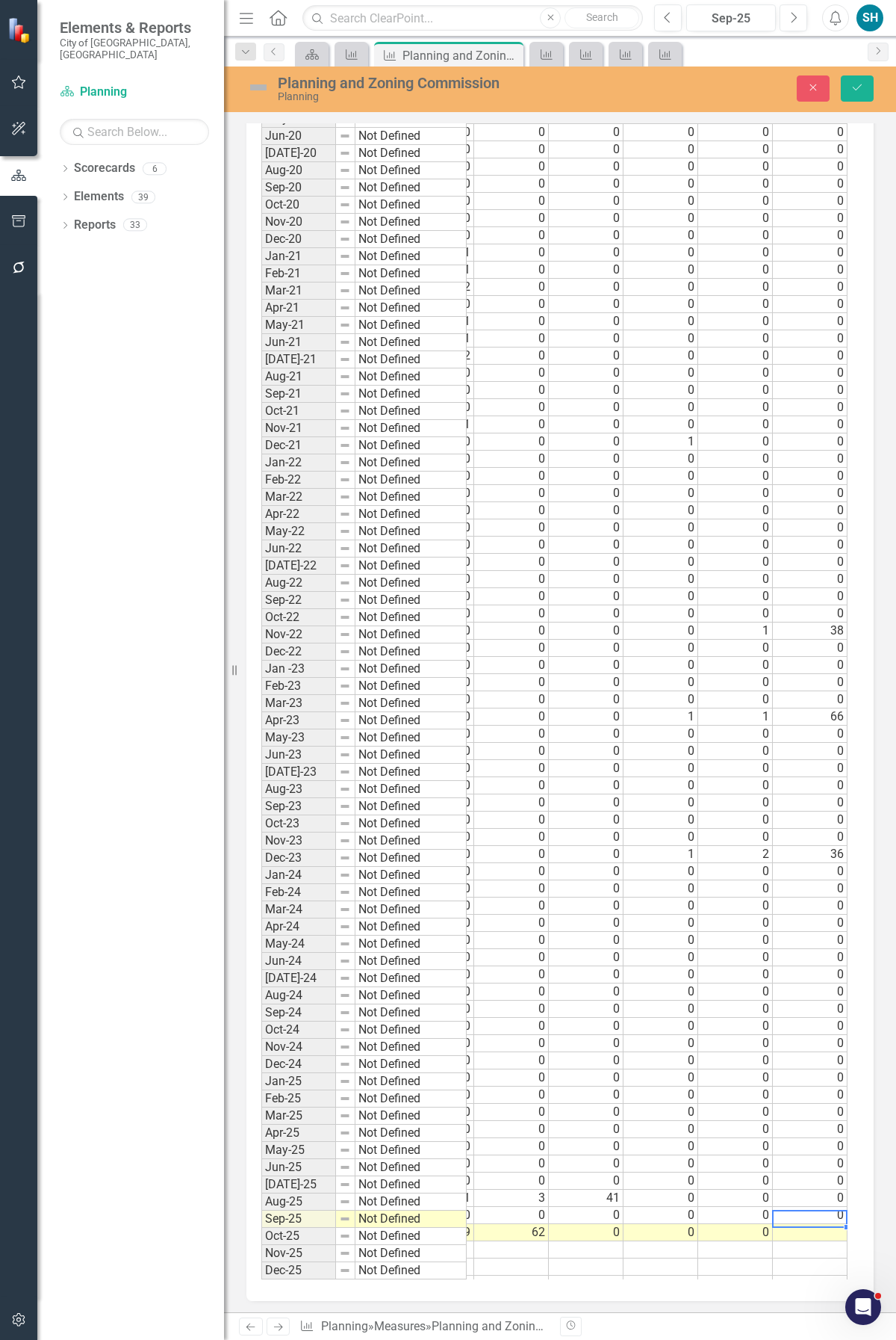
type textarea "0"
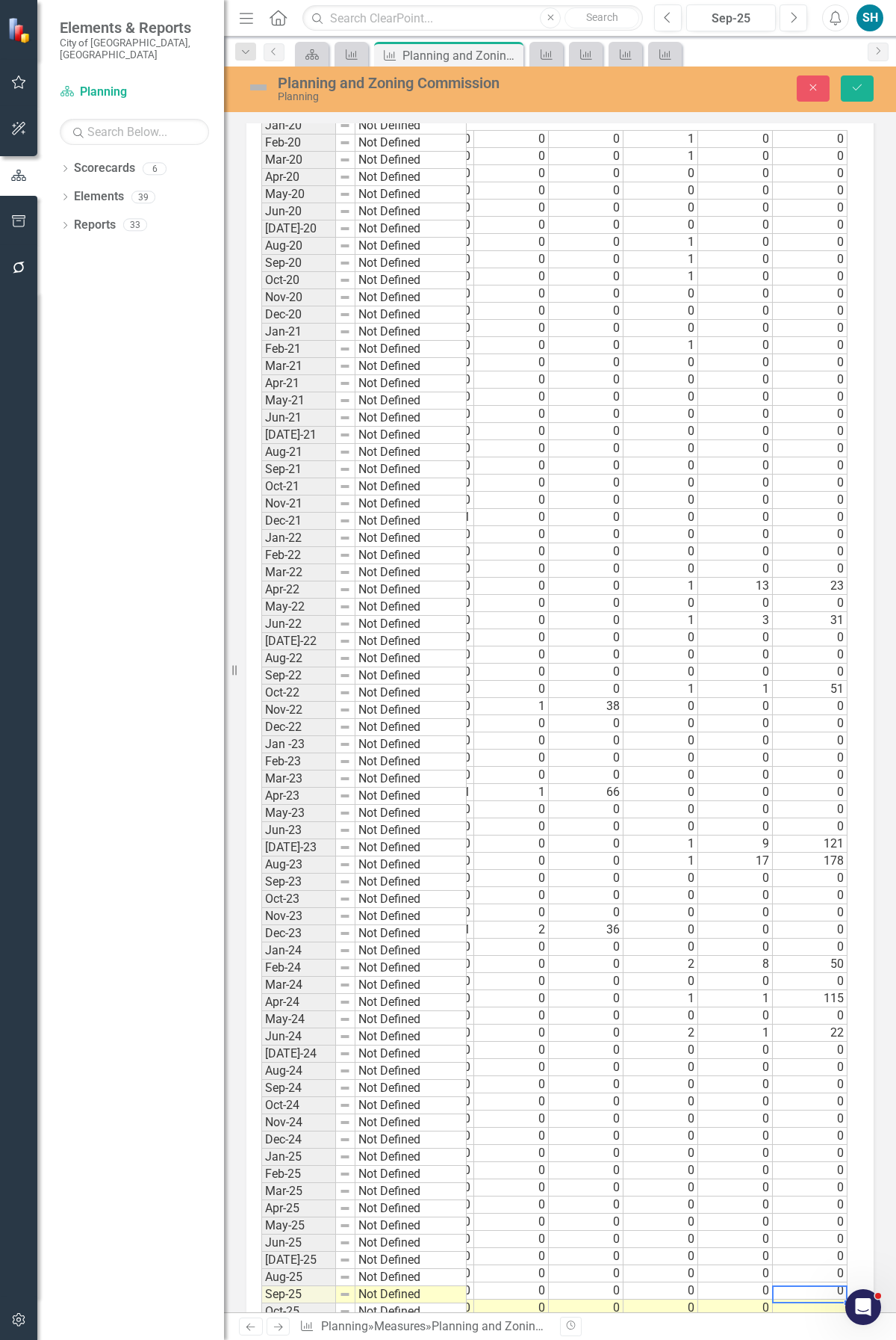
scroll to position [3313, 0]
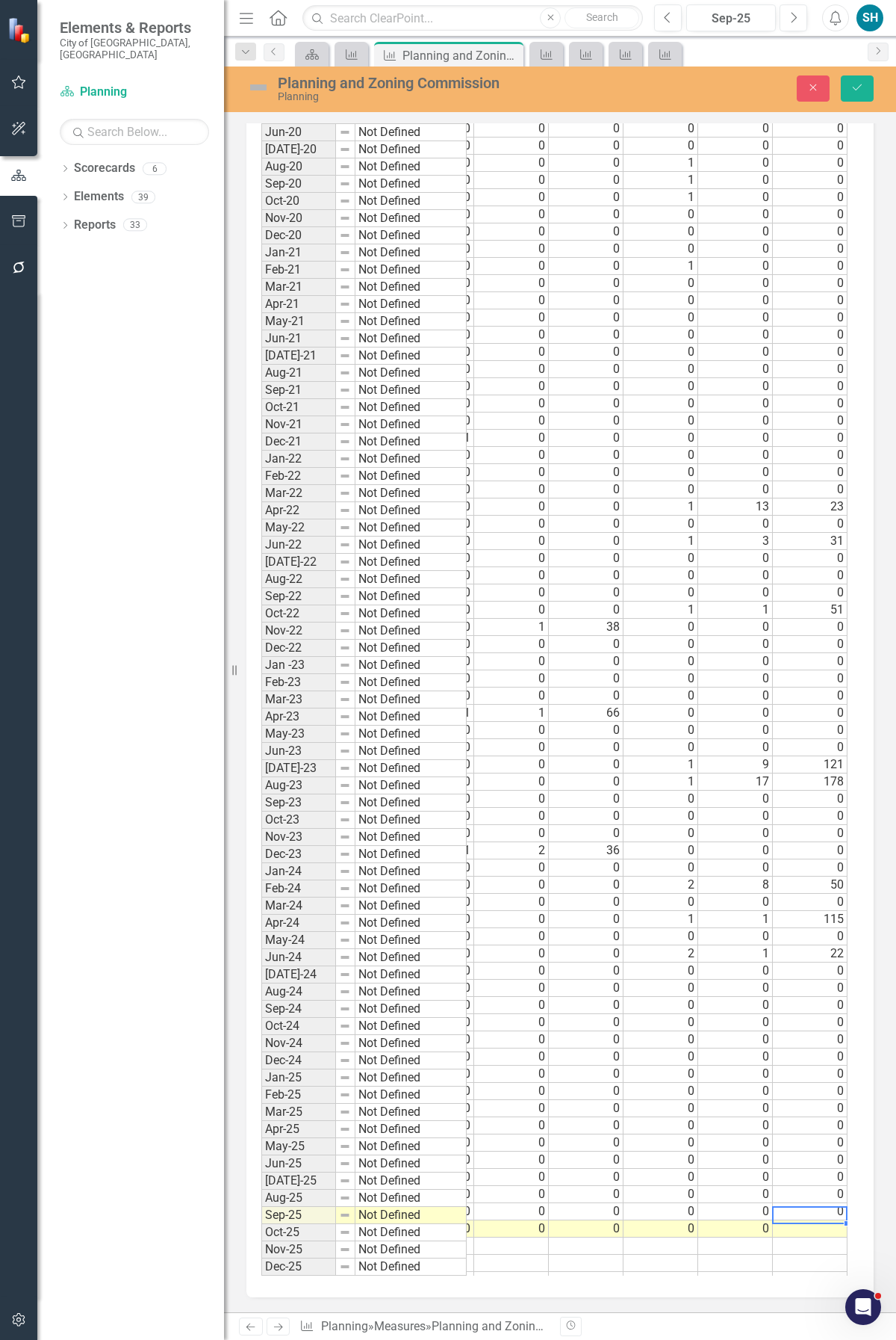
type textarea "0"
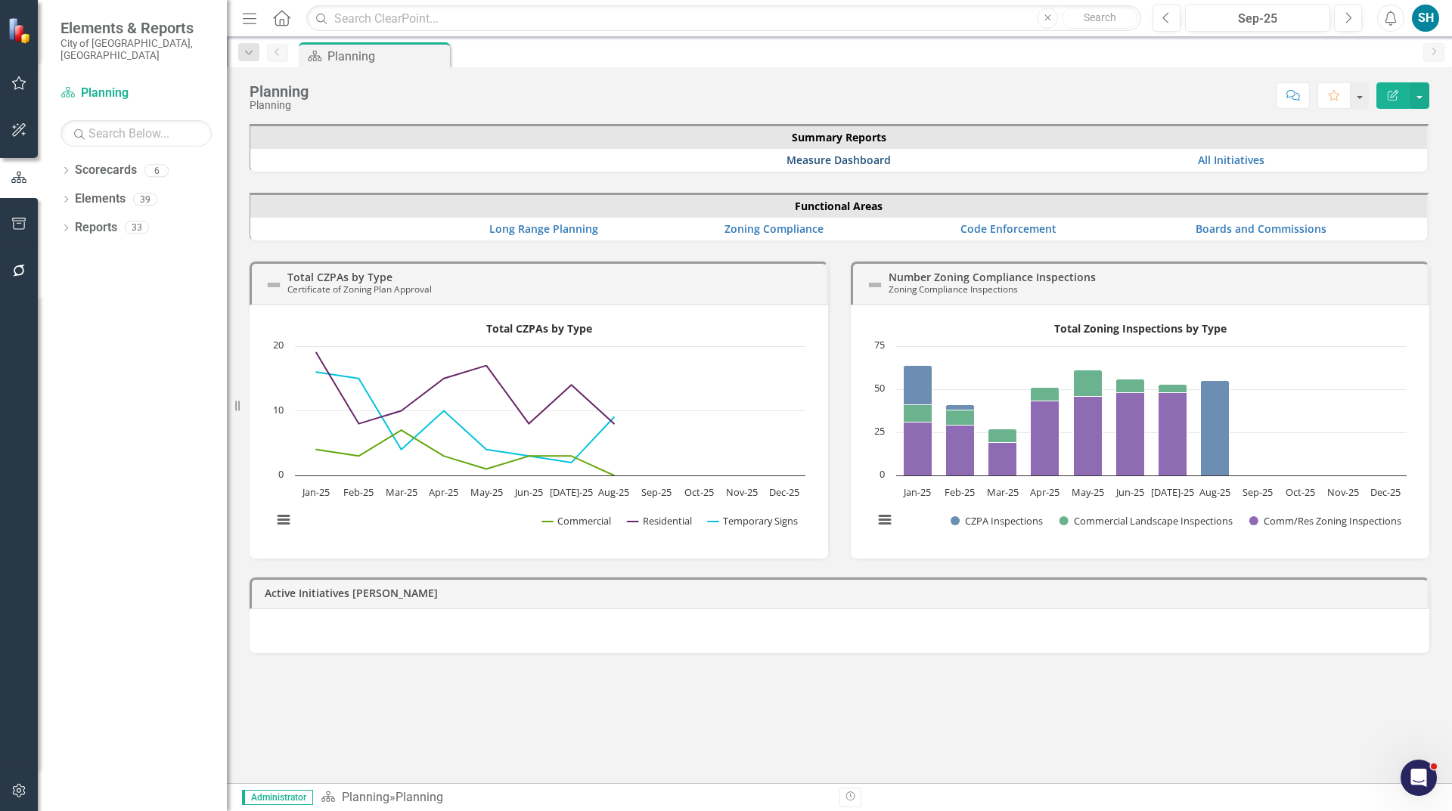
click at [848, 161] on link "Measure Dashboard" at bounding box center [838, 160] width 104 height 14
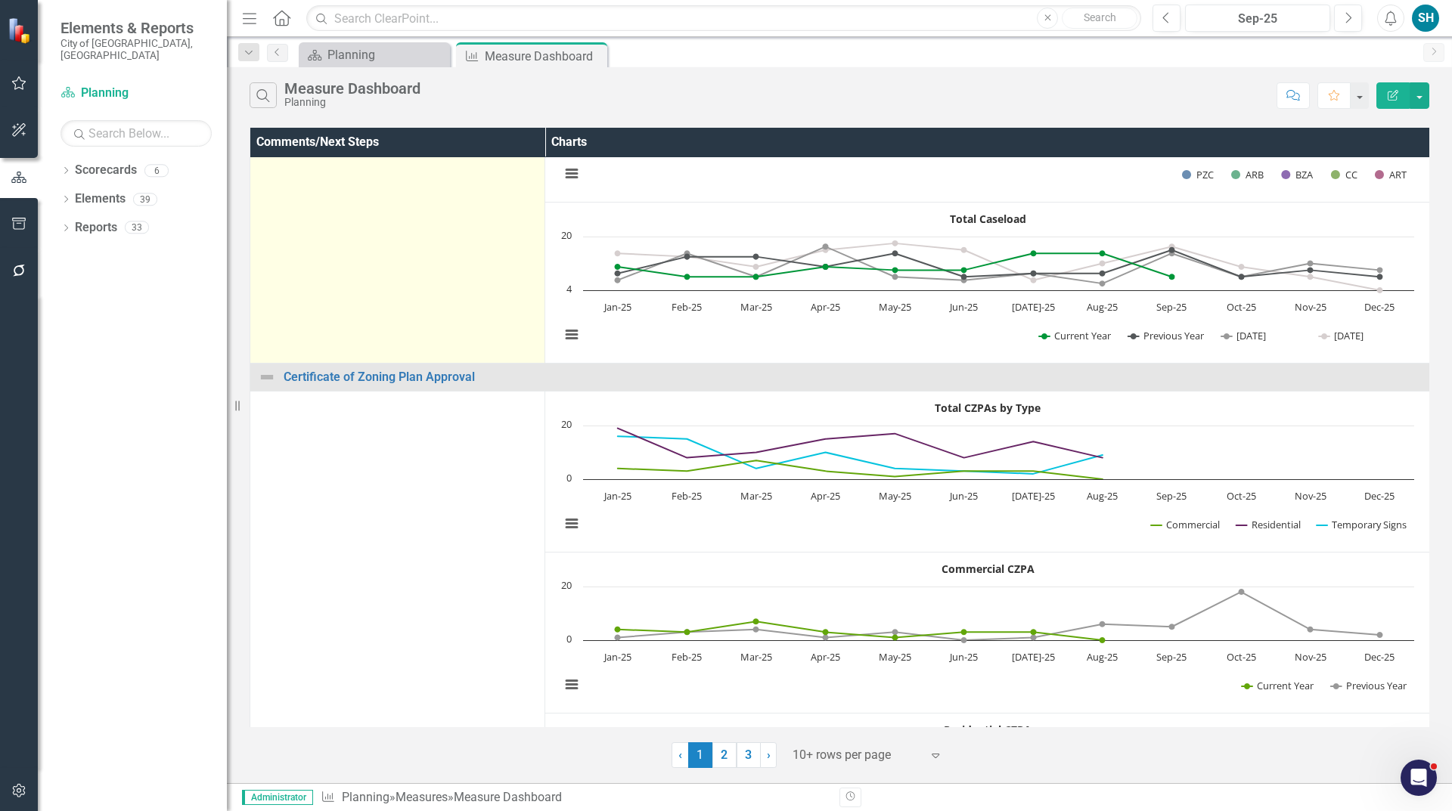
scroll to position [151, 0]
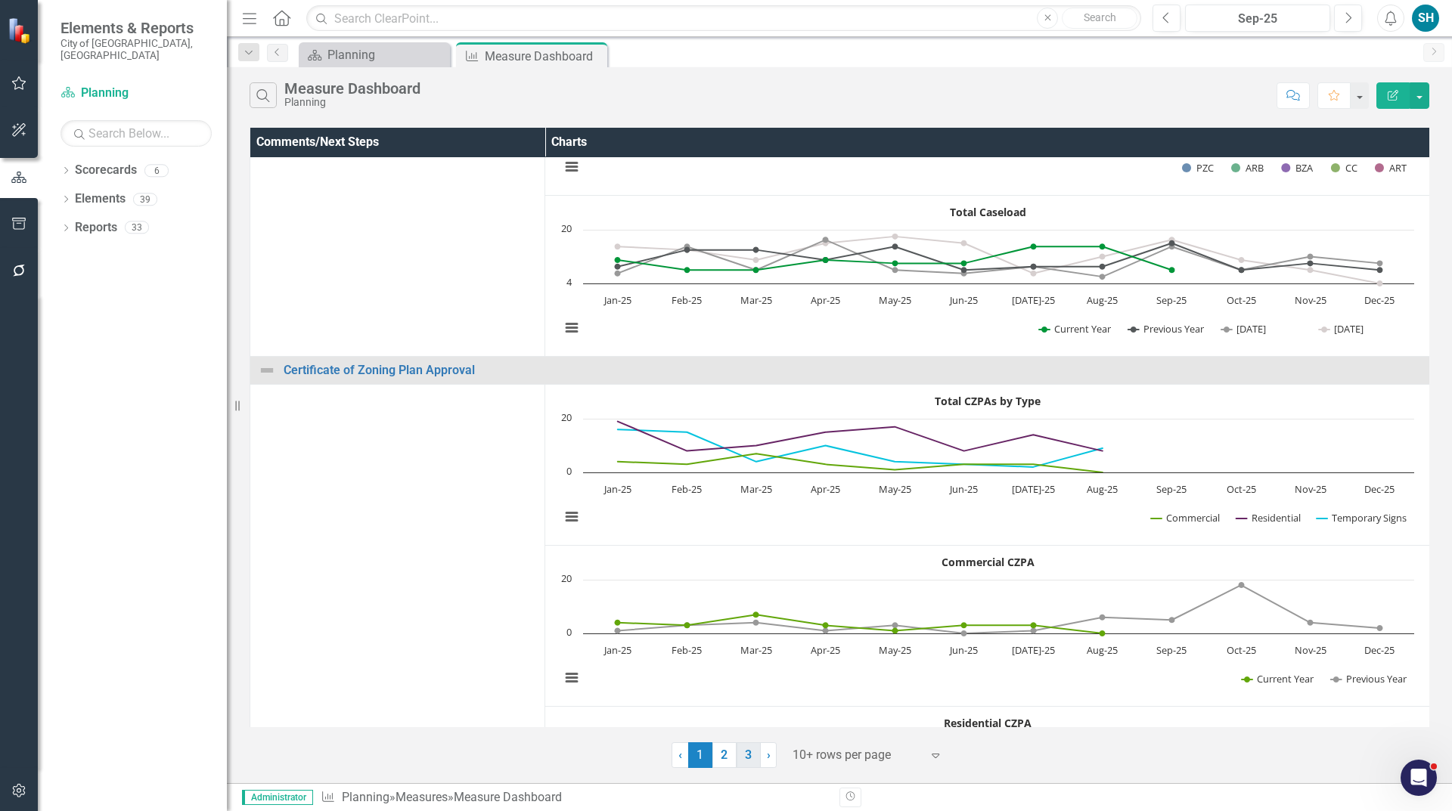
click at [752, 757] on link "3" at bounding box center [748, 755] width 24 height 26
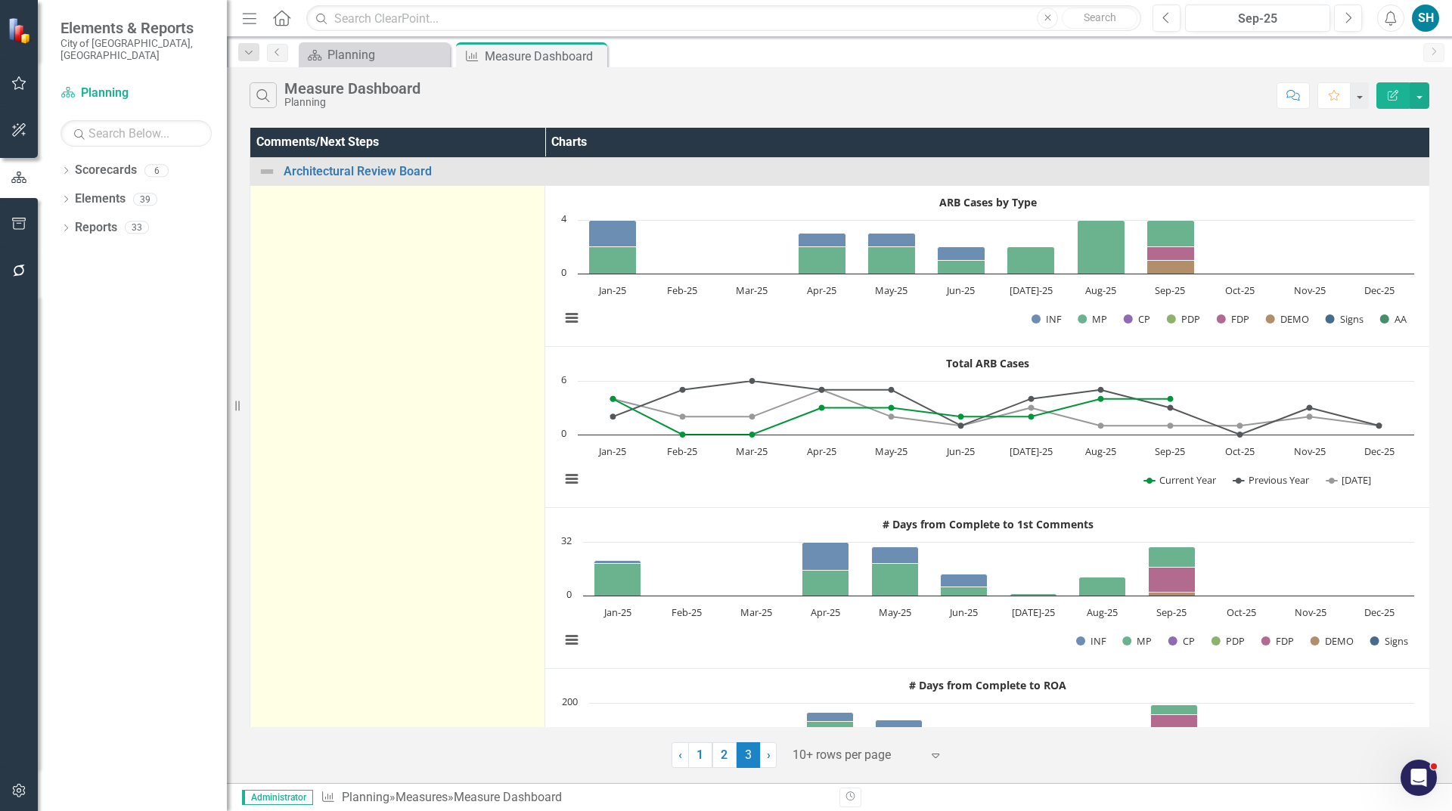
scroll to position [454, 0]
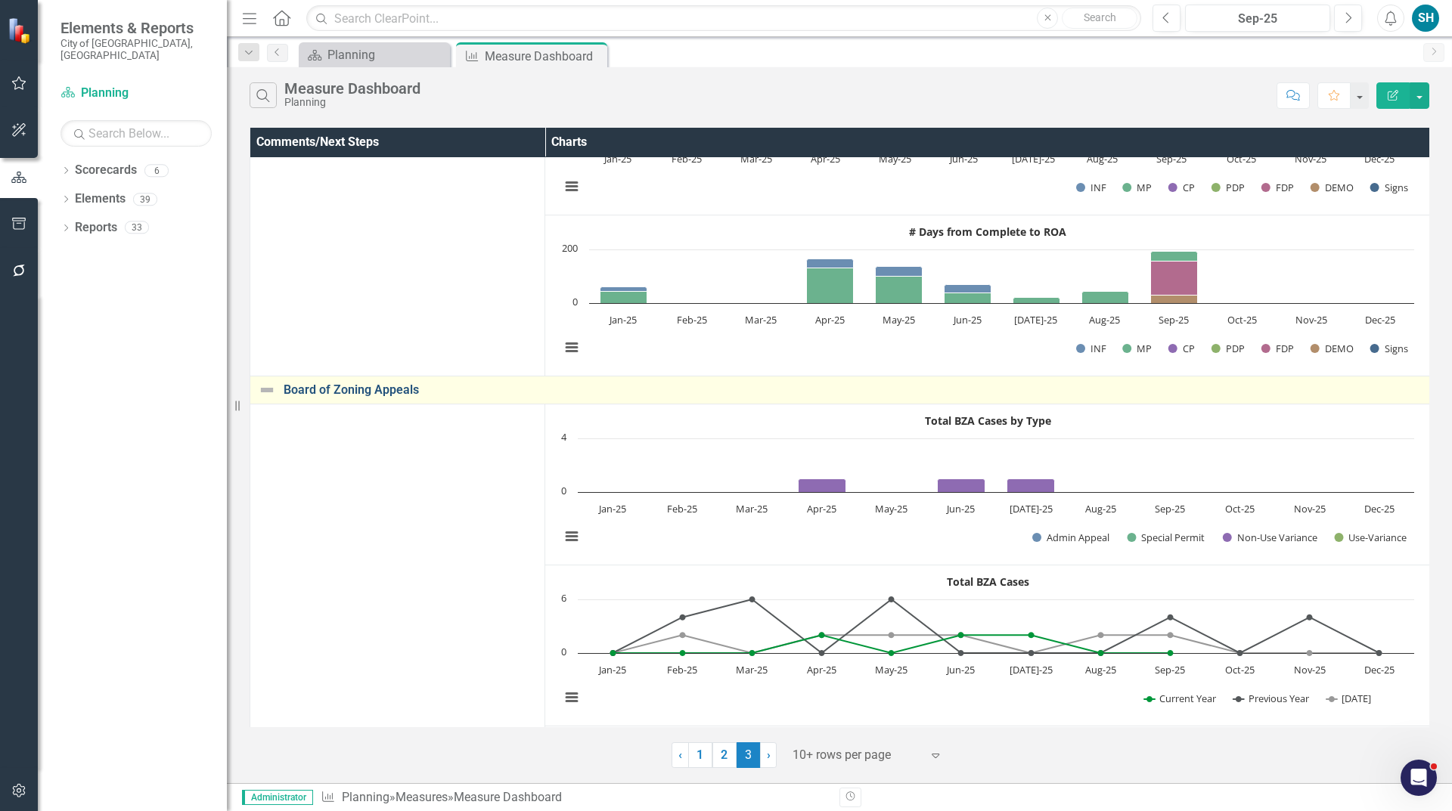
click at [386, 389] on link "Board of Zoning Appeals" at bounding box center [853, 390] width 1138 height 14
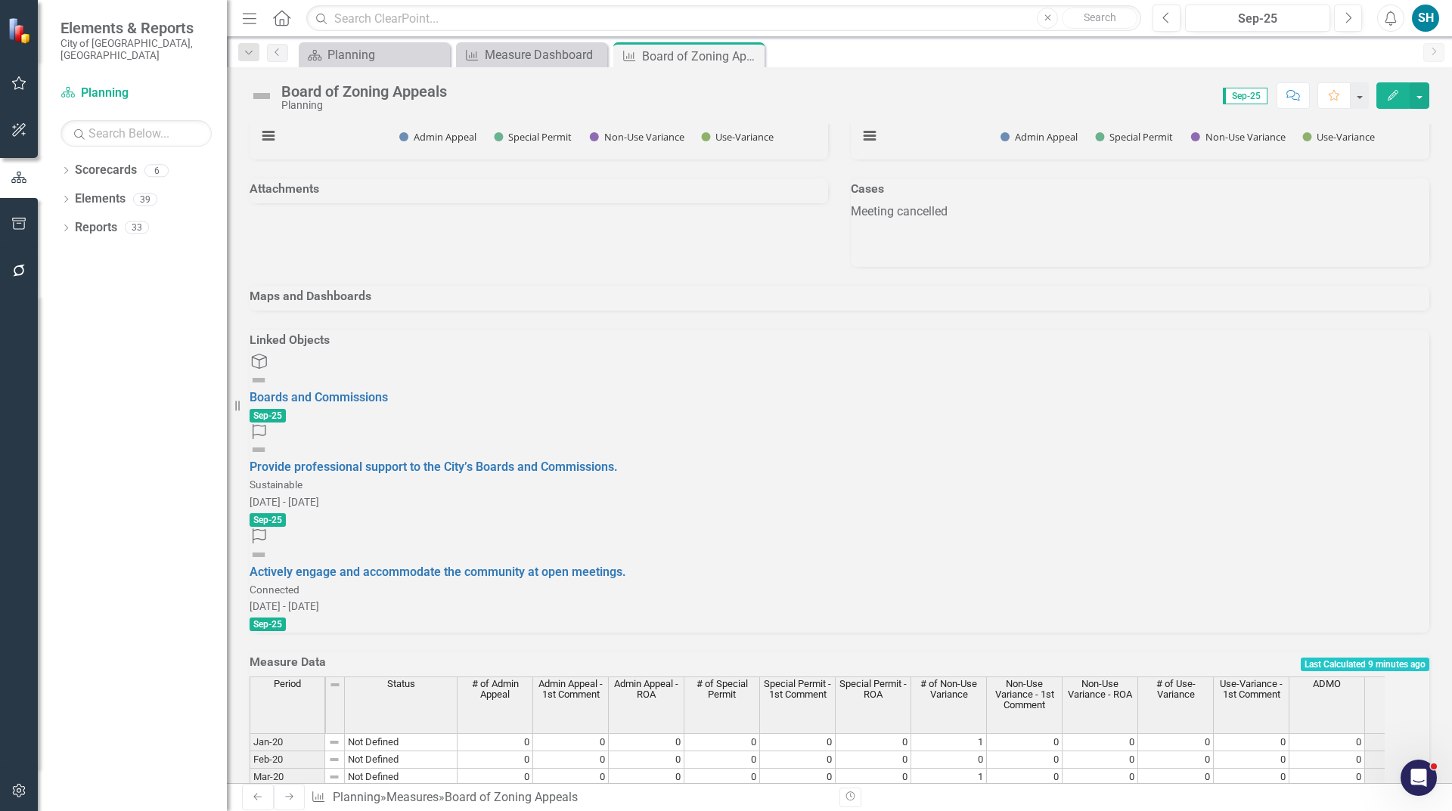
scroll to position [1058, 0]
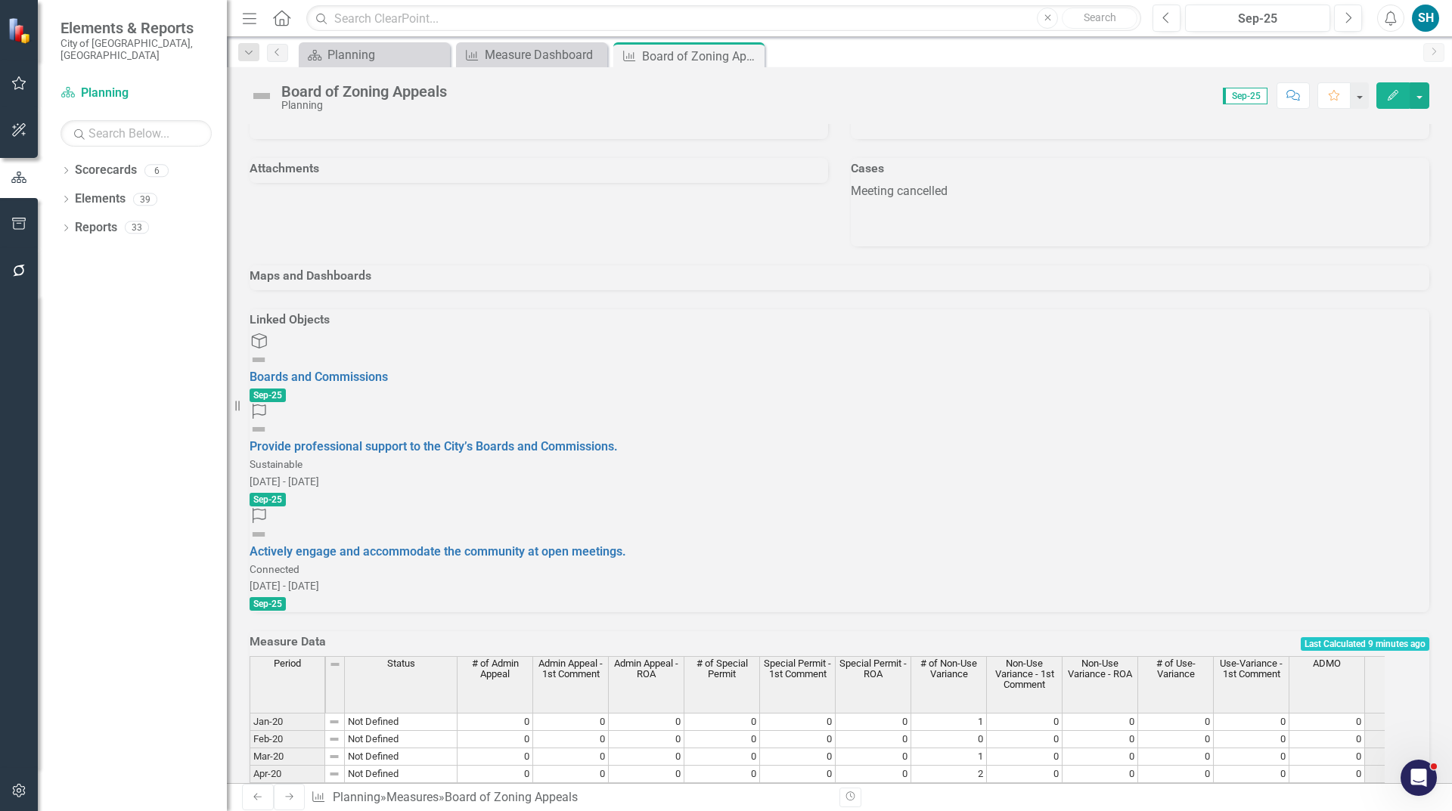
click at [885, 175] on h3 "Cases" at bounding box center [1140, 169] width 578 height 14
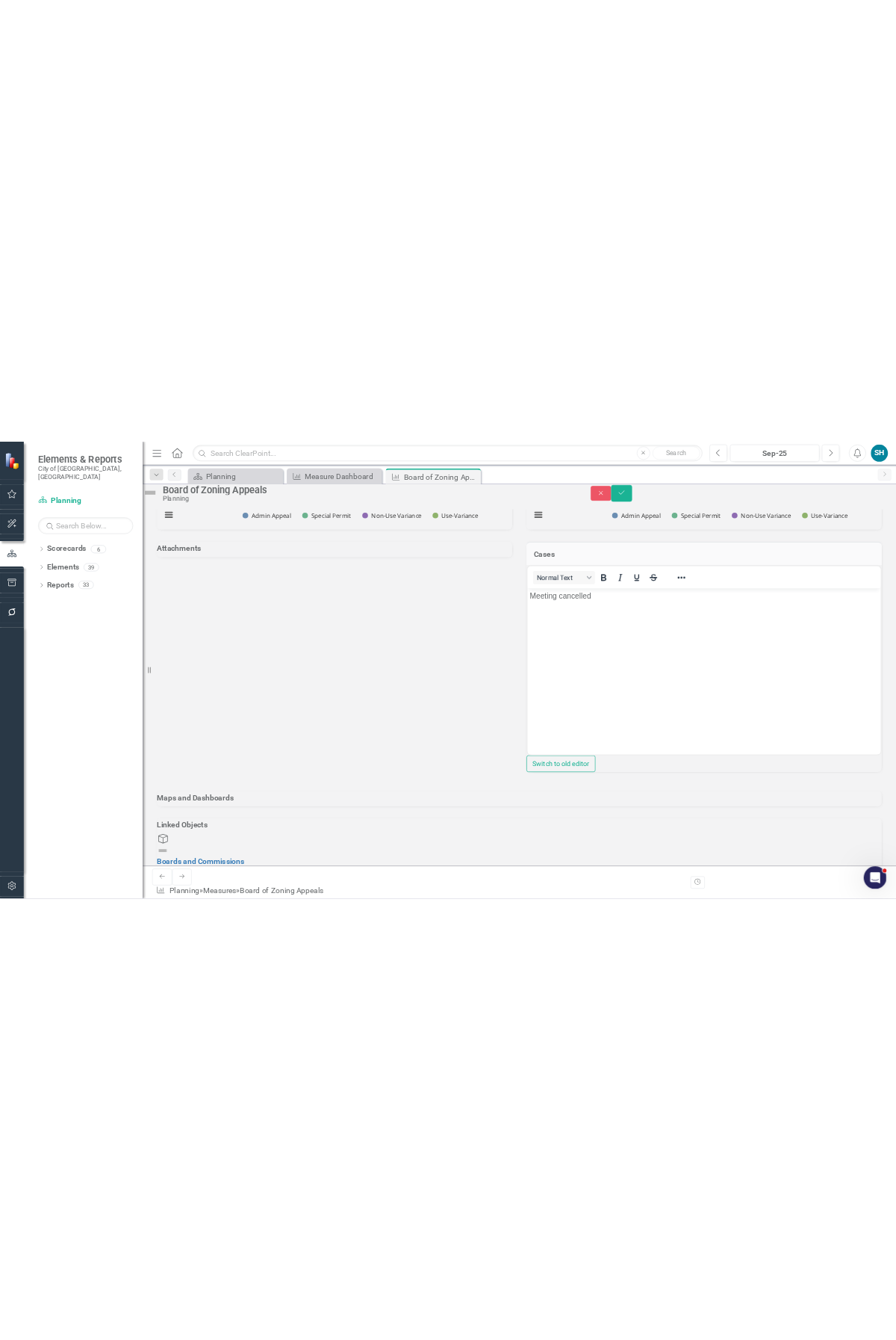
scroll to position [1091, 0]
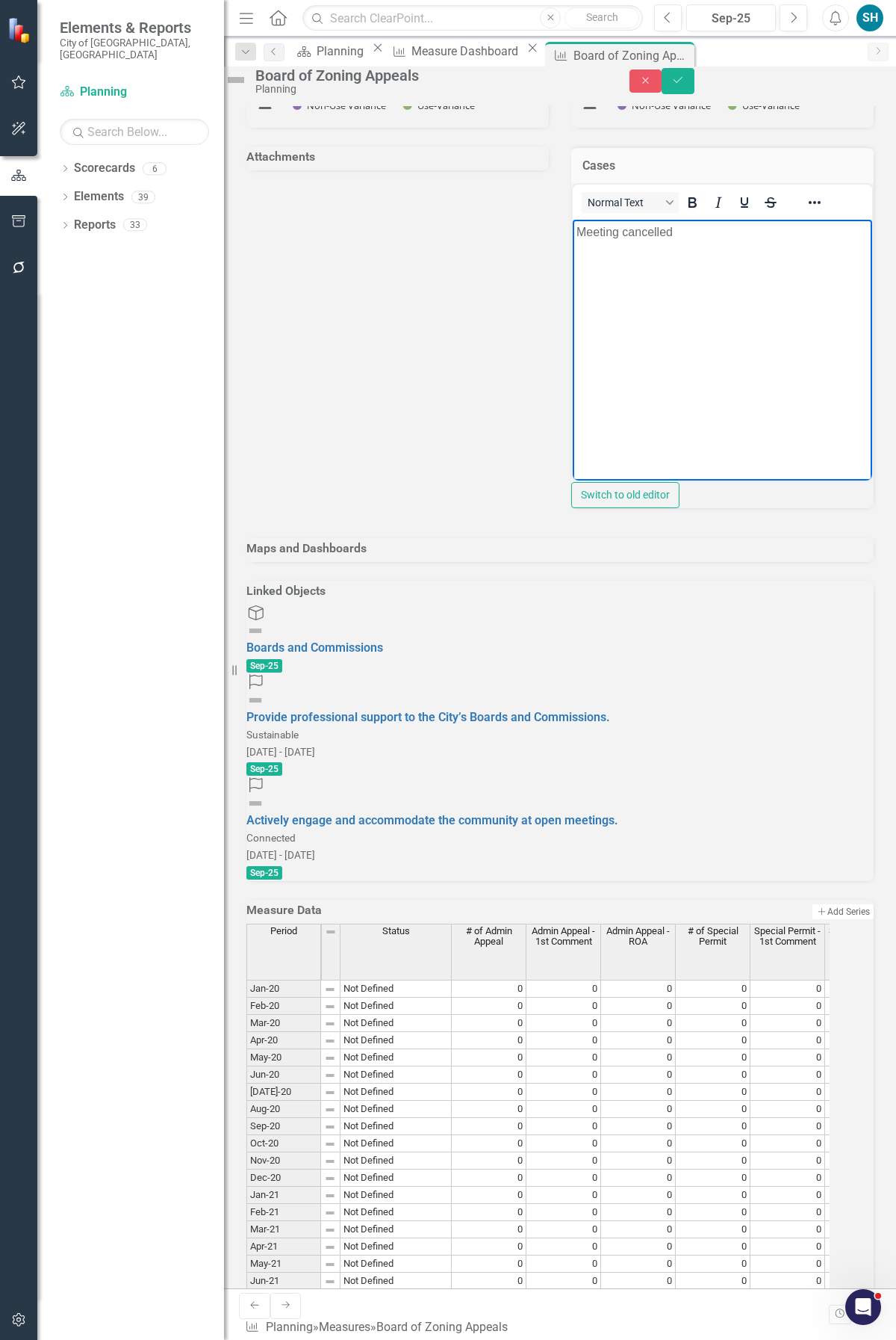
click at [696, 230] on p "Meeting cancelled" at bounding box center [723, 231] width 292 height 18
click at [577, 227] on p "Meeting cancelled" at bounding box center [723, 231] width 292 height 18
